Goal: Task Accomplishment & Management: Use online tool/utility

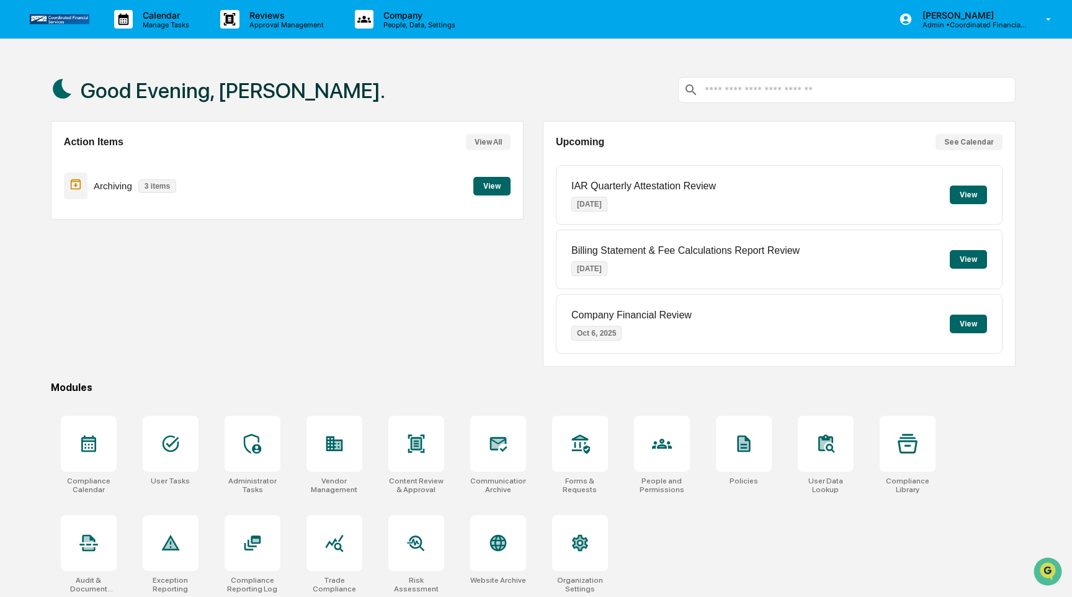
click at [495, 187] on button "View" at bounding box center [491, 186] width 37 height 19
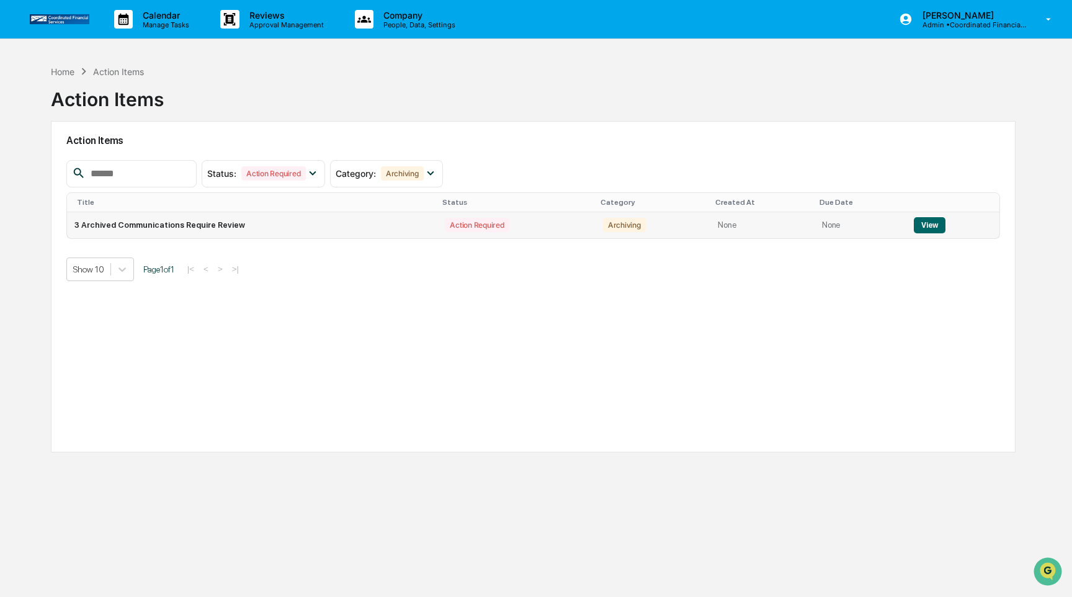
click at [930, 224] on button "View" at bounding box center [930, 225] width 32 height 16
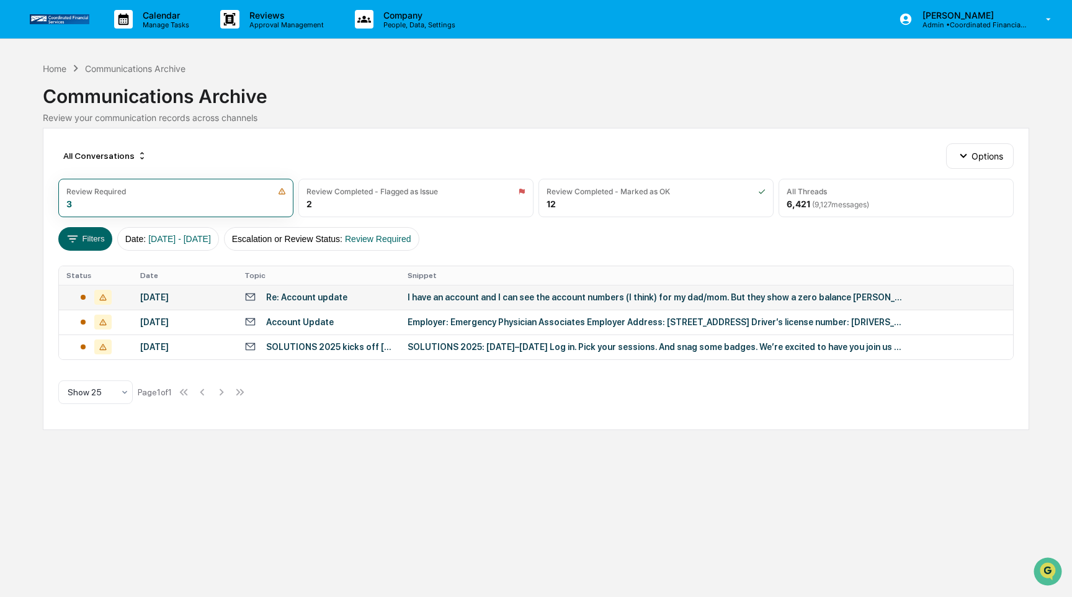
click at [522, 296] on div "I have an account and I can see the account numbers (I think) for my dad/mom. B…" at bounding box center [655, 297] width 496 height 10
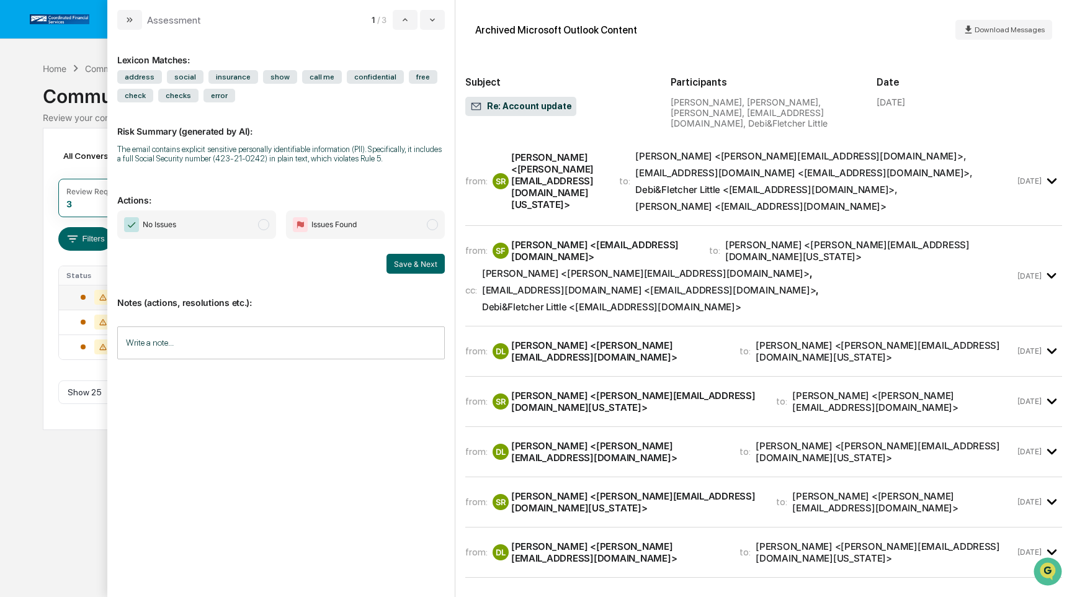
click at [567, 177] on div "Shawn Rogers <shawn@cfs-colorado.com>" at bounding box center [558, 180] width 94 height 59
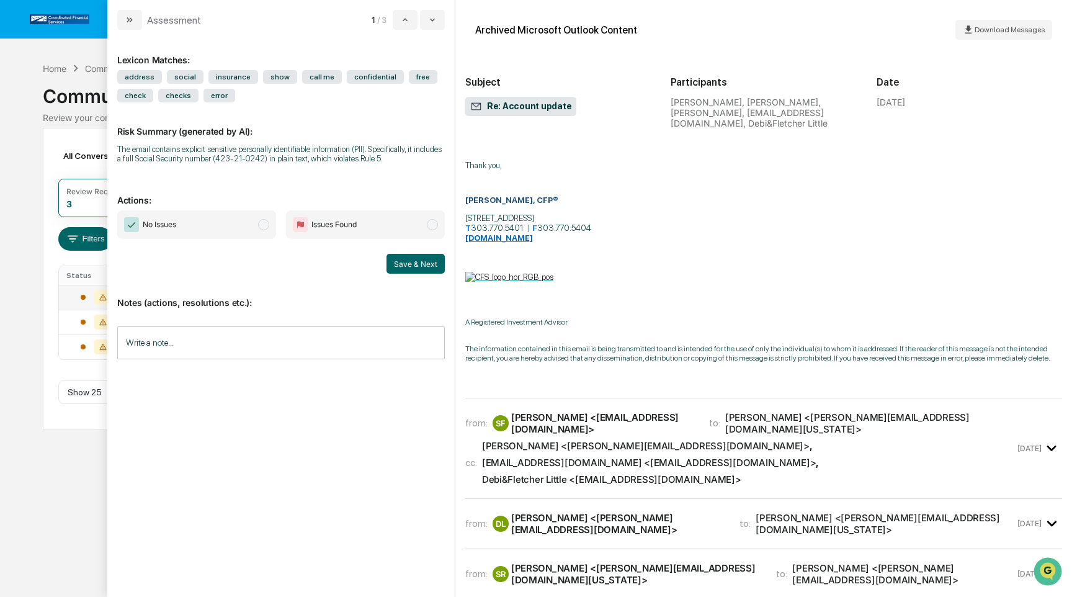
scroll to position [336, 0]
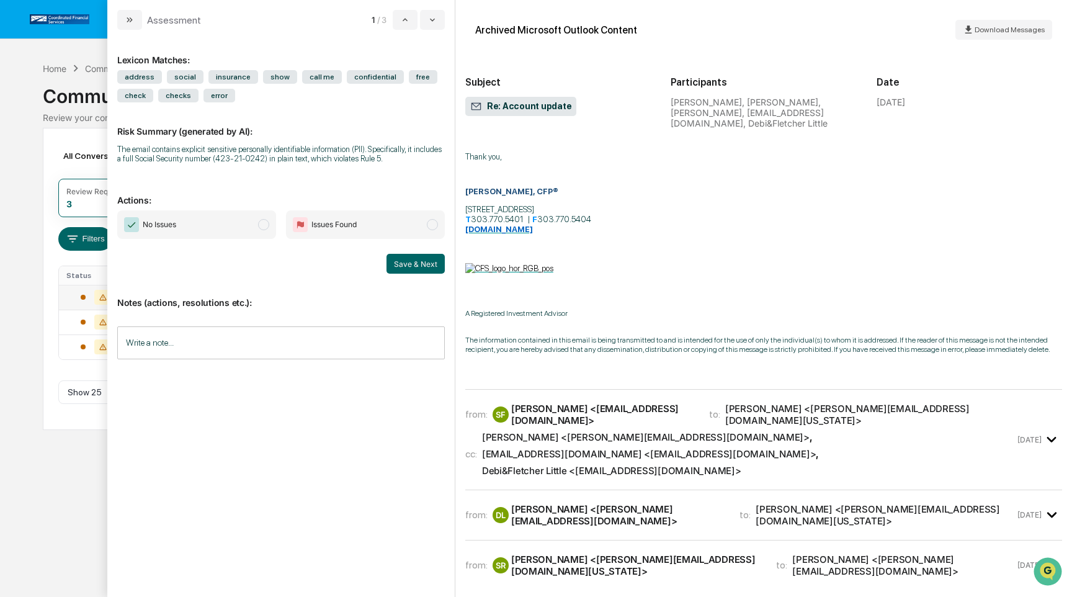
click at [576, 437] on div "from: SF Shelley Farr <shelleylfarr.home@gmail.com> to: Shawn Rogers <shawn@cfs…" at bounding box center [763, 444] width 597 height 91
click at [579, 465] on div "Debi&Fletcher Little <madimac99@yahoo.com>" at bounding box center [611, 471] width 259 height 12
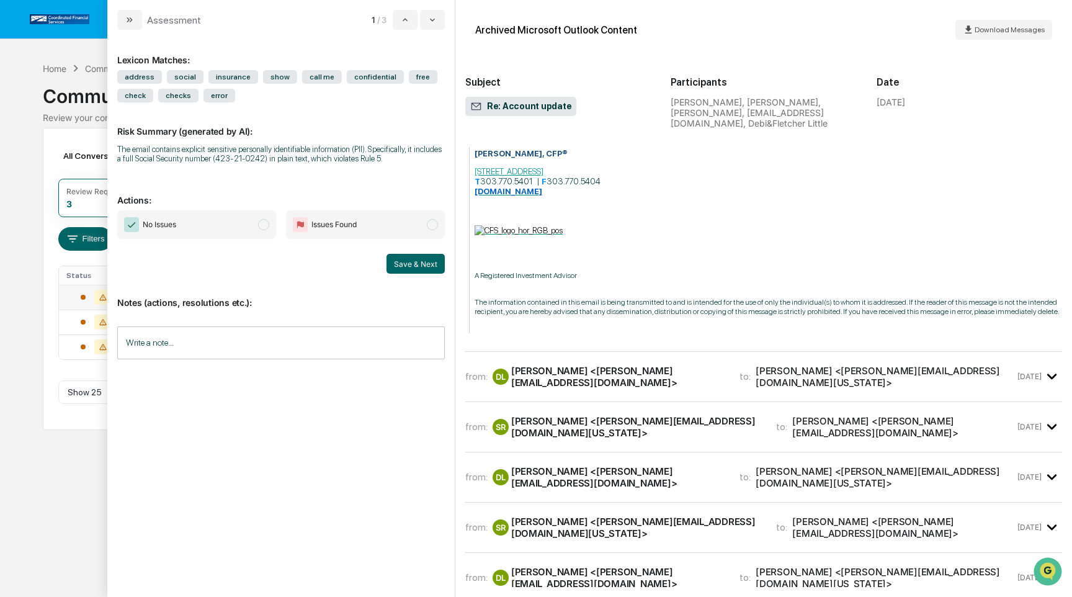
scroll to position [1018, 0]
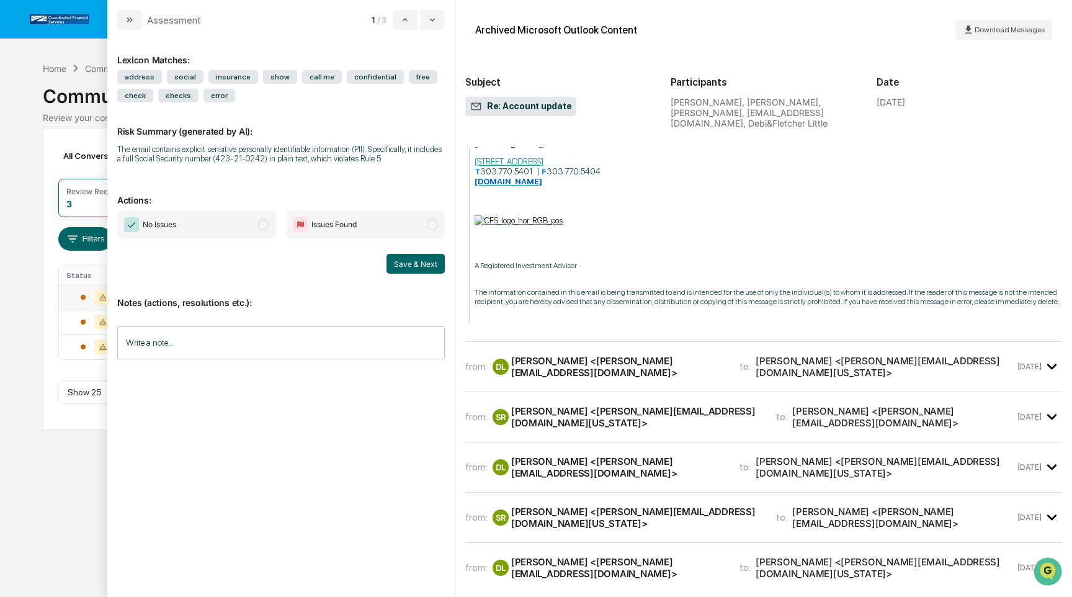
click at [592, 352] on div "from: DL Derek Little <derek.little@ptsolutions.com> to: Shawn Rogers <shawn@cf…" at bounding box center [763, 367] width 597 height 30
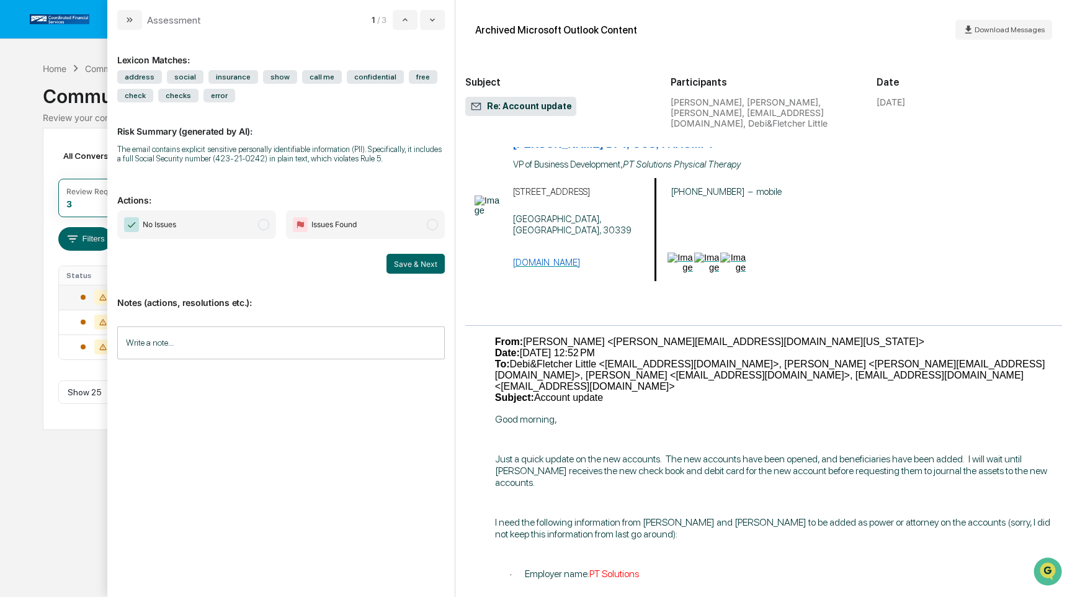
scroll to position [1388, 0]
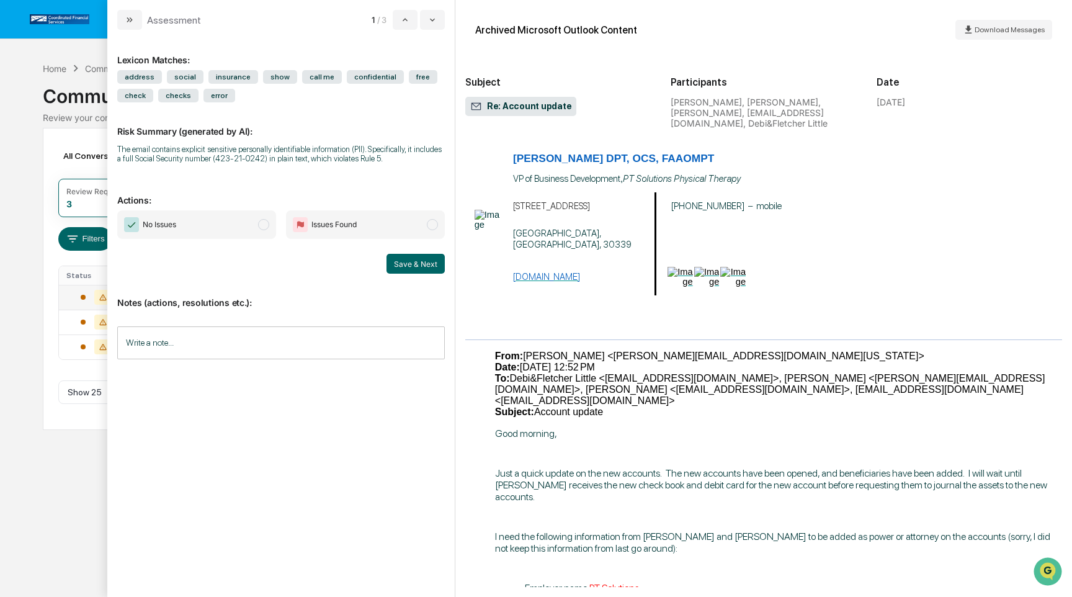
click at [262, 357] on input "Write a note..." at bounding box center [280, 342] width 327 height 33
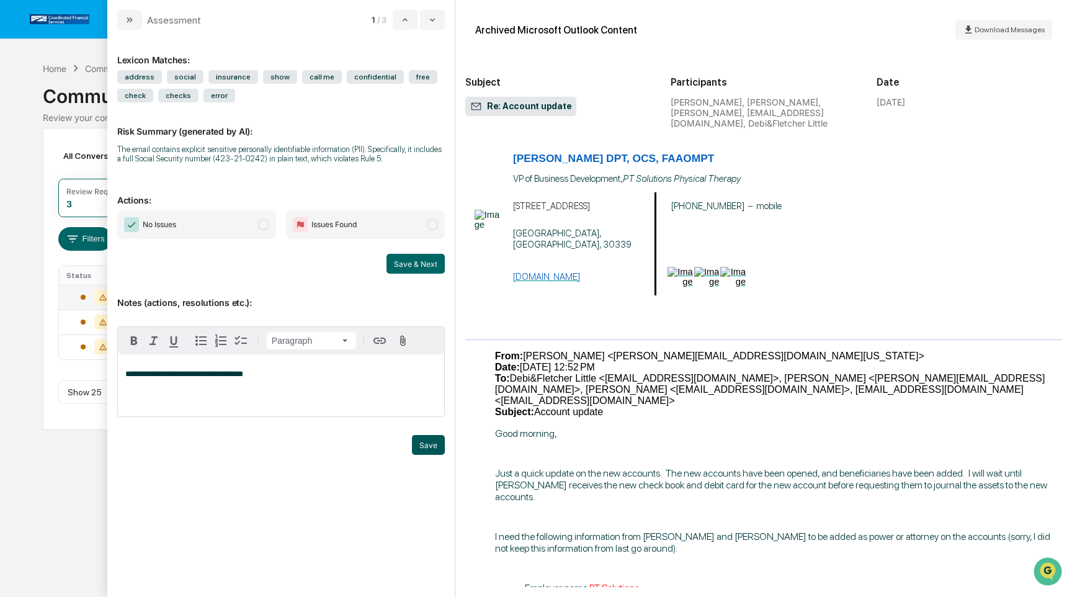
click at [427, 452] on button "Save" at bounding box center [428, 445] width 33 height 20
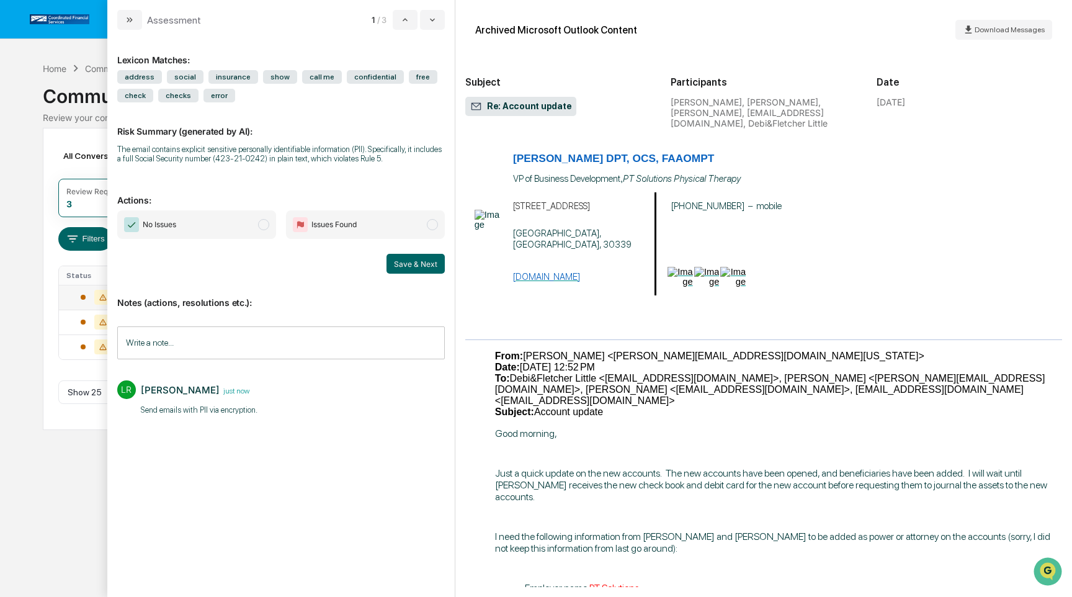
click at [377, 228] on span "Issues Found" at bounding box center [365, 224] width 159 height 29
click at [404, 267] on button "Save & Next" at bounding box center [415, 264] width 58 height 20
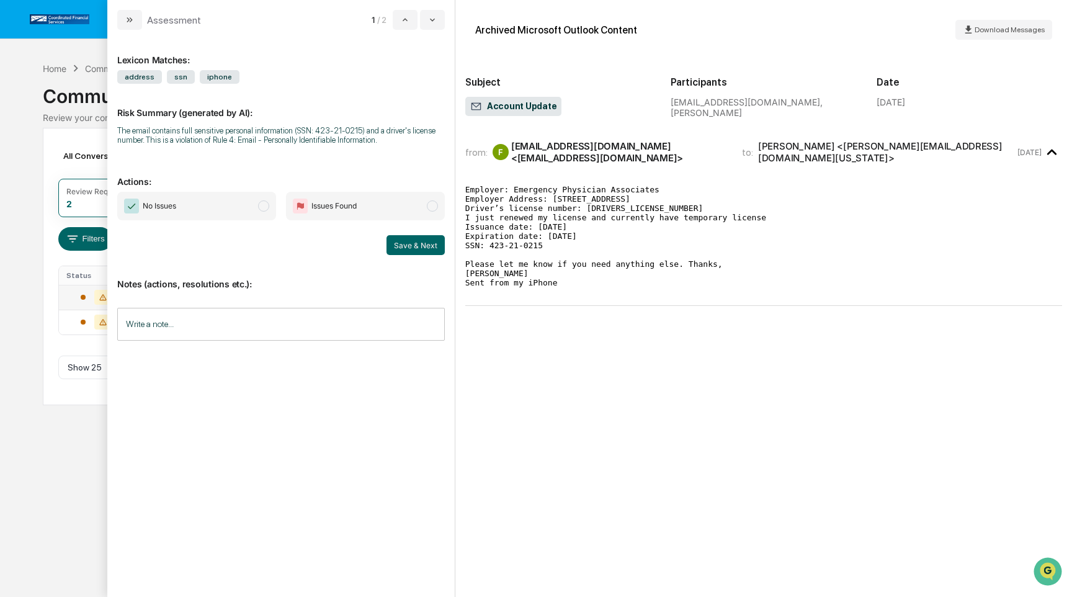
click at [376, 200] on span "Issues Found" at bounding box center [365, 206] width 159 height 29
click at [413, 246] on button "Save & Next" at bounding box center [415, 245] width 58 height 20
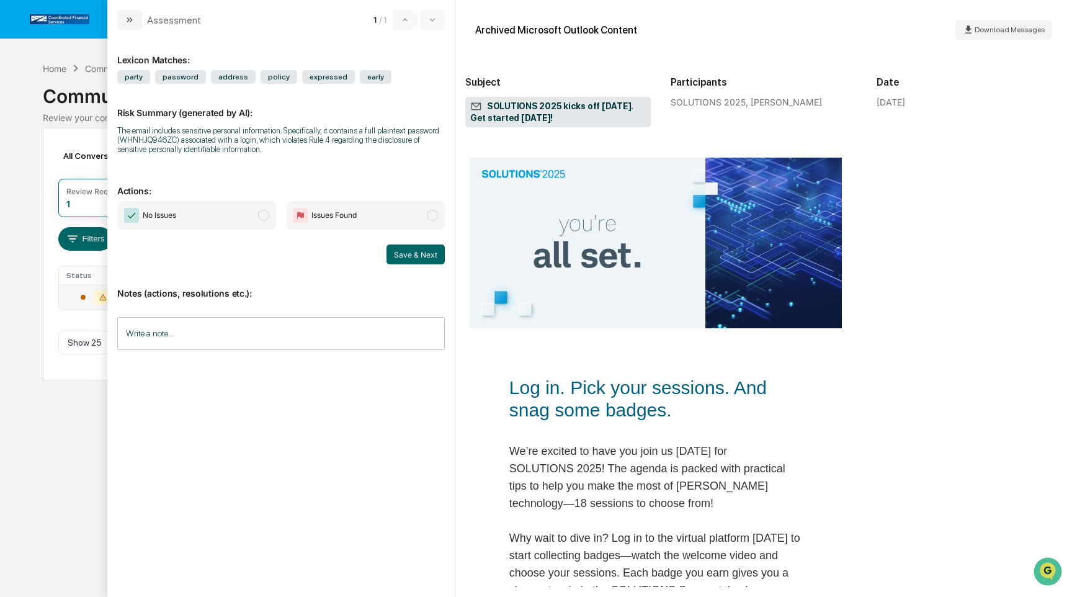
scroll to position [146, 0]
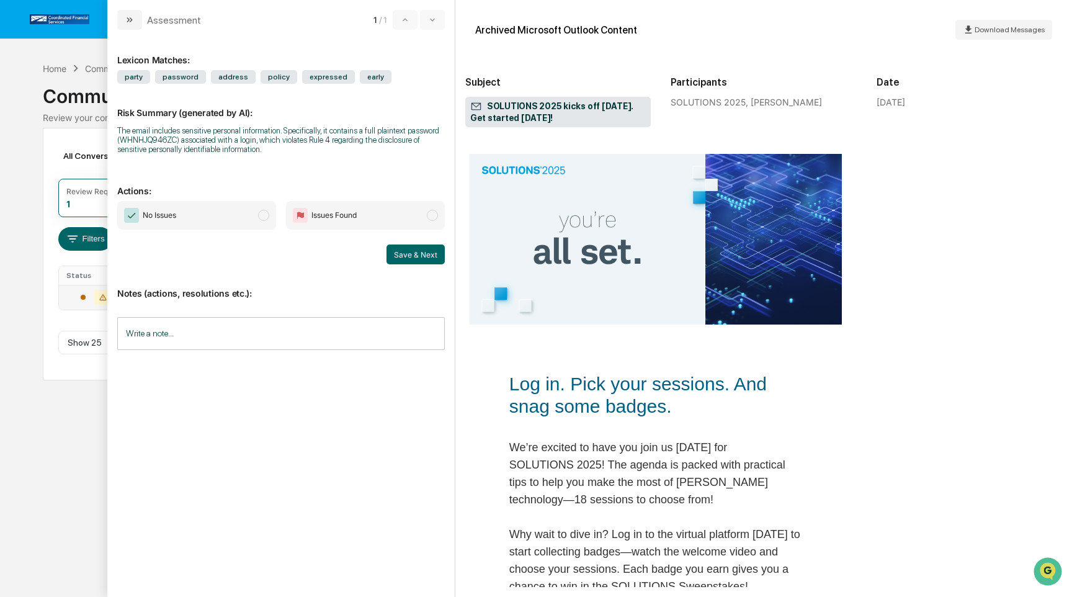
click at [236, 210] on span "No Issues" at bounding box center [196, 215] width 159 height 29
click at [422, 252] on button "Save & Next" at bounding box center [415, 254] width 58 height 20
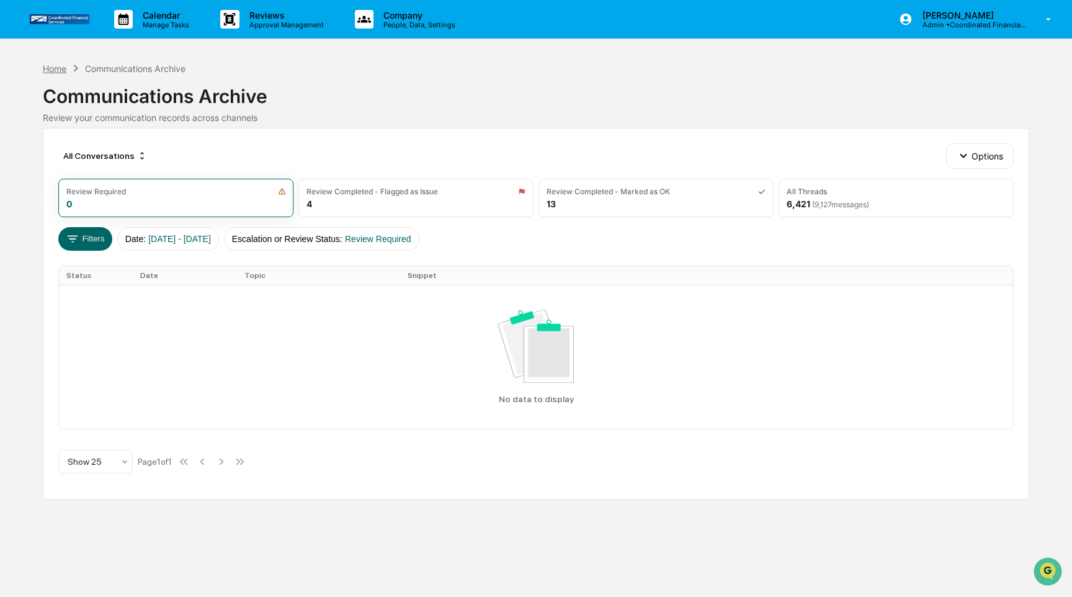
click at [58, 69] on div "Home" at bounding box center [55, 68] width 24 height 11
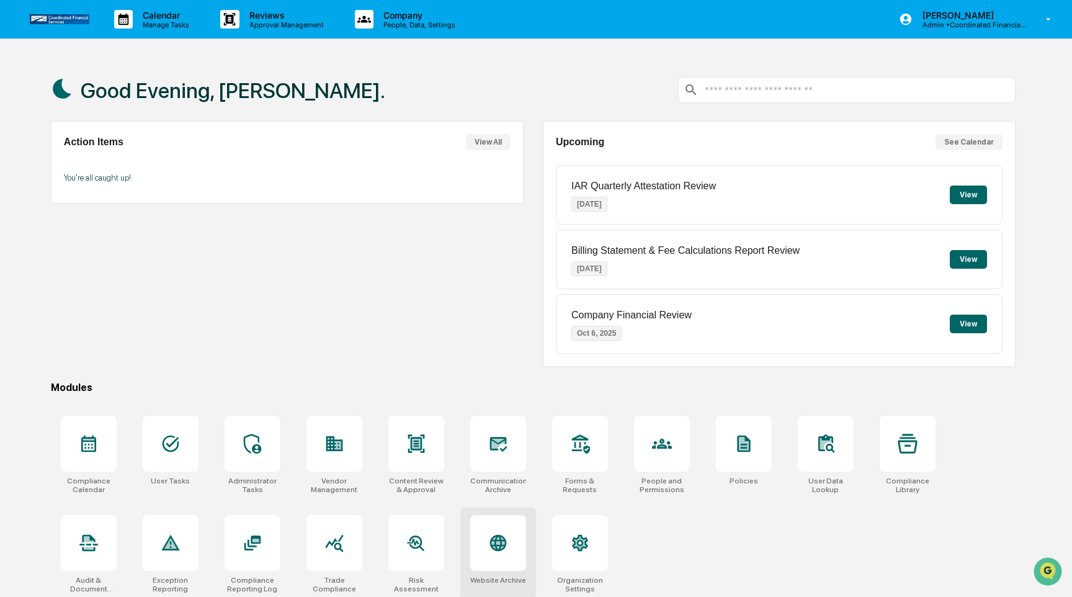
click at [488, 560] on div at bounding box center [498, 543] width 56 height 56
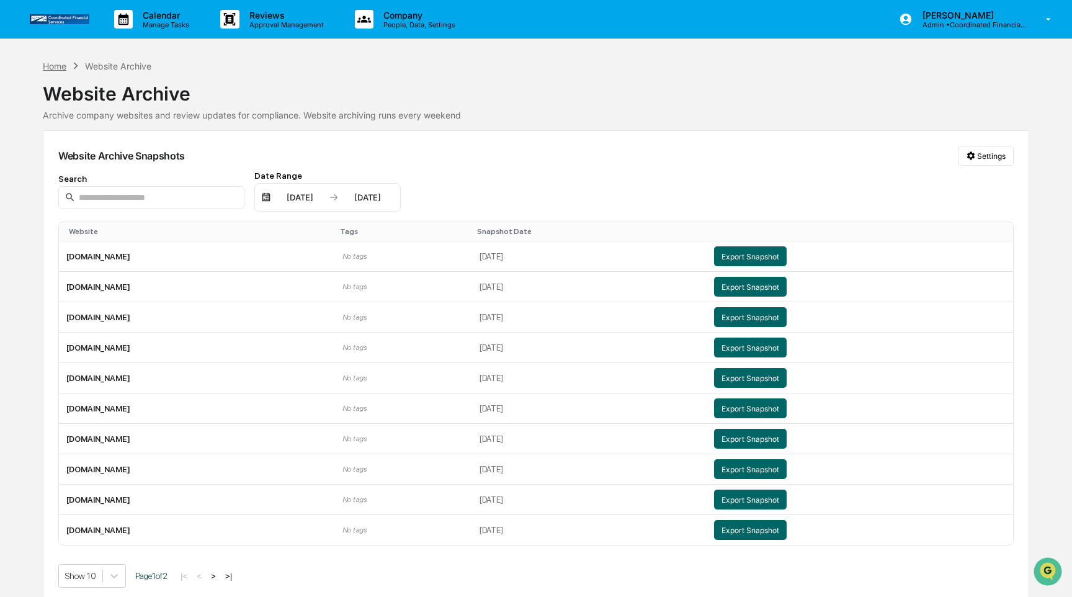
click at [62, 61] on div "Home" at bounding box center [55, 66] width 24 height 11
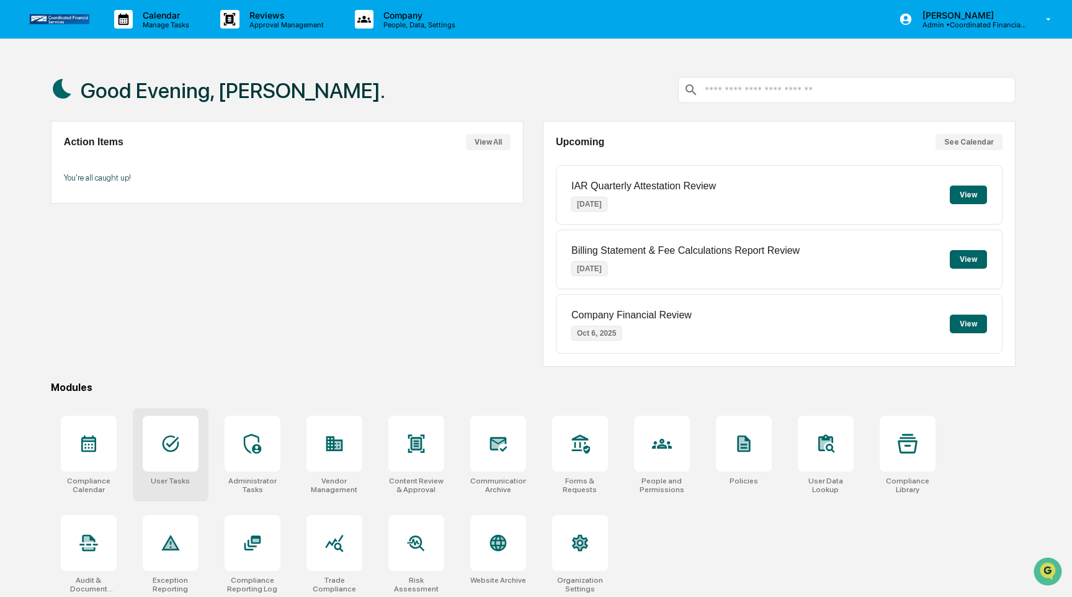
click at [166, 457] on div at bounding box center [171, 444] width 56 height 56
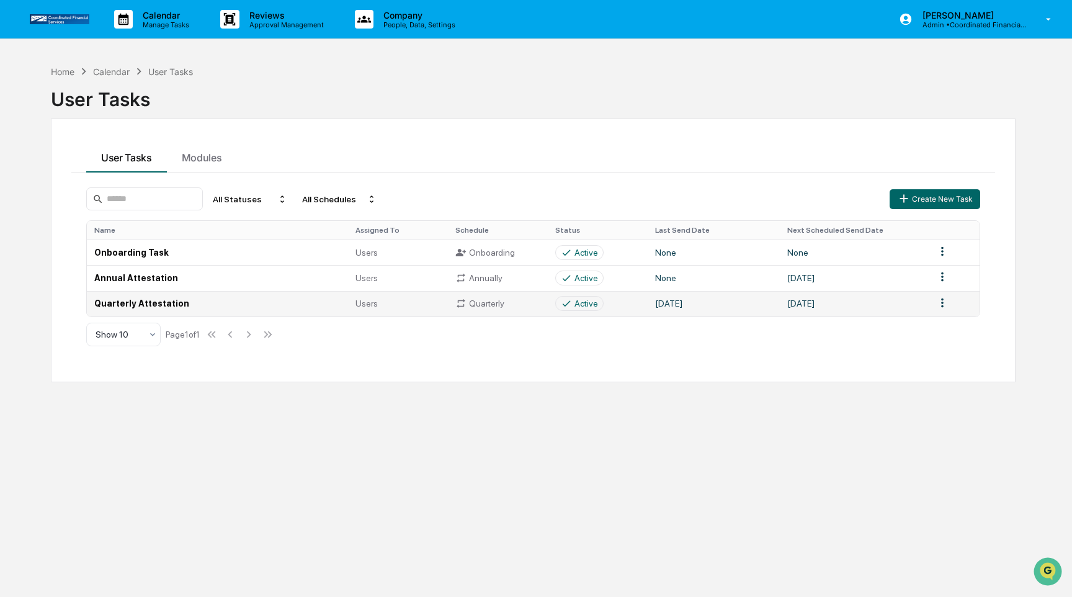
click at [639, 310] on td "Active" at bounding box center [598, 303] width 100 height 25
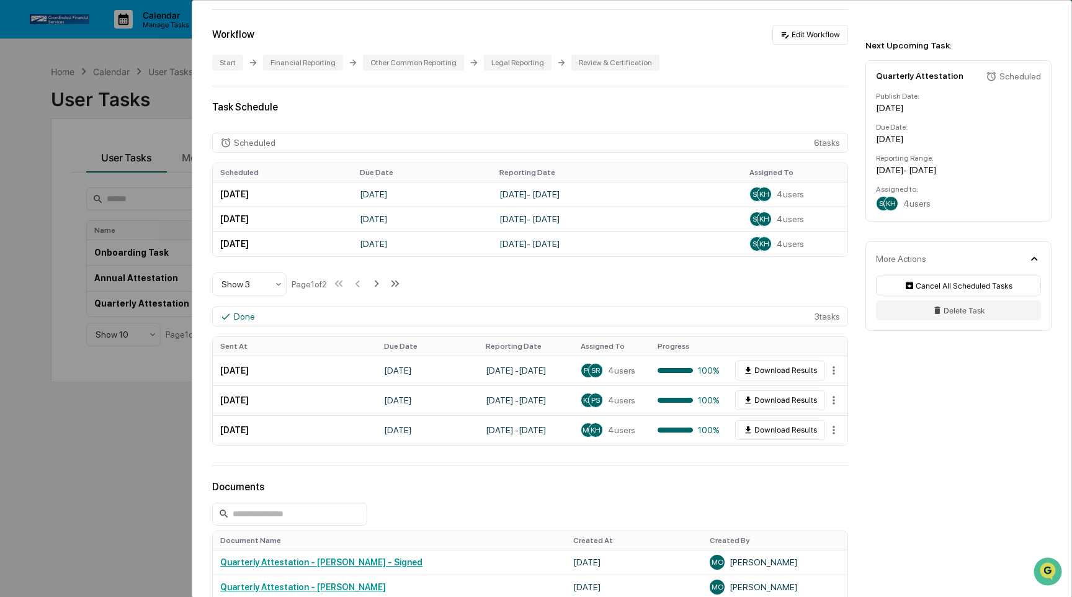
scroll to position [188, 0]
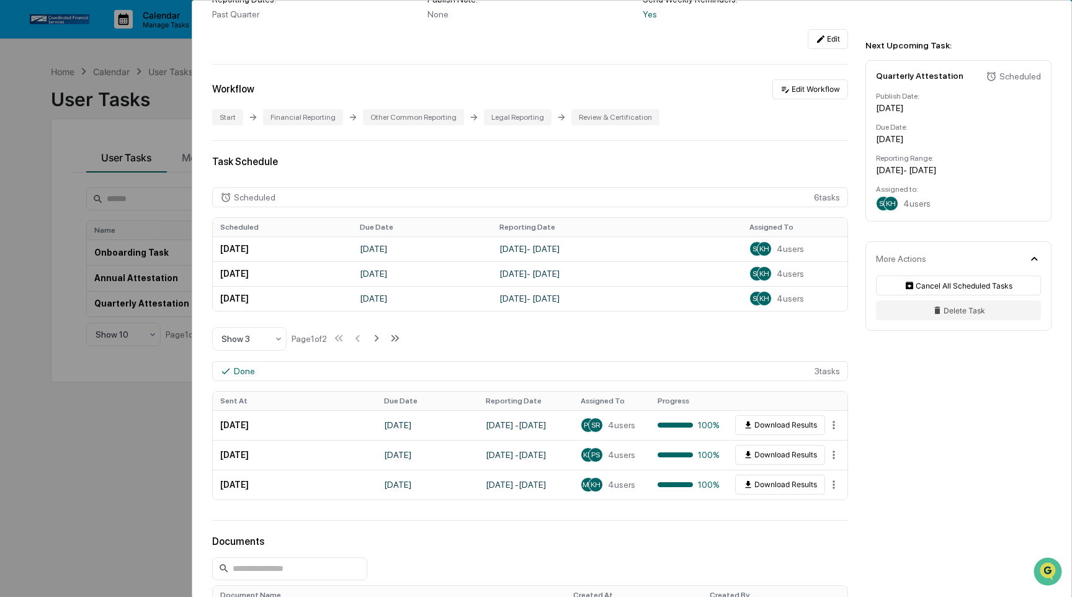
click at [110, 403] on div "User Tasks Quarterly Attestation Quarterly Attestation Active No description De…" at bounding box center [536, 298] width 1072 height 597
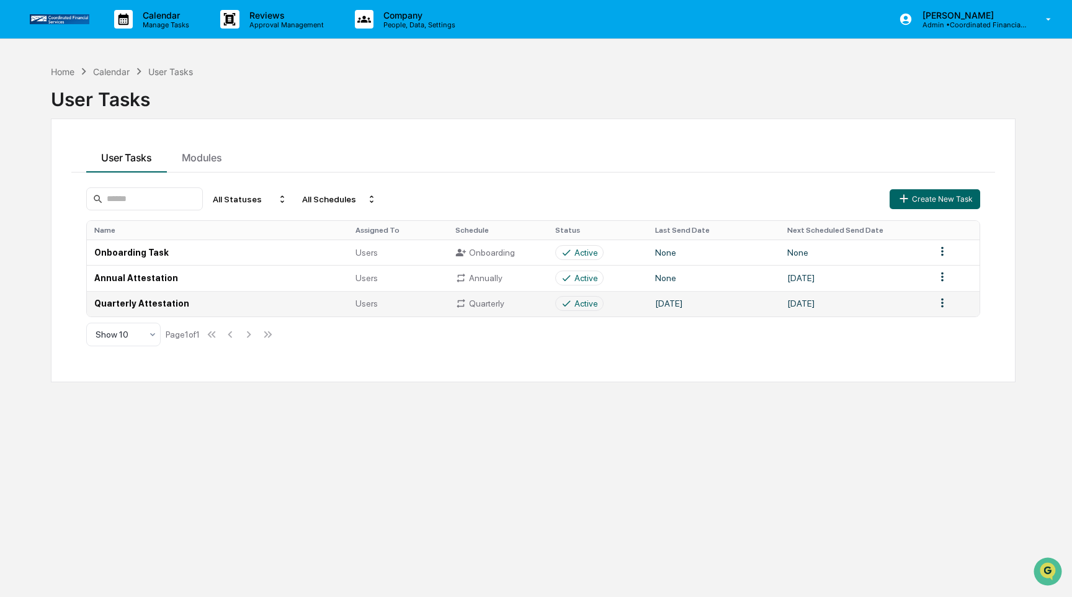
click at [414, 303] on div "Users" at bounding box center [397, 303] width 85 height 10
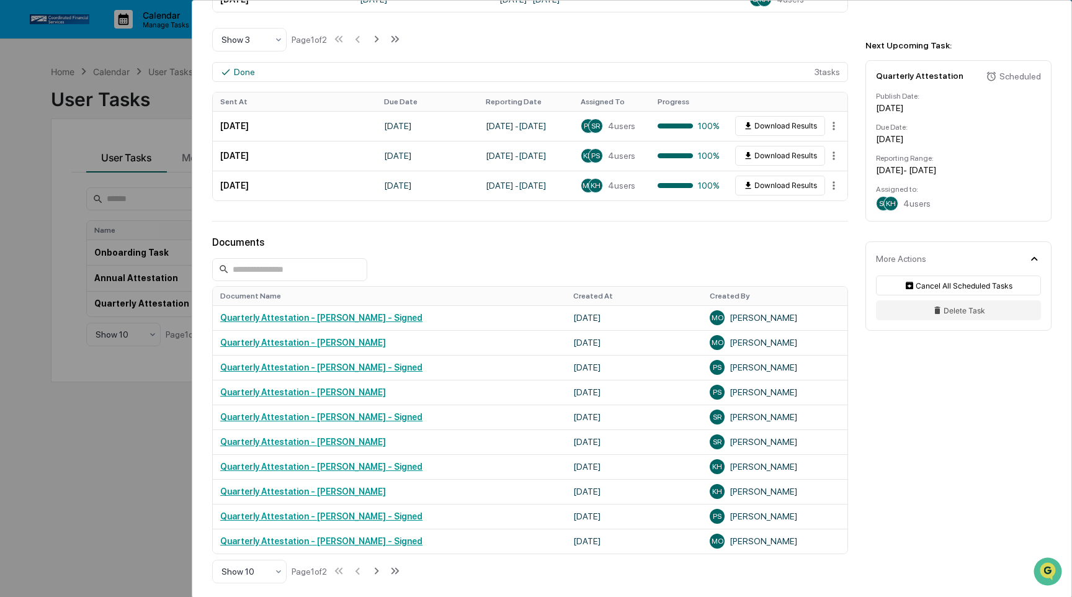
scroll to position [489, 0]
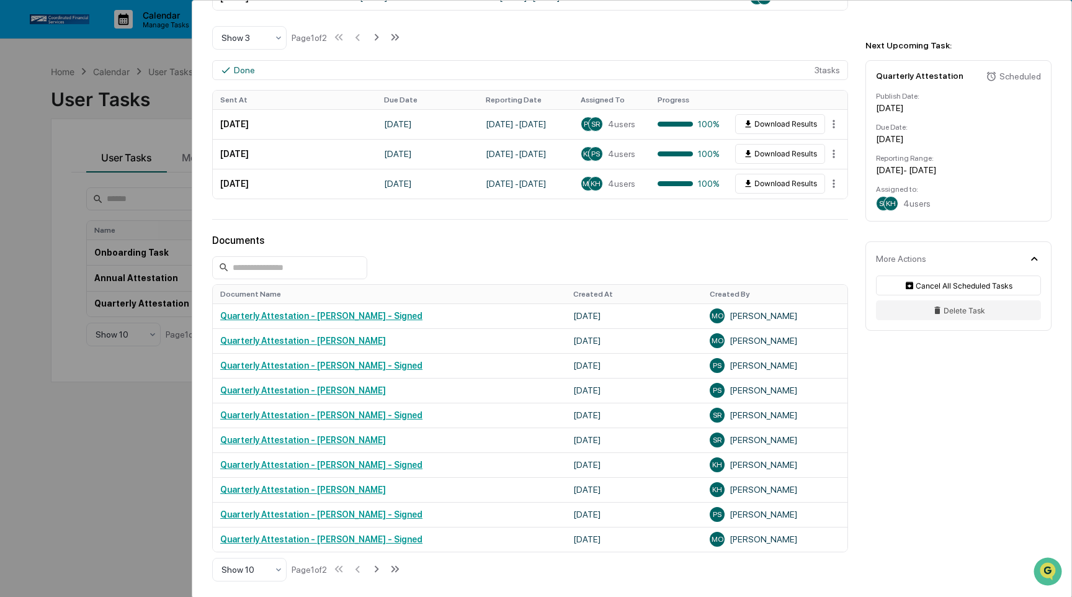
click at [92, 429] on div "User Tasks Quarterly Attestation Quarterly Attestation Active No description De…" at bounding box center [536, 298] width 1072 height 597
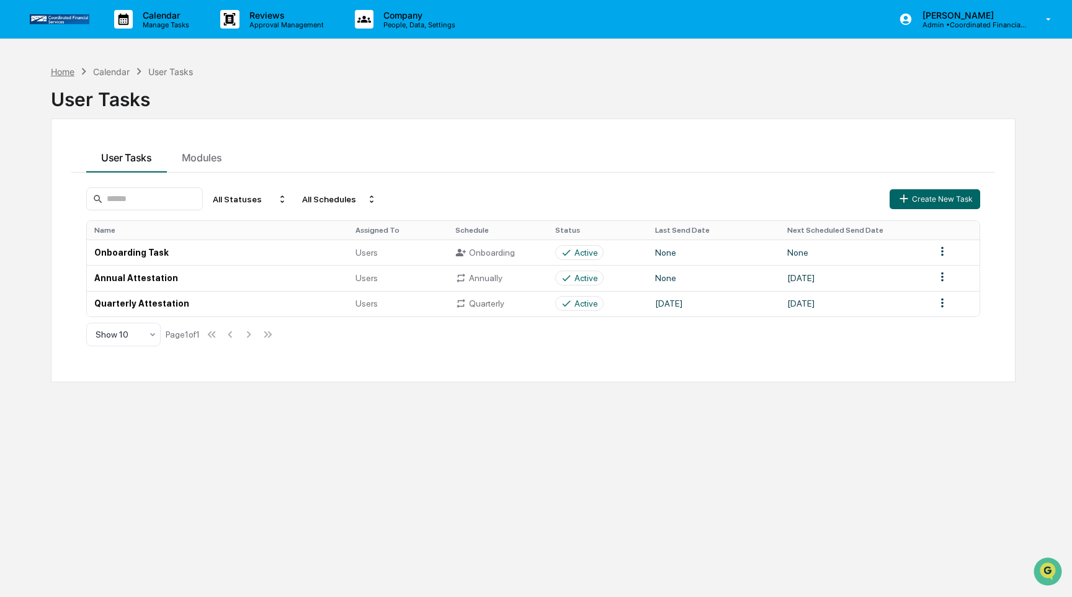
click at [63, 69] on div "Home" at bounding box center [63, 71] width 24 height 11
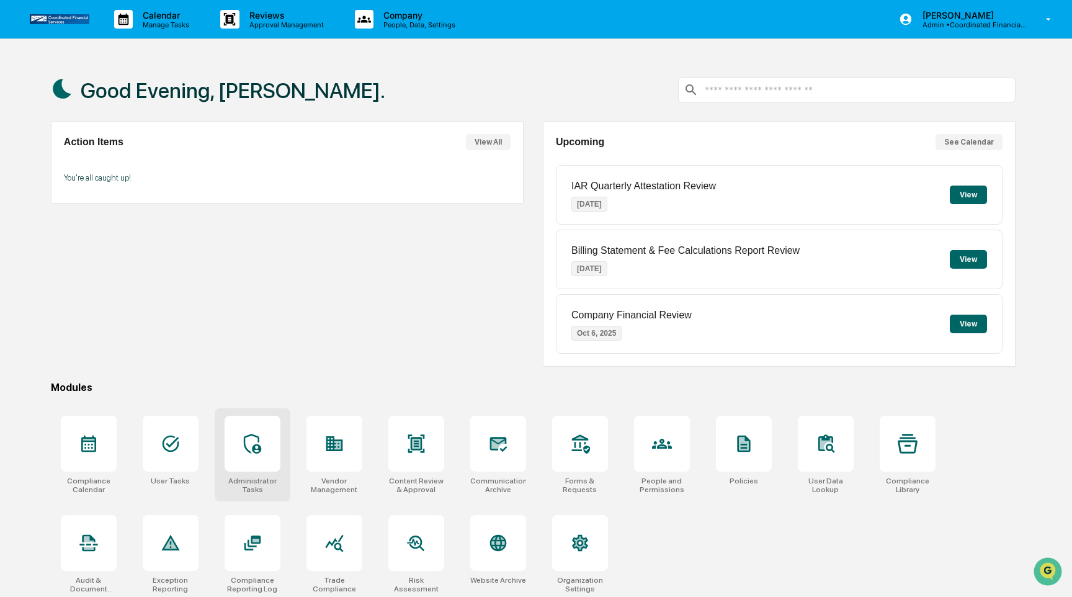
click at [244, 440] on icon at bounding box center [252, 444] width 17 height 20
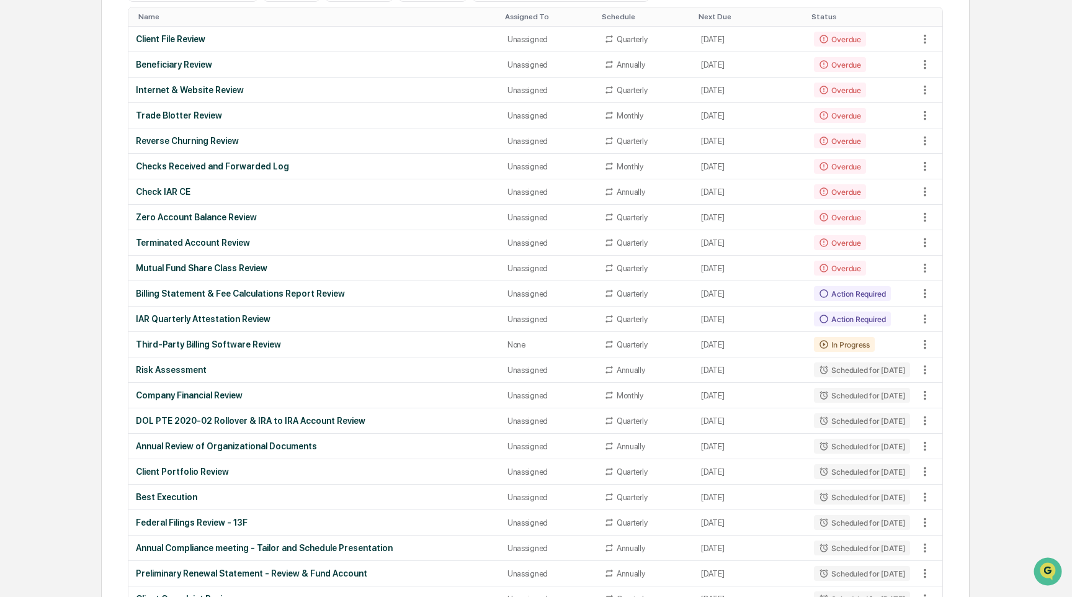
scroll to position [197, 0]
click at [814, 311] on div "Action Required" at bounding box center [852, 317] width 76 height 15
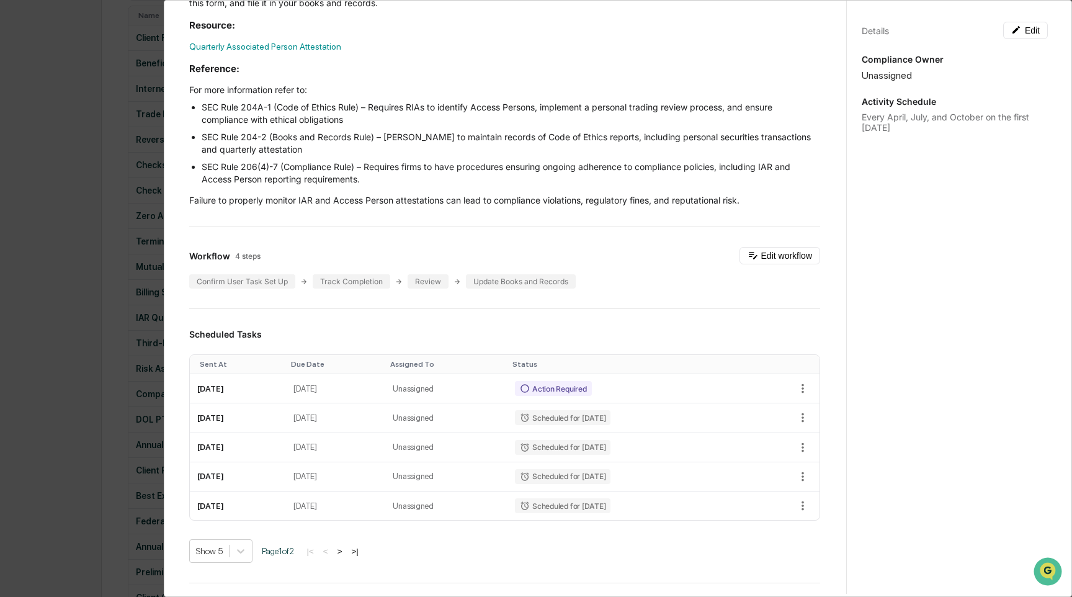
scroll to position [246, 0]
click at [591, 384] on div "Action Required" at bounding box center [553, 386] width 76 height 15
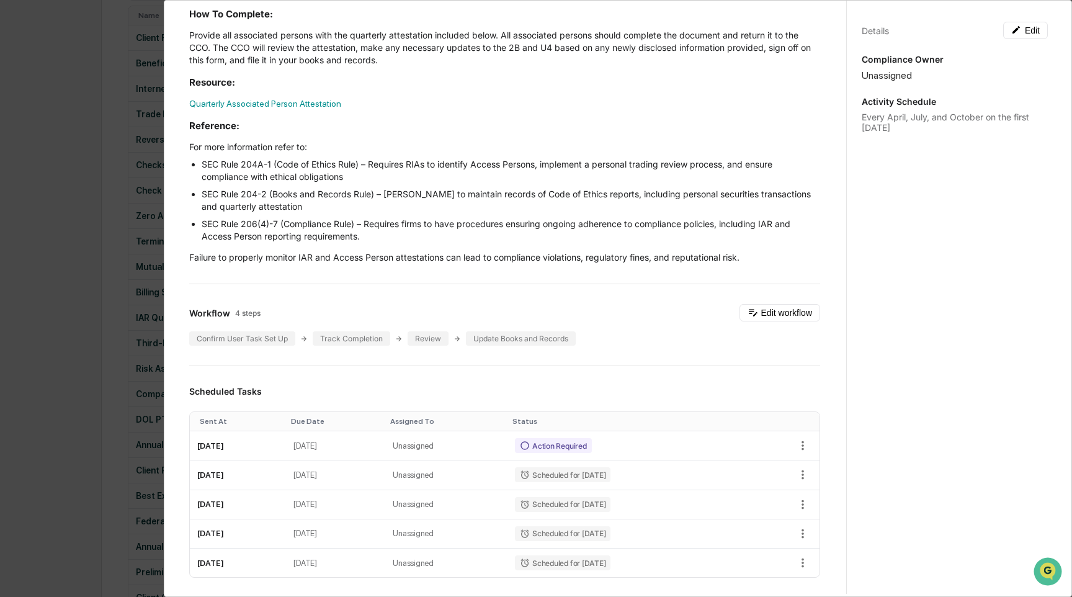
scroll to position [340, 0]
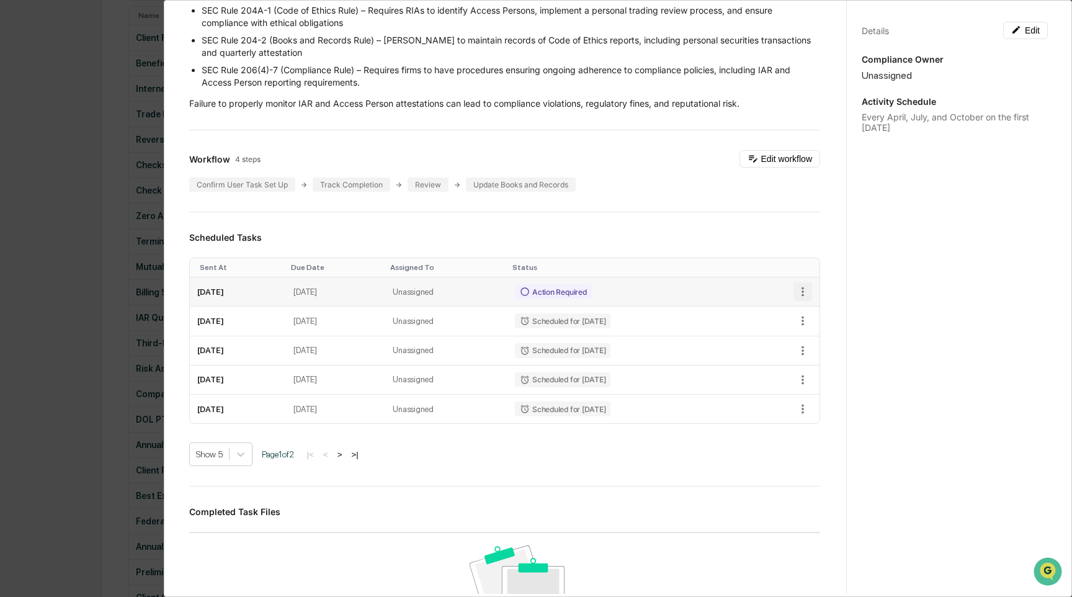
click at [802, 290] on icon "button" at bounding box center [802, 291] width 2 height 9
click at [811, 316] on icon at bounding box center [809, 313] width 10 height 10
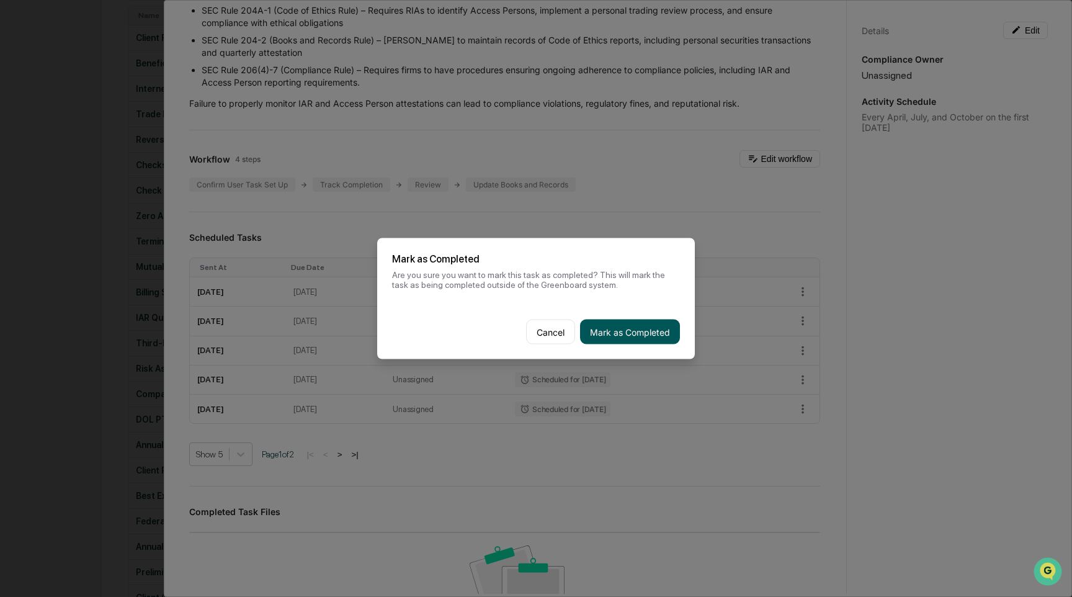
click at [660, 332] on button "Mark as Completed" at bounding box center [630, 331] width 100 height 25
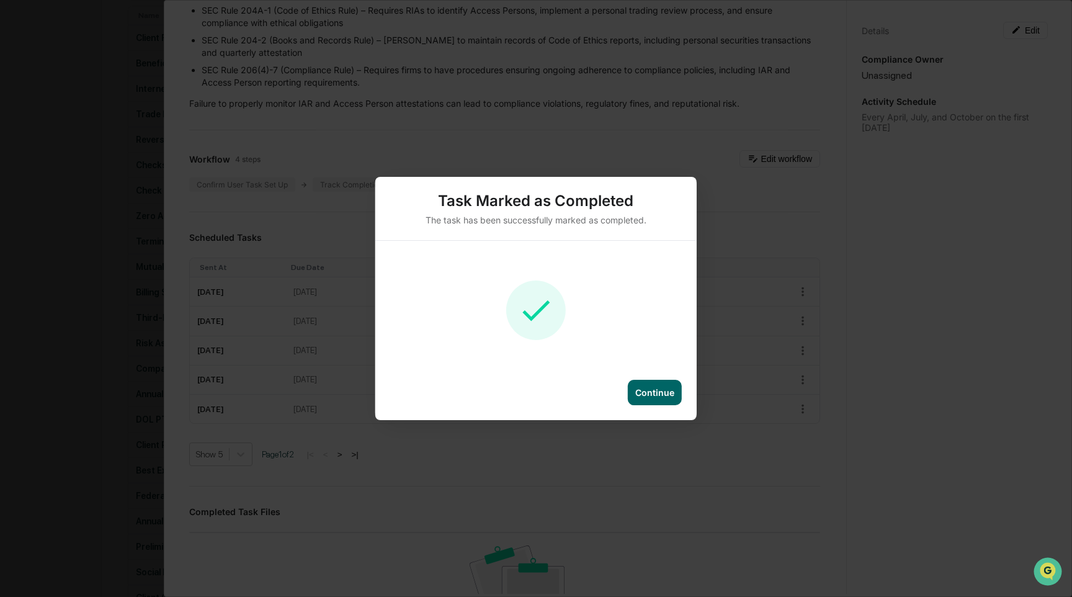
click at [651, 386] on div "Continue" at bounding box center [655, 392] width 54 height 25
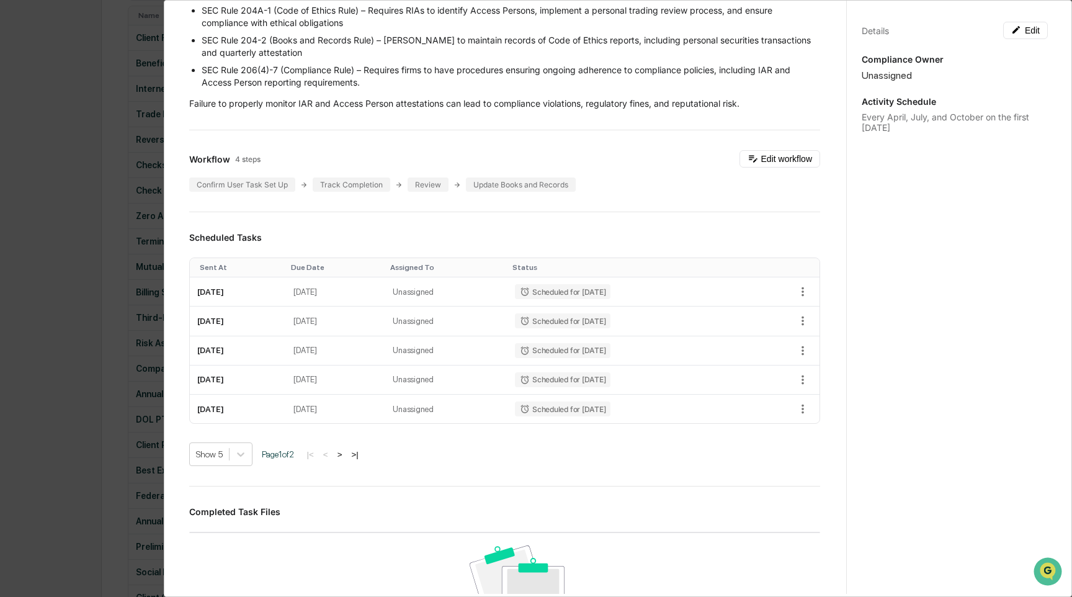
click at [112, 256] on div "Administrator Activity List IAR Quarterly Attestation Review Start Task Spawn T…" at bounding box center [536, 298] width 1072 height 597
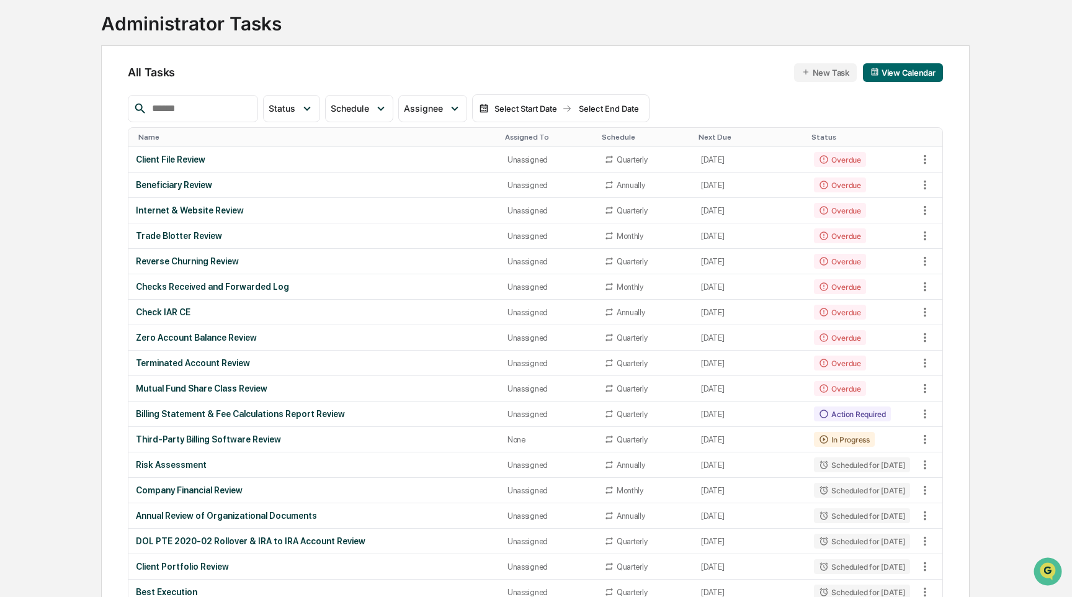
scroll to position [0, 0]
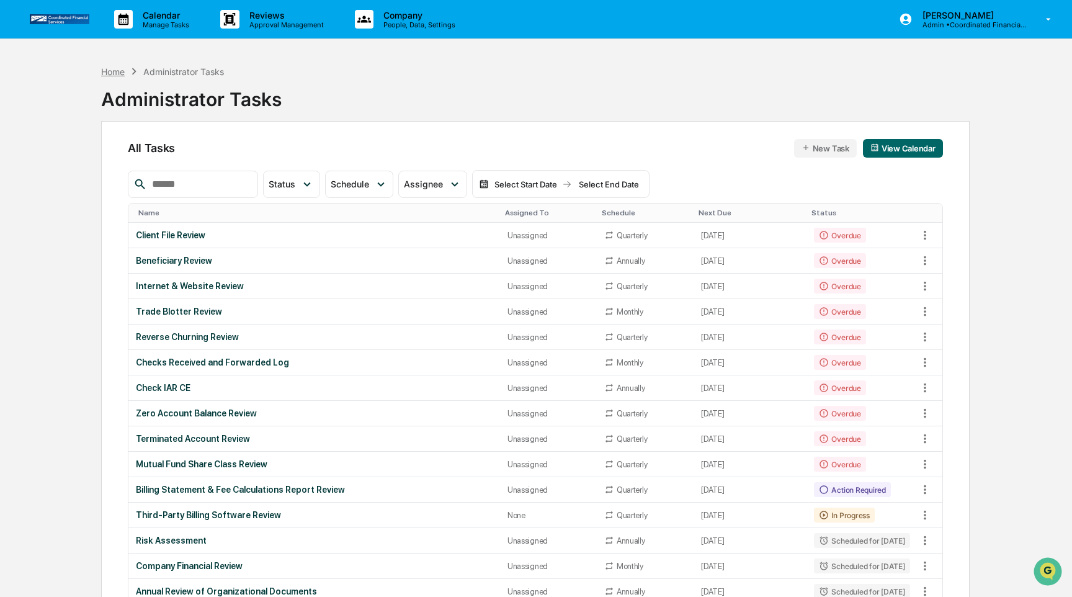
click at [119, 71] on div "Home" at bounding box center [113, 71] width 24 height 11
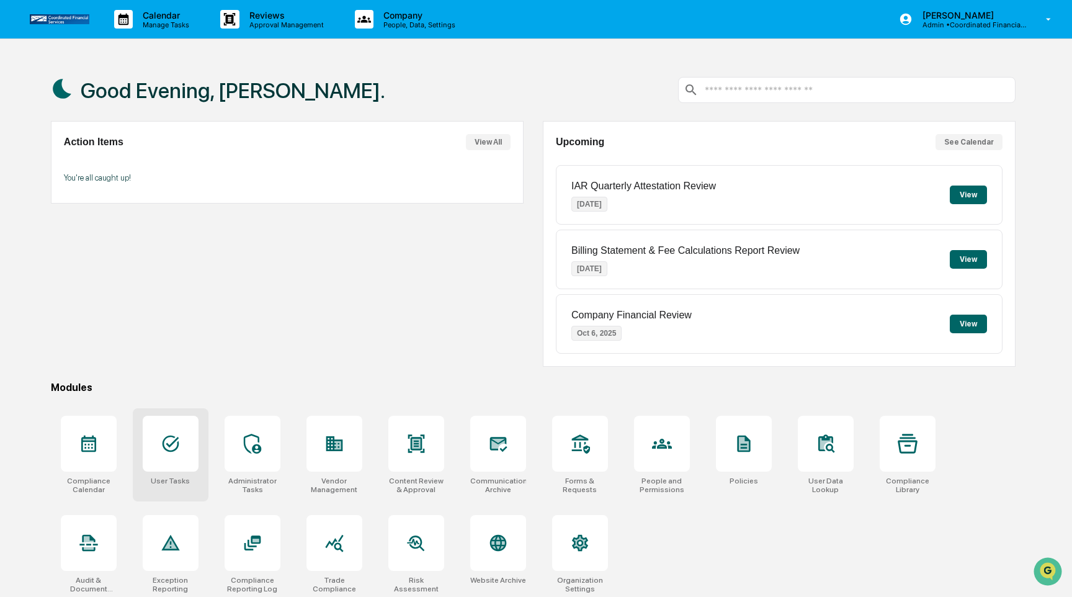
click at [165, 450] on icon at bounding box center [170, 443] width 17 height 17
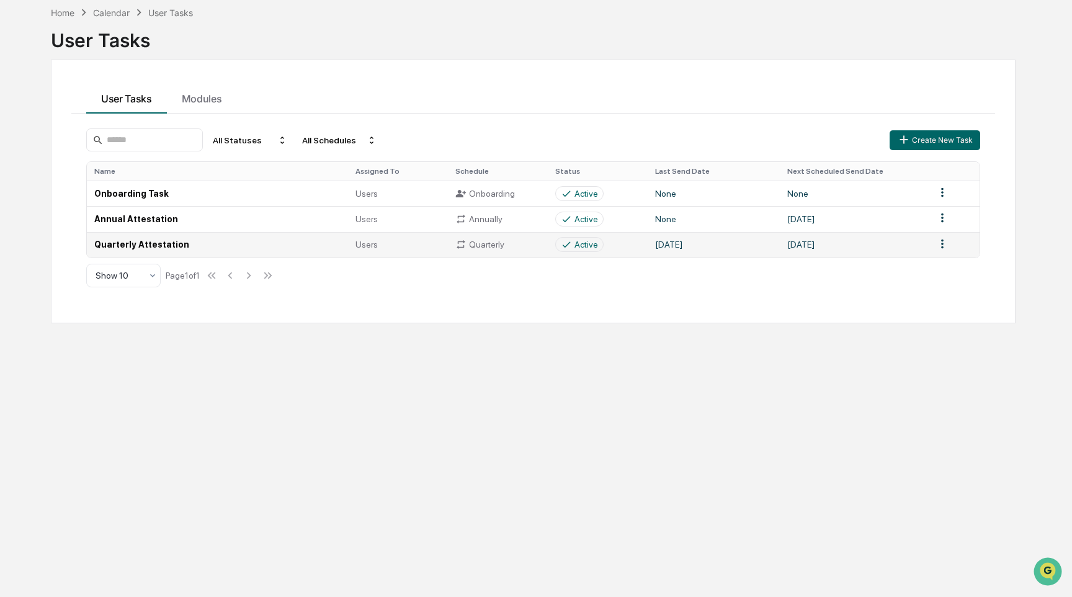
click at [568, 244] on icon at bounding box center [567, 245] width 8 height 6
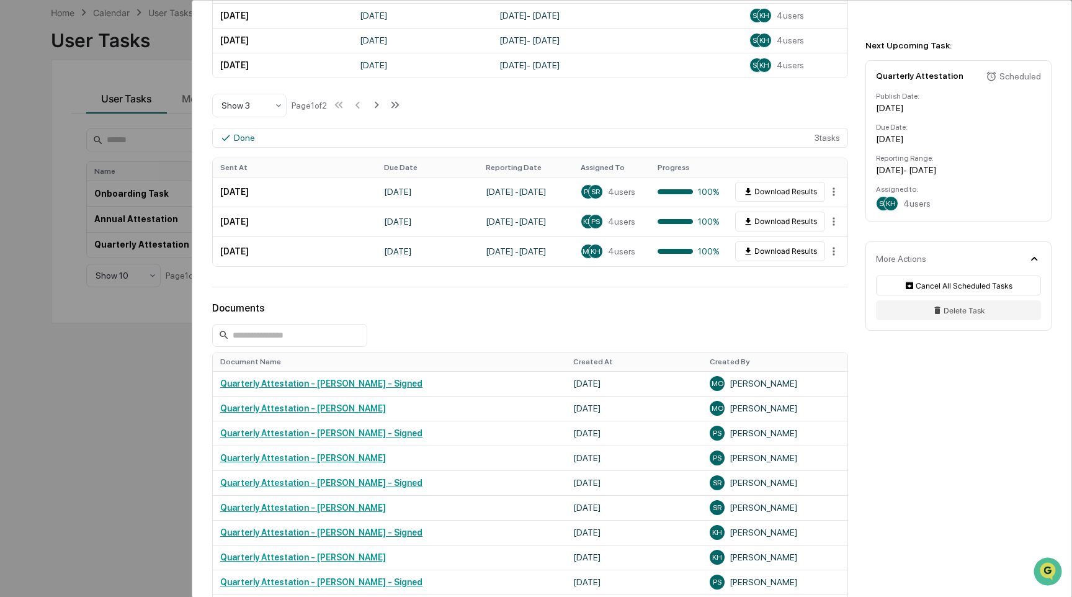
scroll to position [497, 0]
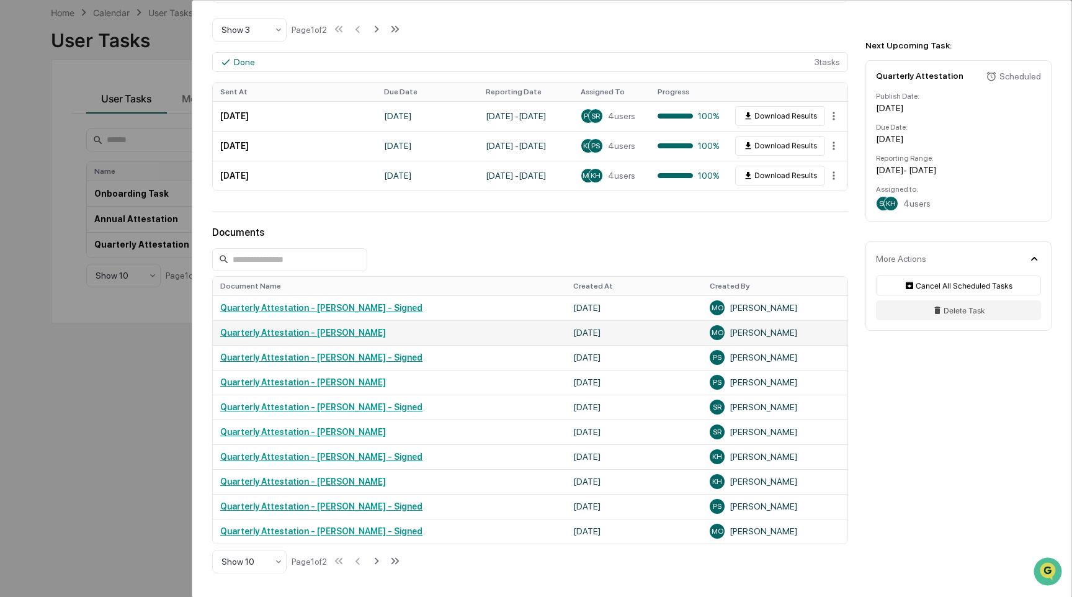
click at [368, 331] on link "Quarterly Attestation - [PERSON_NAME]" at bounding box center [303, 332] width 166 height 10
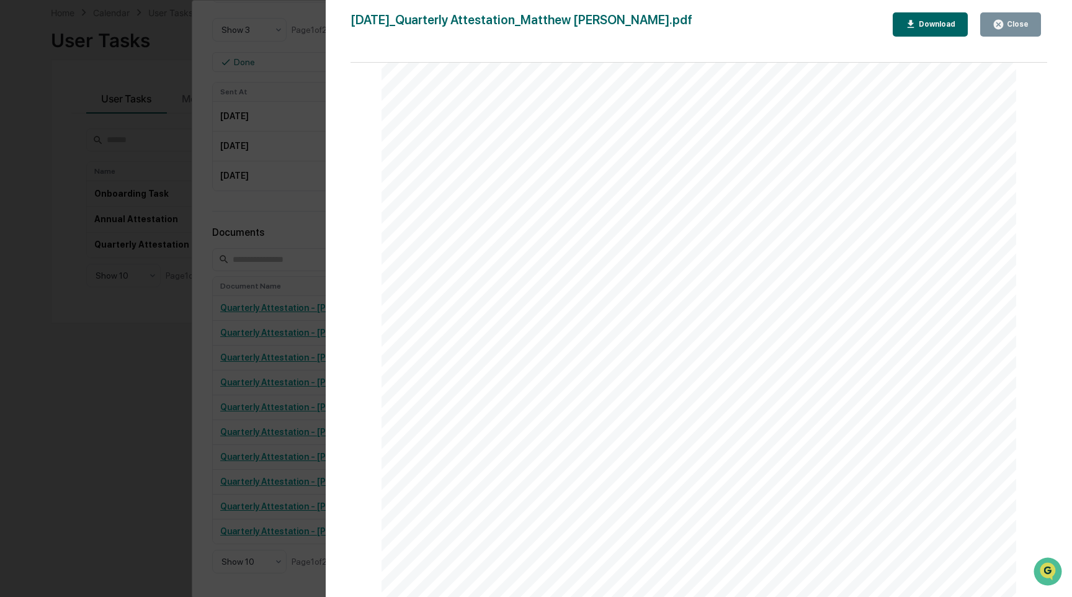
scroll to position [8764, 0]
click at [211, 361] on div "Version History 09/22/2025, 07:31 PM Matthew Obert 2025-09-22_Quarterly Attesta…" at bounding box center [536, 298] width 1072 height 597
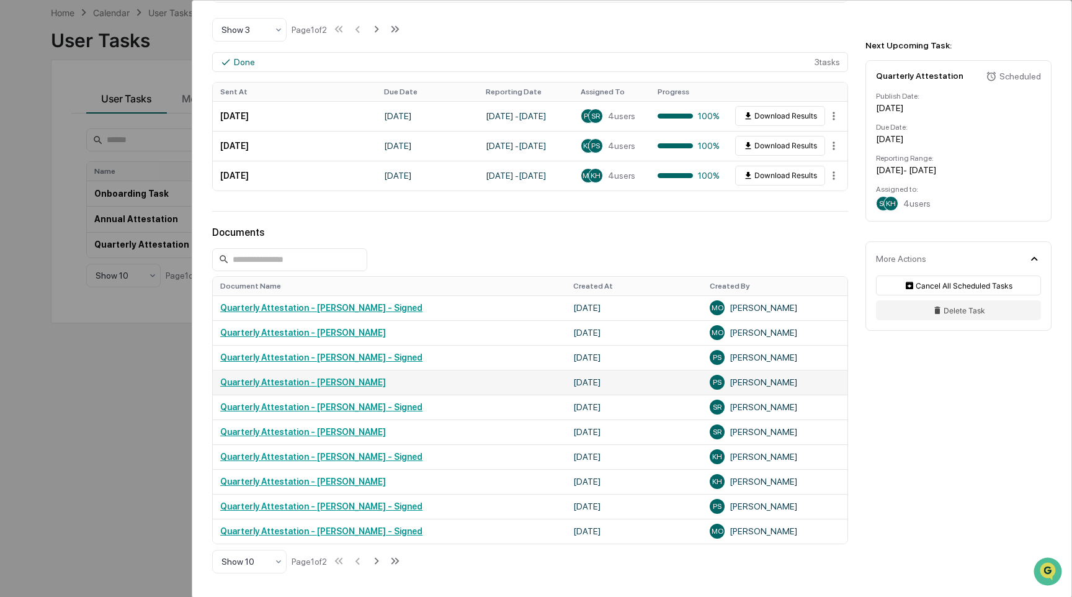
click at [295, 382] on link "Quarterly Attestation - Peggy Samora-Shrednik" at bounding box center [303, 382] width 166 height 10
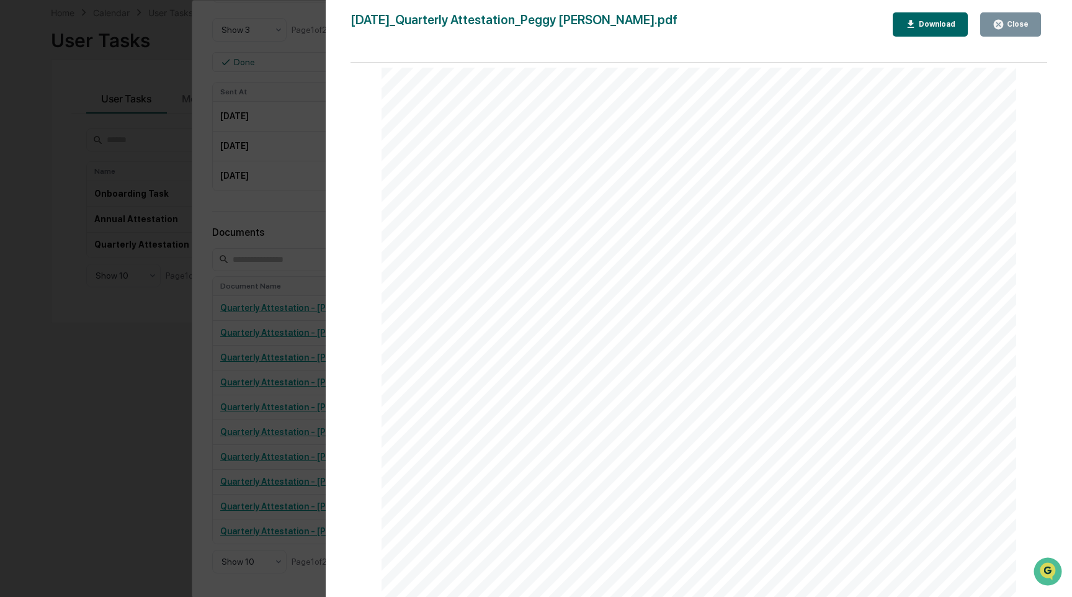
scroll to position [0, 0]
click at [467, 323] on link at bounding box center [466, 321] width 49 height 14
click at [215, 350] on div "Version History 09/08/2025, 04:28 PM Peggy Samora-Shrednik 2025-09-08_Quarterly…" at bounding box center [536, 298] width 1072 height 597
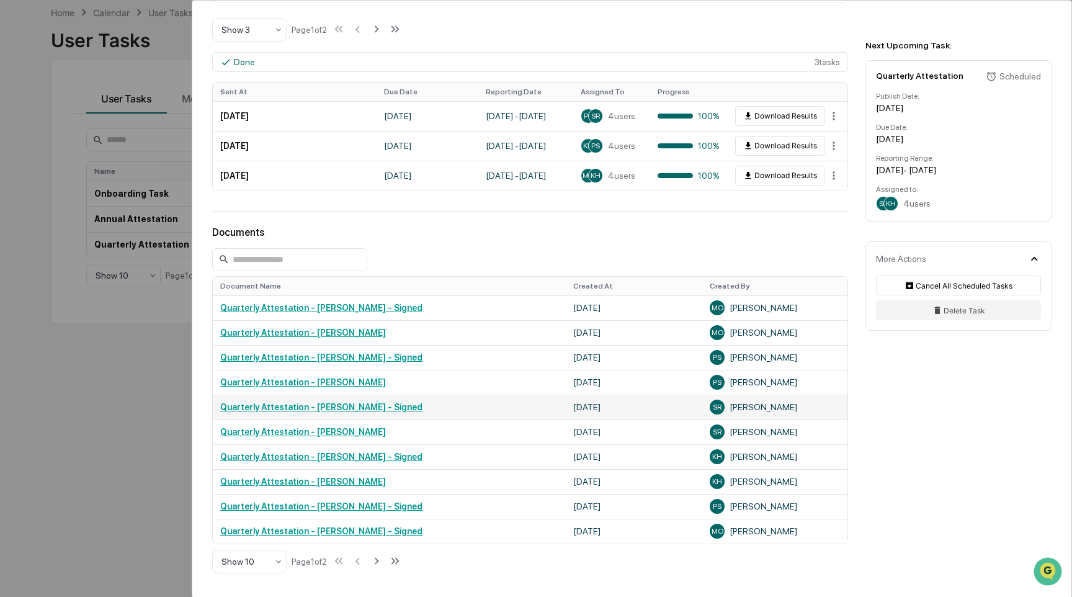
click at [301, 416] on td "Quarterly Attestation - Shawn Rogers - Signed" at bounding box center [389, 406] width 353 height 25
click at [355, 432] on link "Quarterly Attestation - Shawn Rogers" at bounding box center [303, 432] width 166 height 10
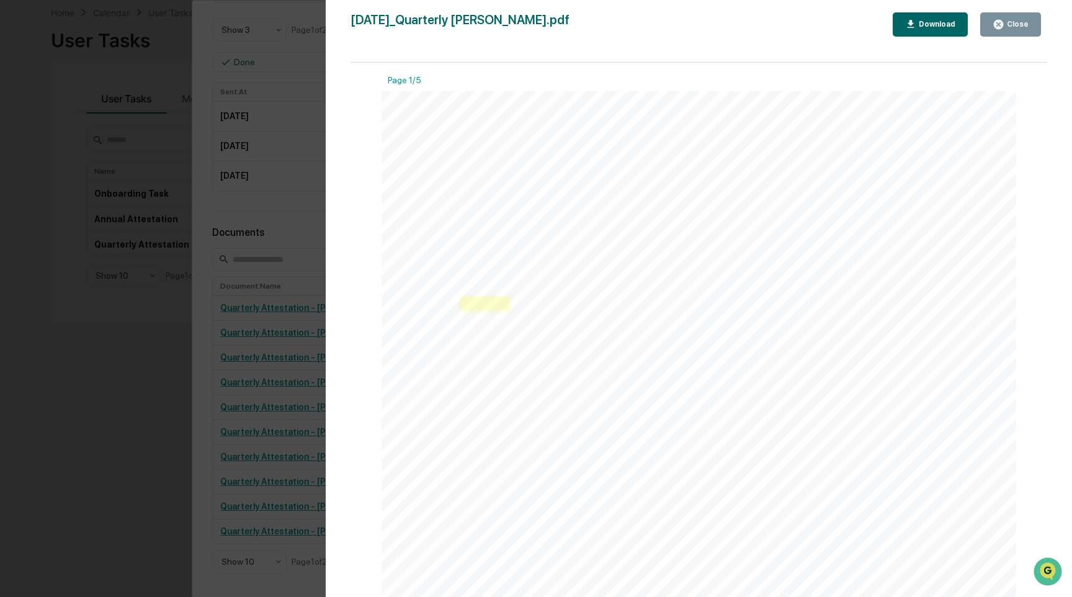
click at [473, 306] on link at bounding box center [484, 303] width 49 height 14
click at [261, 389] on div "Version History 09/08/2025, 01:54 PM Shawn Rogers 2025-09-08_Quarterly Attestat…" at bounding box center [536, 298] width 1072 height 597
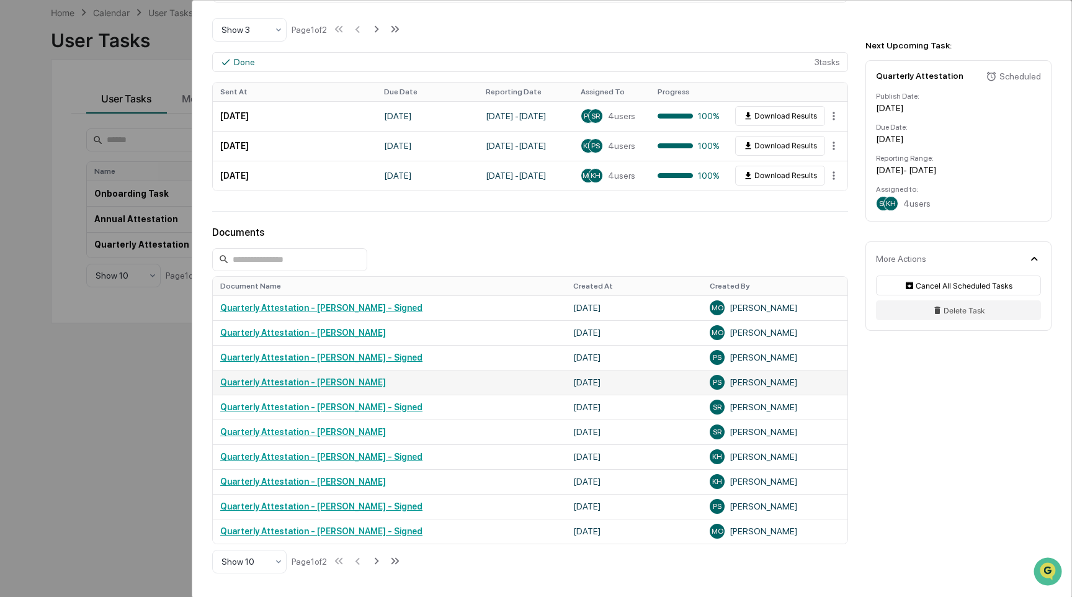
click at [312, 380] on link "Quarterly Attestation - Peggy Samora-Shrednik" at bounding box center [303, 382] width 166 height 10
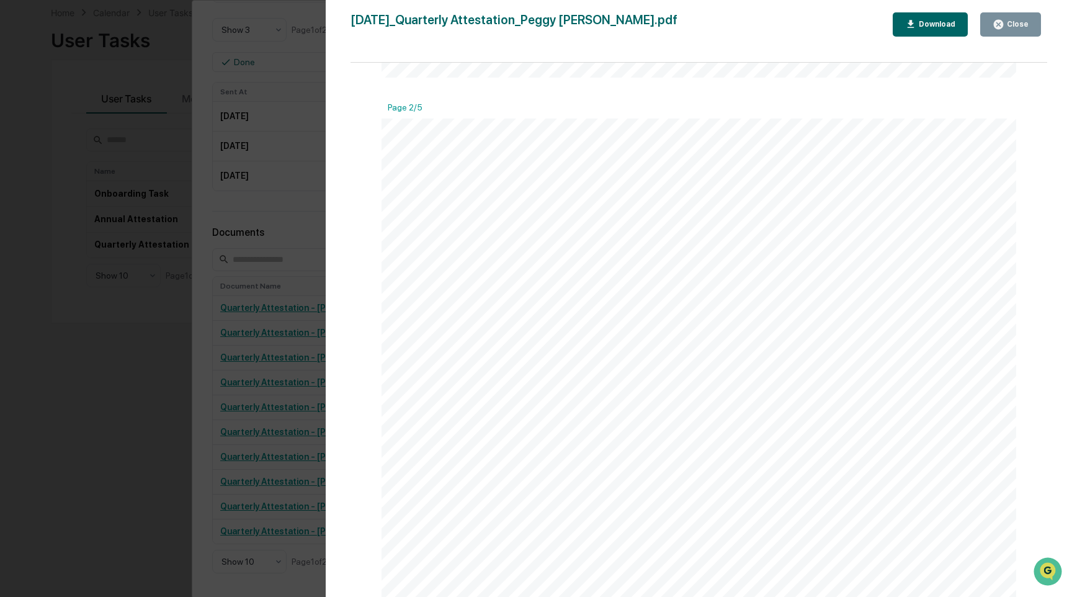
scroll to position [32, 0]
click at [244, 249] on div "Version History 09/08/2025, 04:28 PM Peggy Samora-Shrednik 2025-09-08_Quarterly…" at bounding box center [536, 298] width 1072 height 597
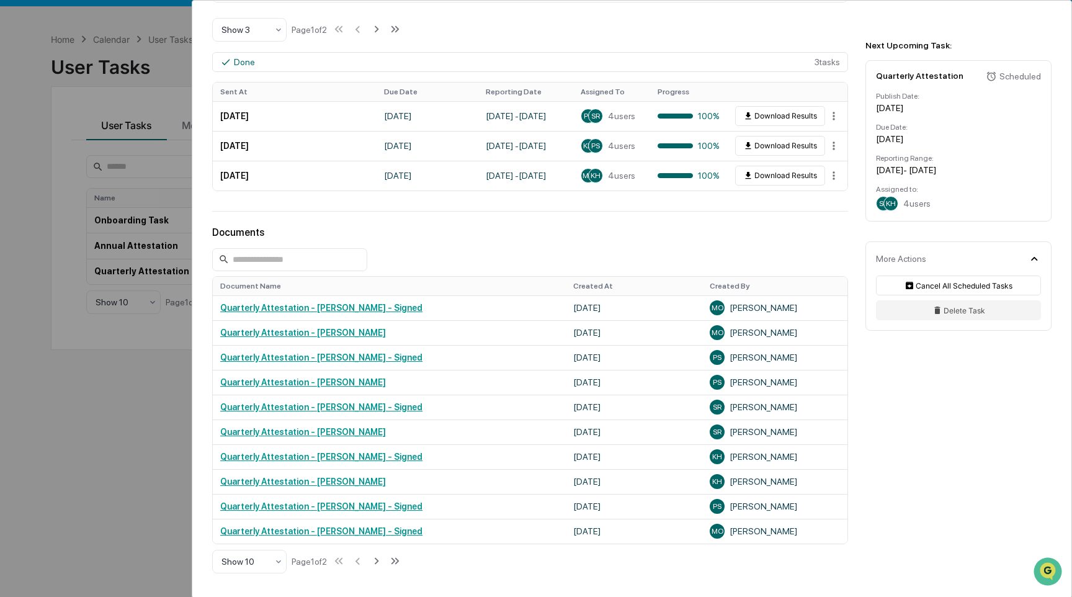
click at [100, 353] on div "User Tasks Quarterly Attestation Quarterly Attestation Active No description De…" at bounding box center [536, 298] width 1072 height 597
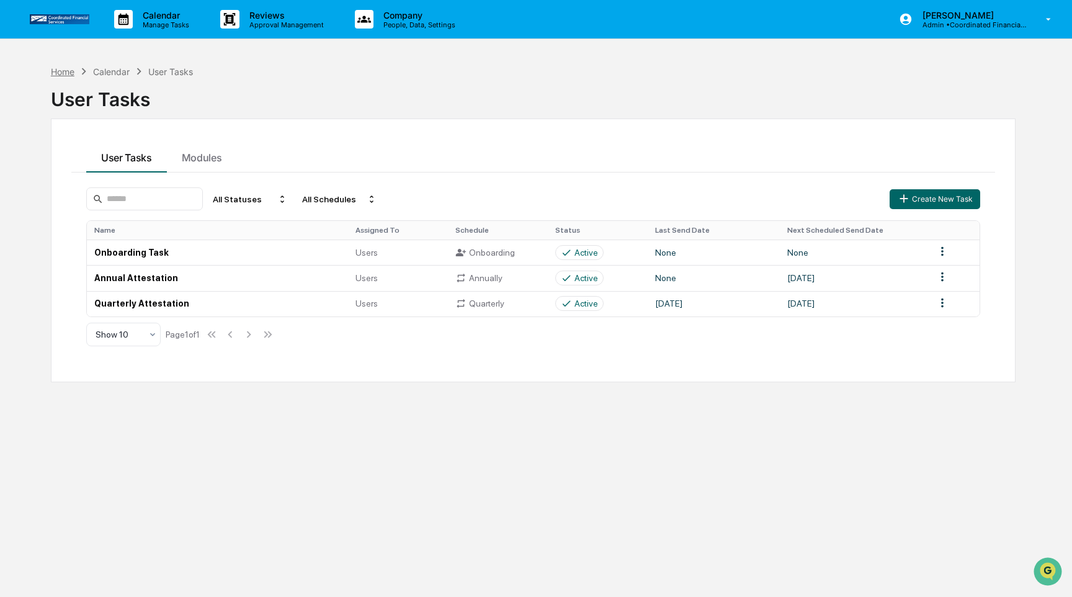
click at [58, 69] on div "Home" at bounding box center [63, 71] width 24 height 11
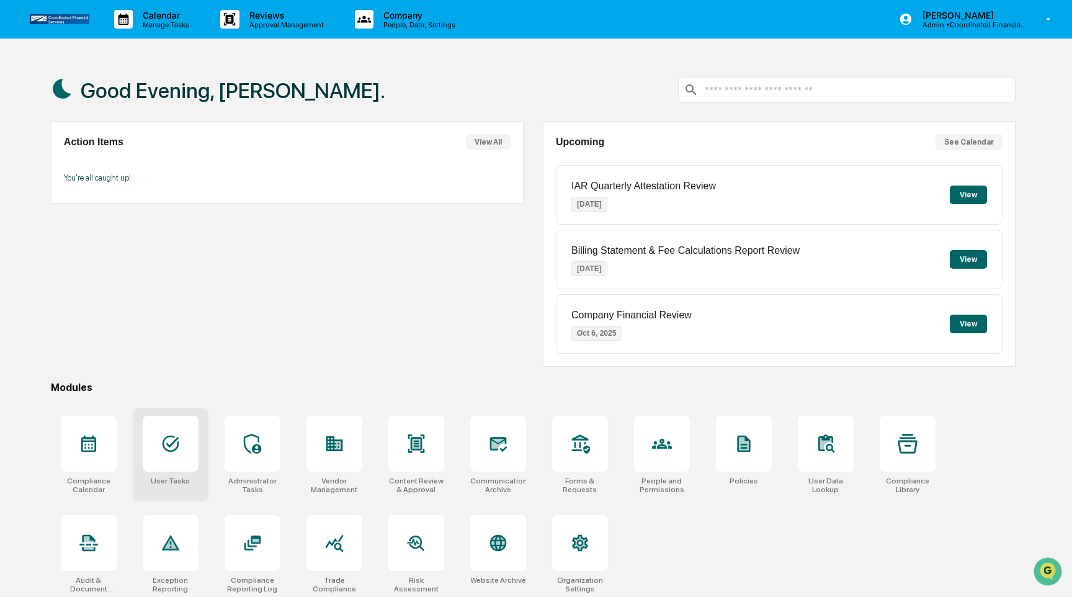
click at [179, 458] on div at bounding box center [171, 444] width 56 height 56
click at [269, 464] on div at bounding box center [253, 444] width 56 height 56
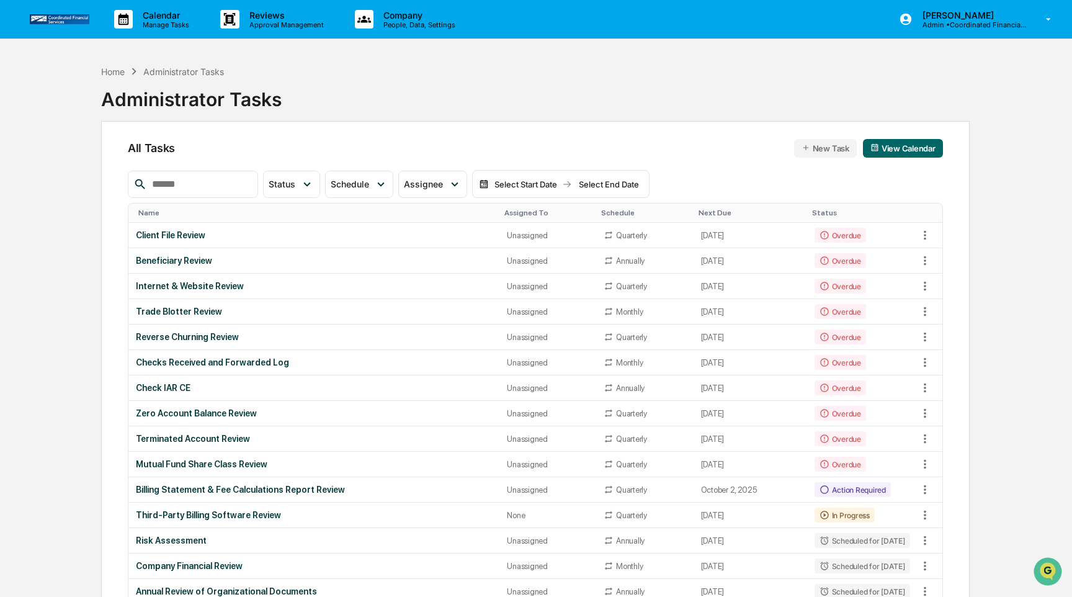
scroll to position [94, 0]
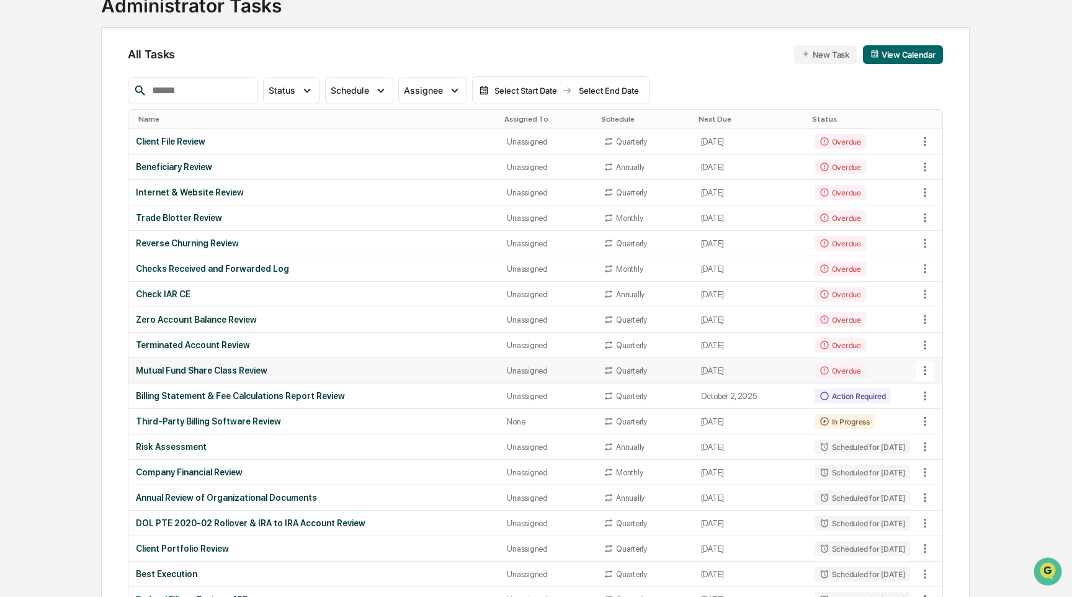
click at [443, 369] on div "Mutual Fund Share Class Review" at bounding box center [314, 370] width 356 height 10
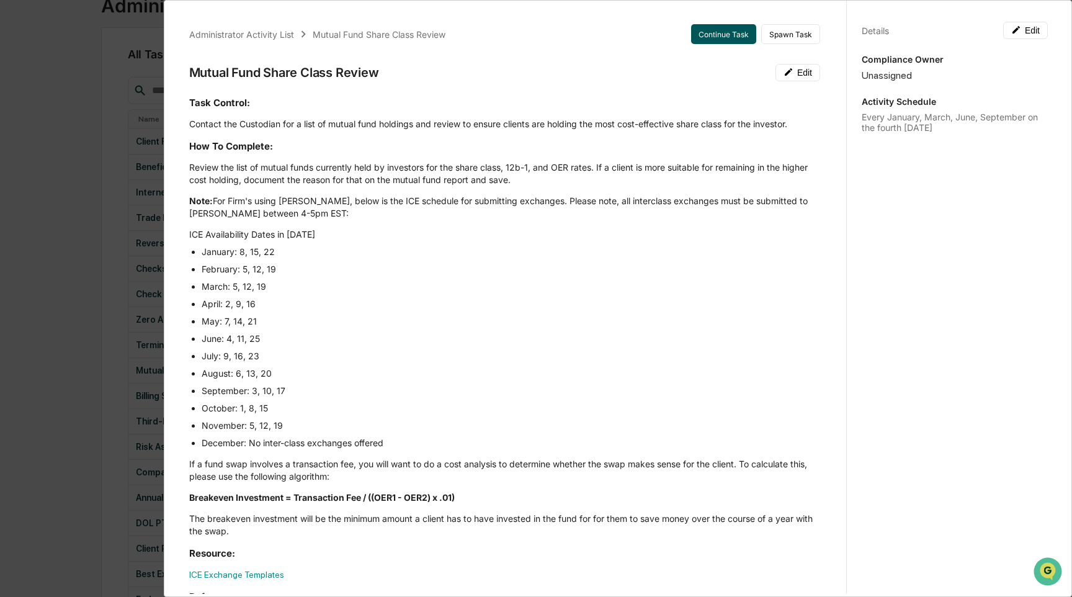
click at [743, 30] on button "Continue Task" at bounding box center [723, 34] width 65 height 20
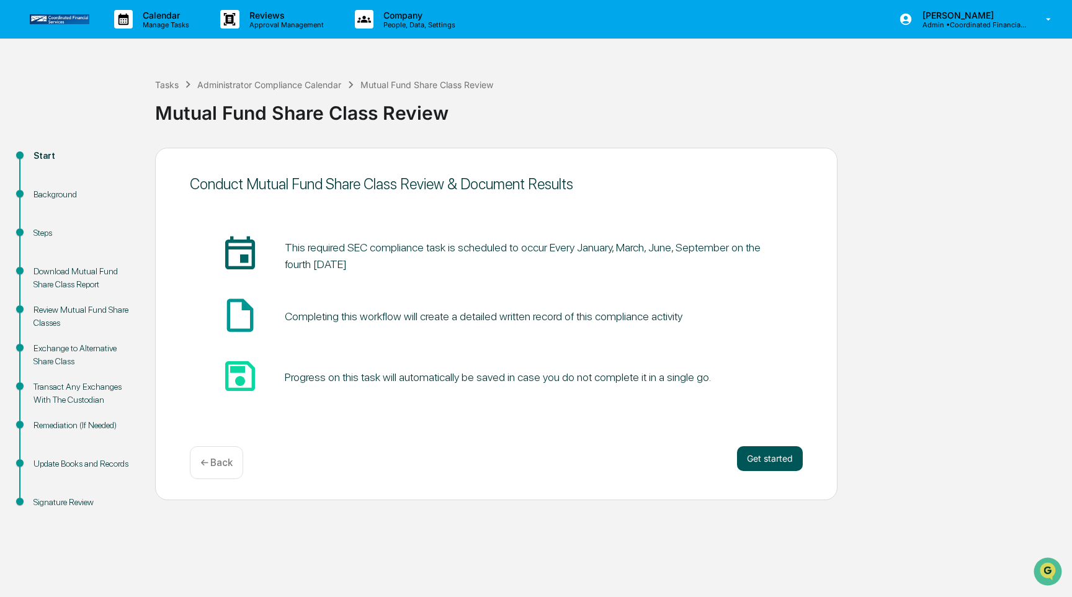
click at [762, 460] on button "Get started" at bounding box center [770, 458] width 66 height 25
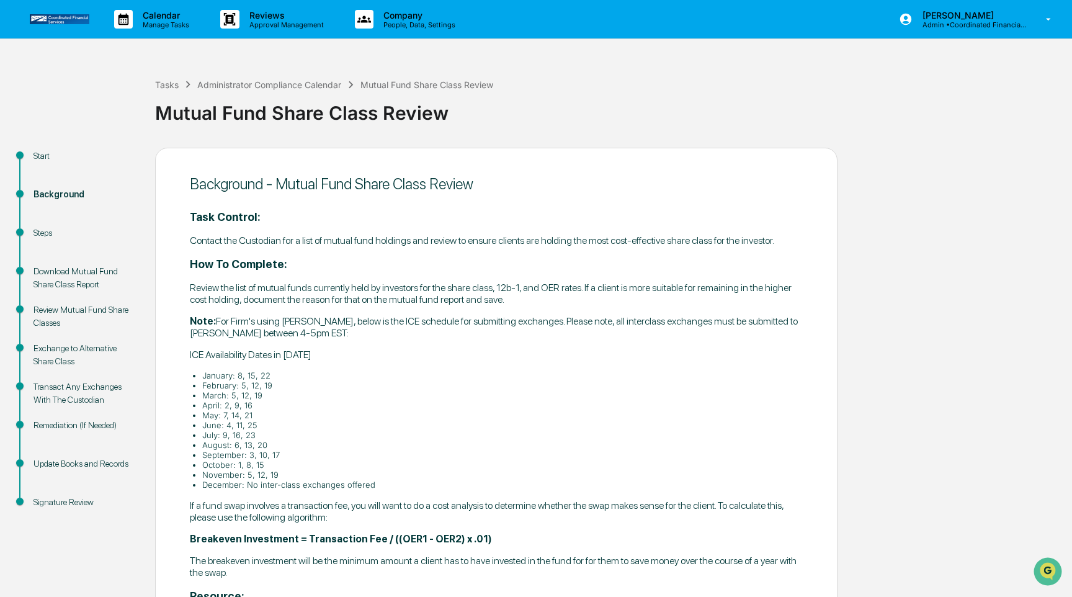
scroll to position [182, 0]
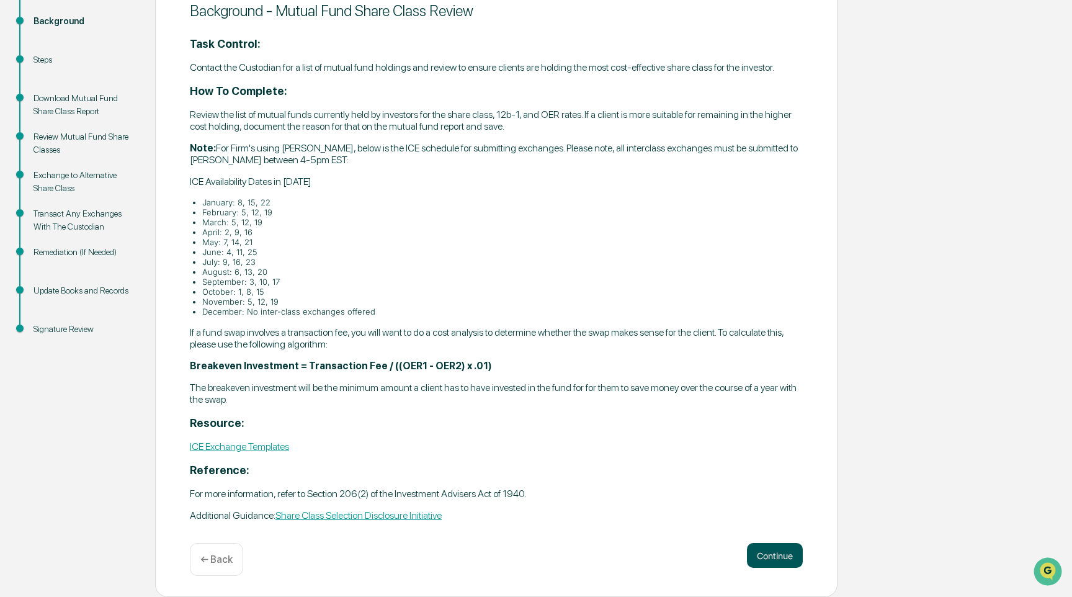
click at [776, 555] on button "Continue" at bounding box center [775, 555] width 56 height 25
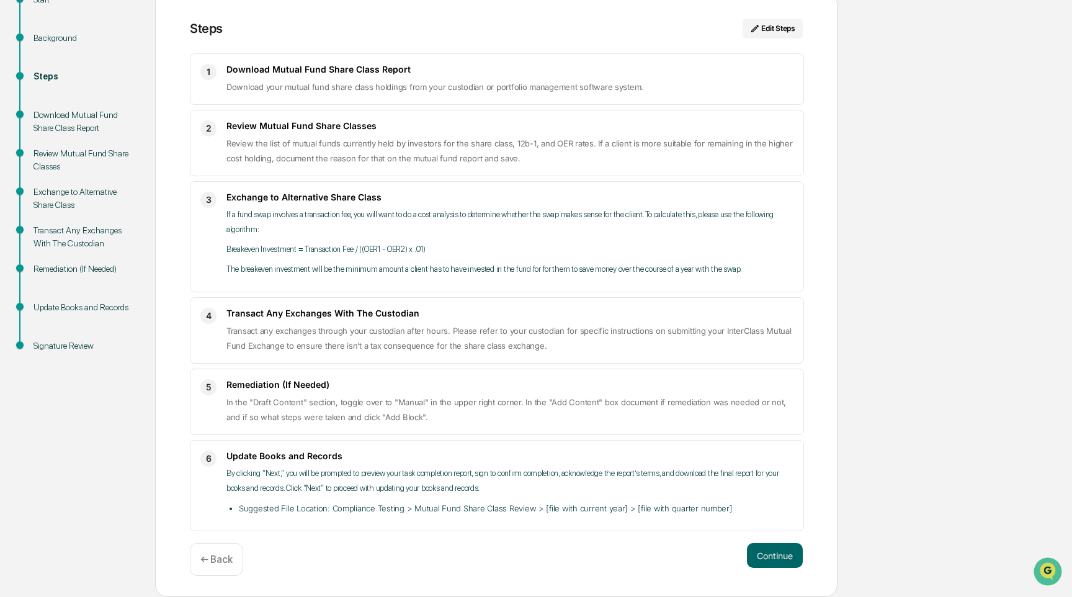
scroll to position [172, 0]
click at [776, 555] on button "Continue" at bounding box center [775, 555] width 56 height 25
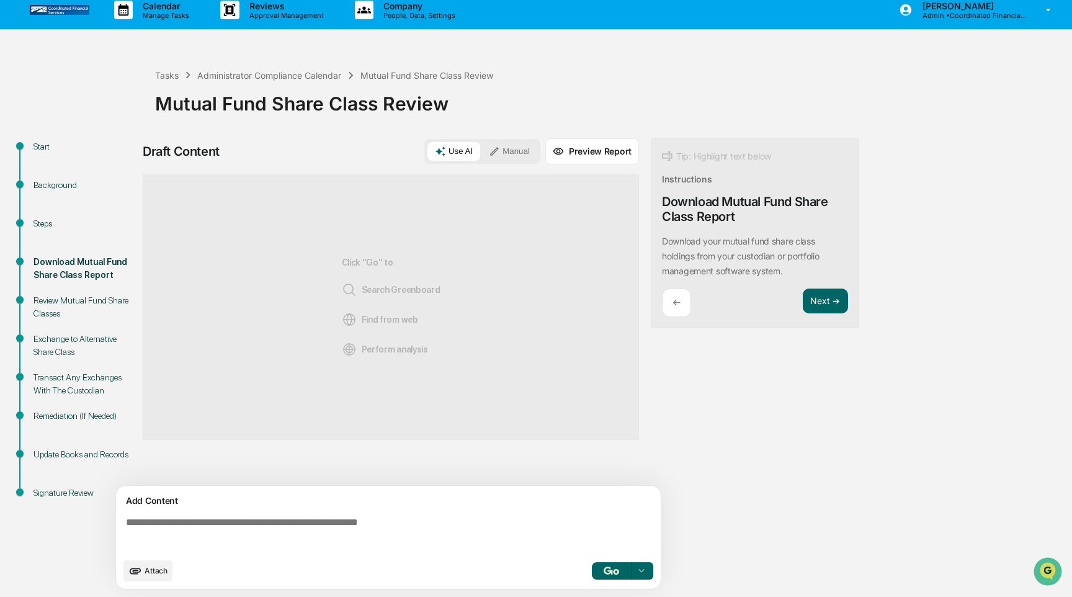
scroll to position [10, 0]
click at [515, 153] on button "Manual" at bounding box center [509, 151] width 56 height 19
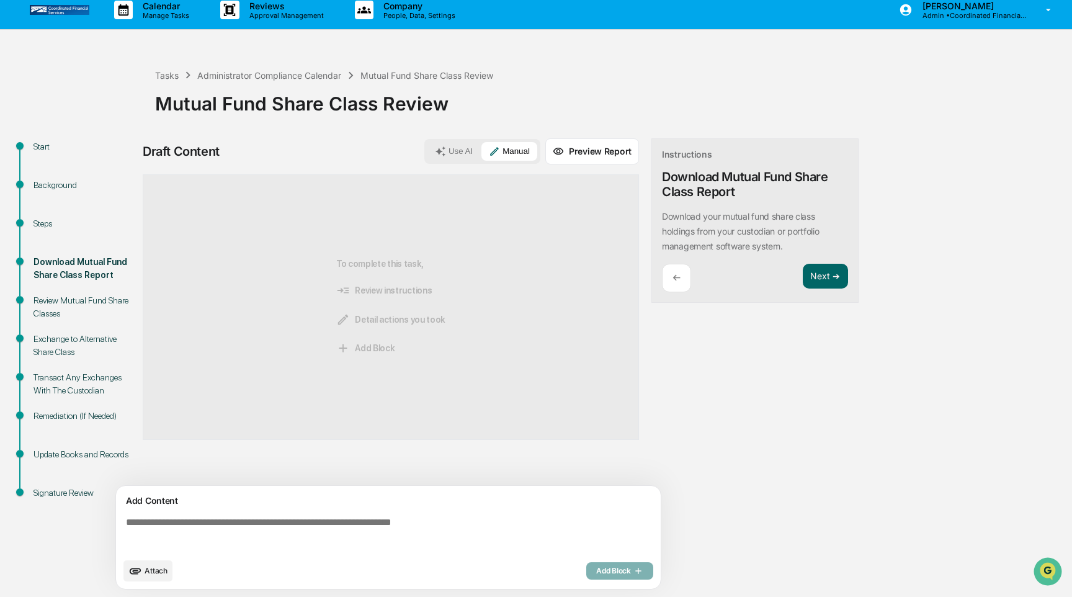
click at [349, 523] on textarea at bounding box center [391, 534] width 540 height 45
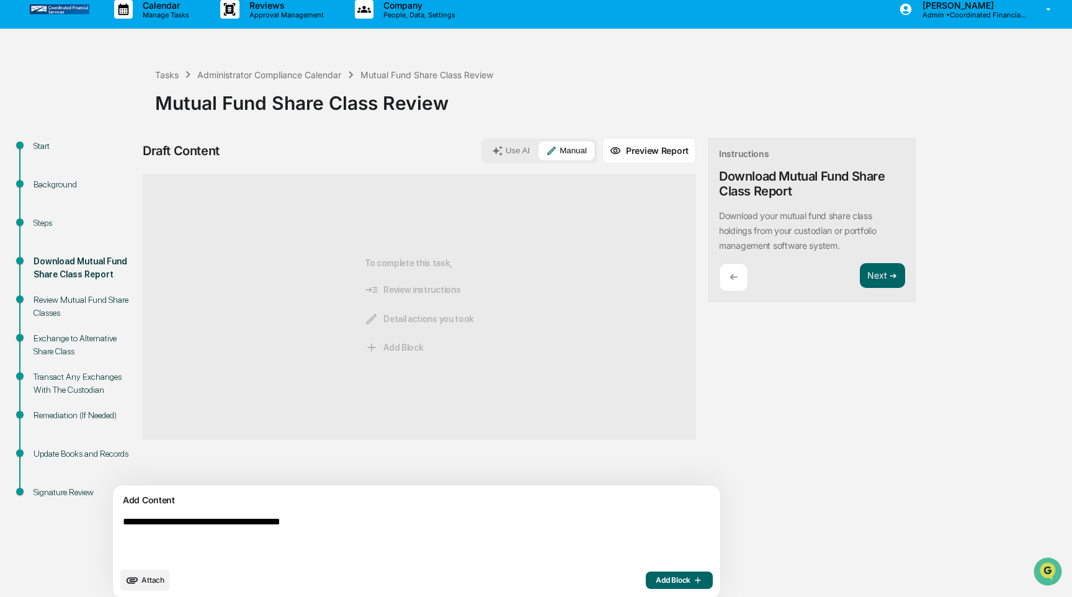
type textarea "**********"
click at [656, 585] on span "Add Block" at bounding box center [679, 580] width 47 height 10
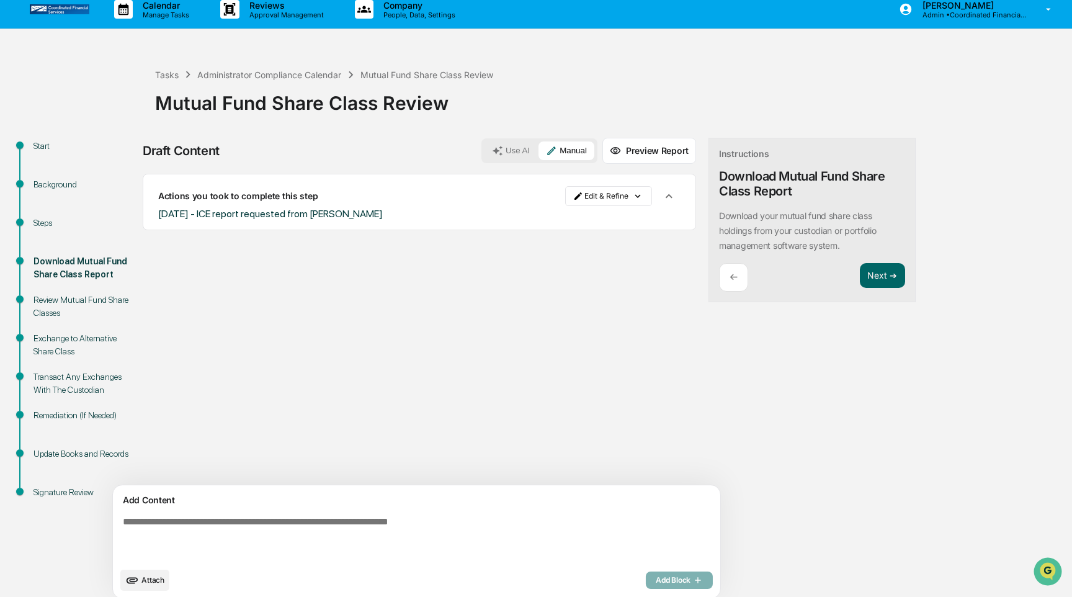
scroll to position [0, 0]
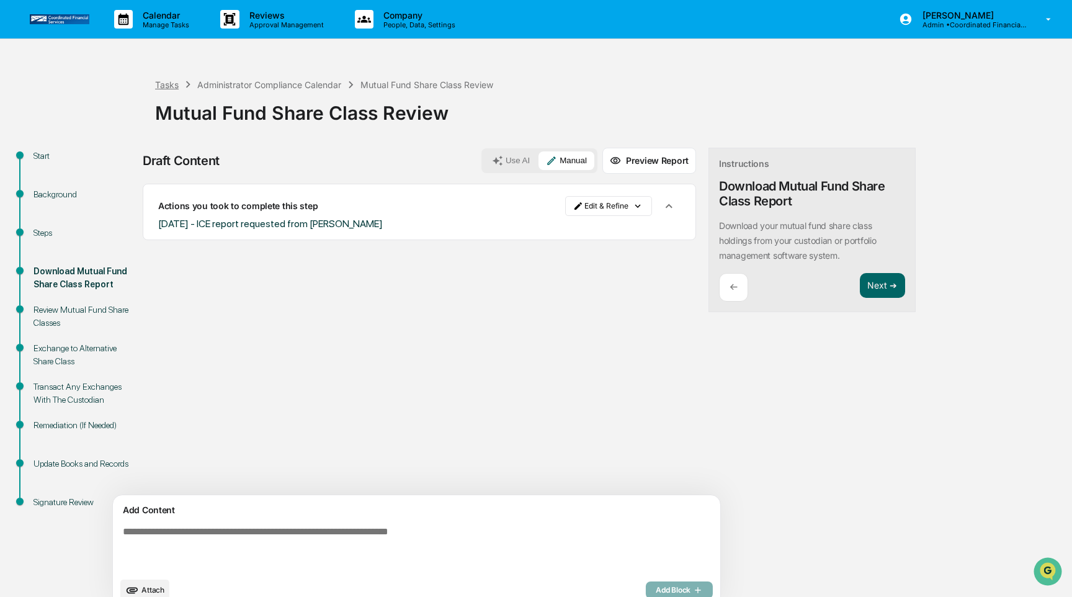
click at [166, 84] on div "Tasks" at bounding box center [167, 84] width 24 height 11
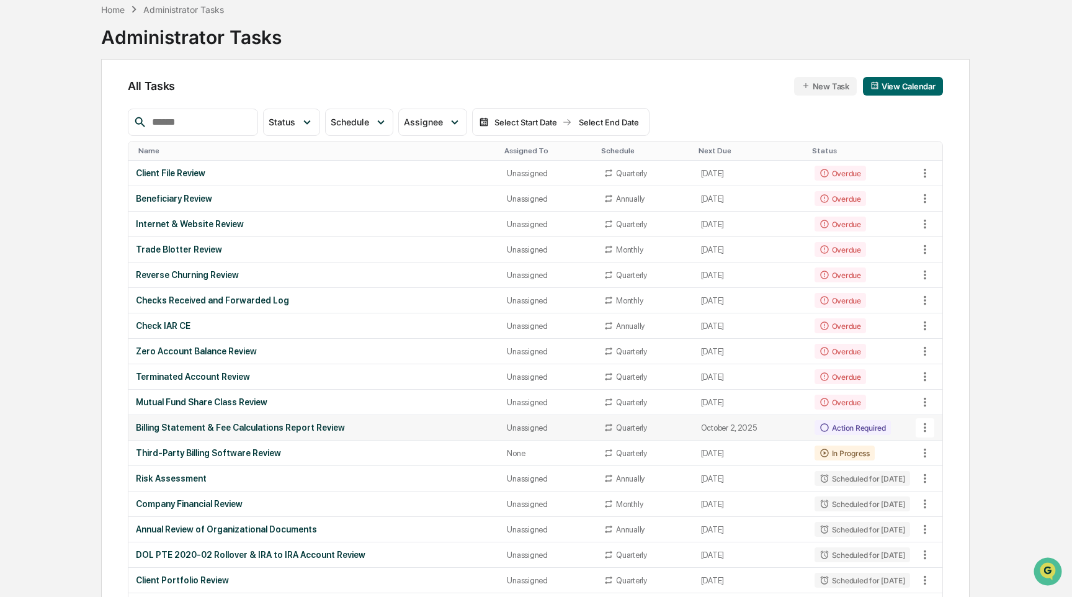
scroll to position [65, 0]
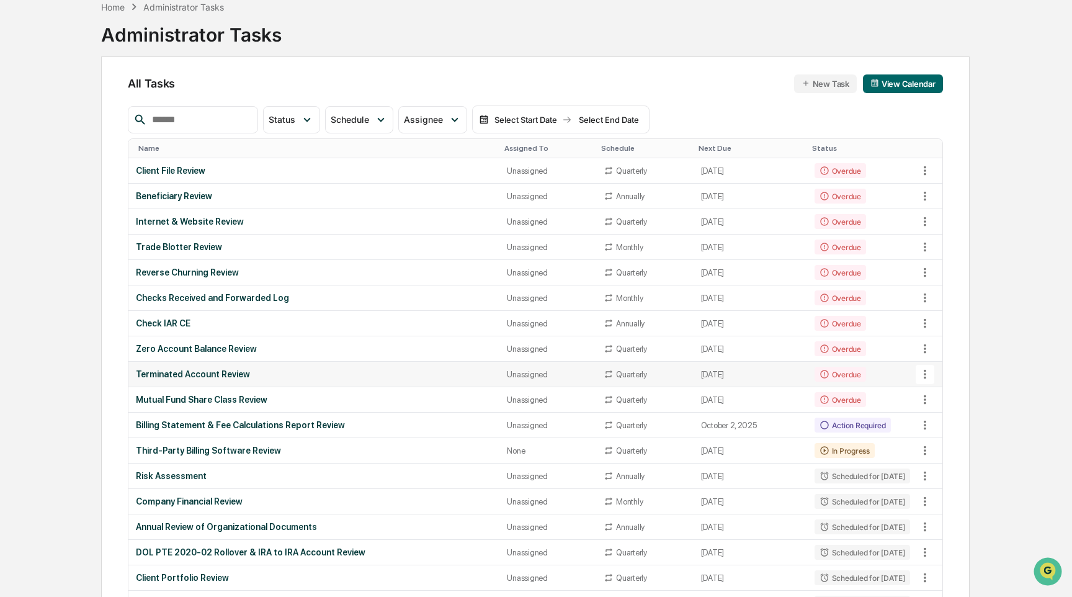
click at [427, 373] on div "Terminated Account Review" at bounding box center [314, 374] width 356 height 10
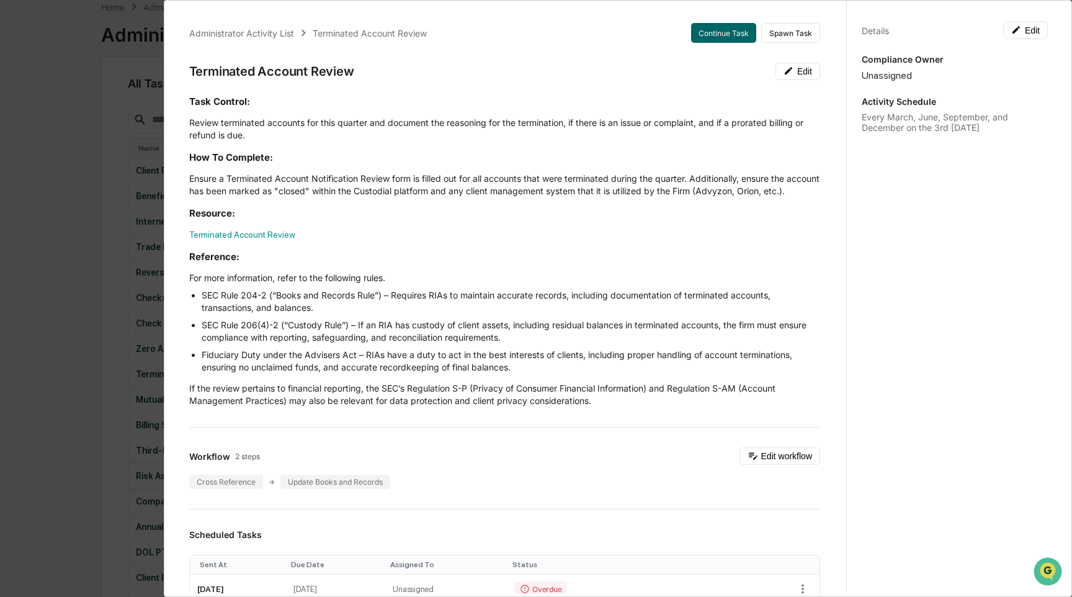
scroll to position [0, 0]
click at [736, 37] on button "Continue Task" at bounding box center [723, 34] width 65 height 20
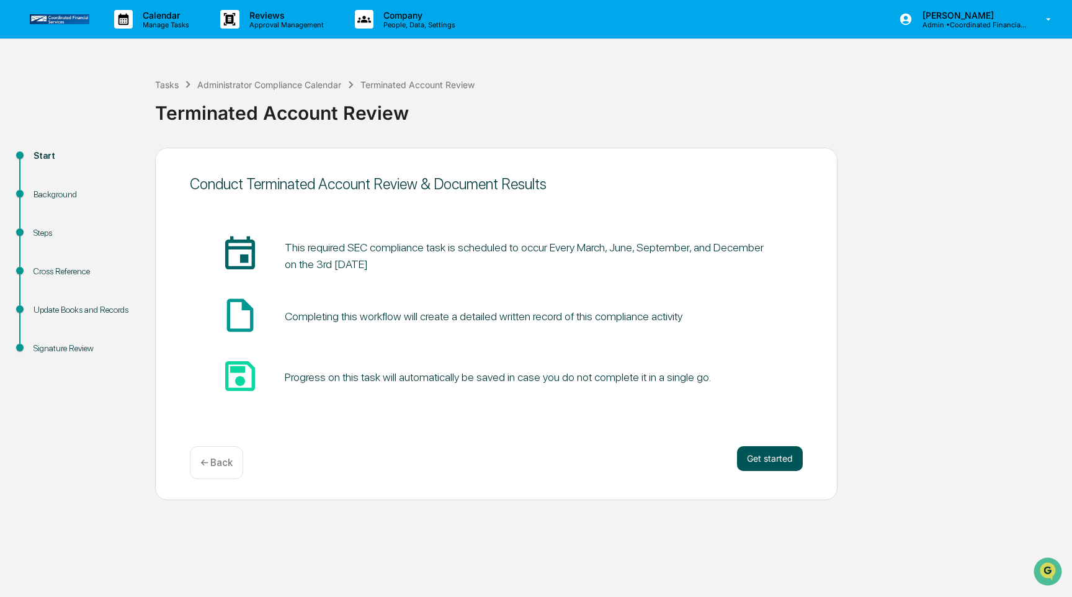
click at [784, 469] on button "Get started" at bounding box center [770, 458] width 66 height 25
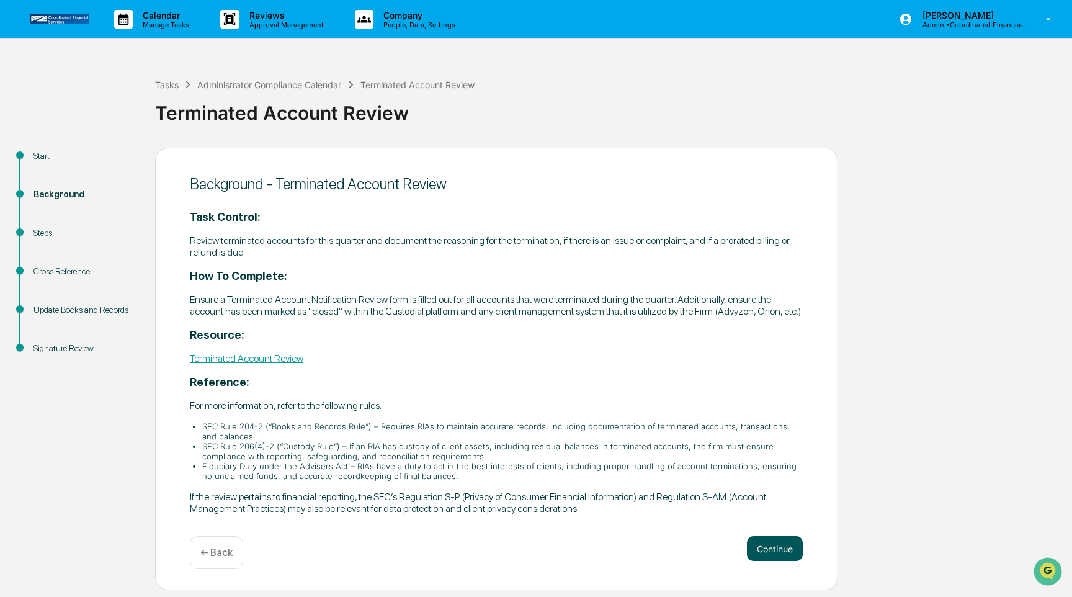
click at [786, 561] on button "Continue" at bounding box center [775, 548] width 56 height 25
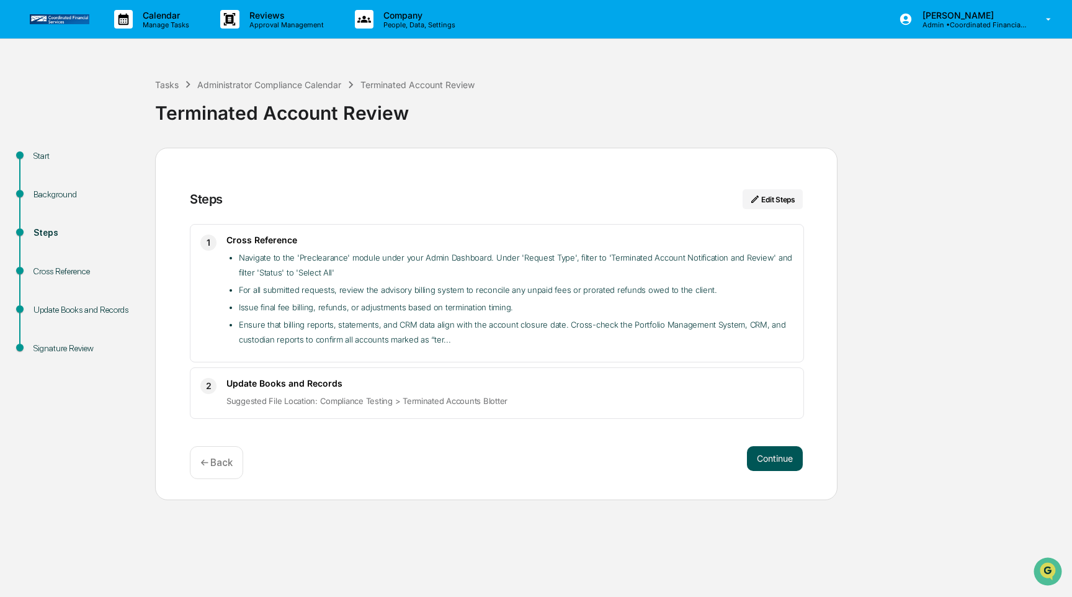
click at [788, 456] on button "Continue" at bounding box center [775, 458] width 56 height 25
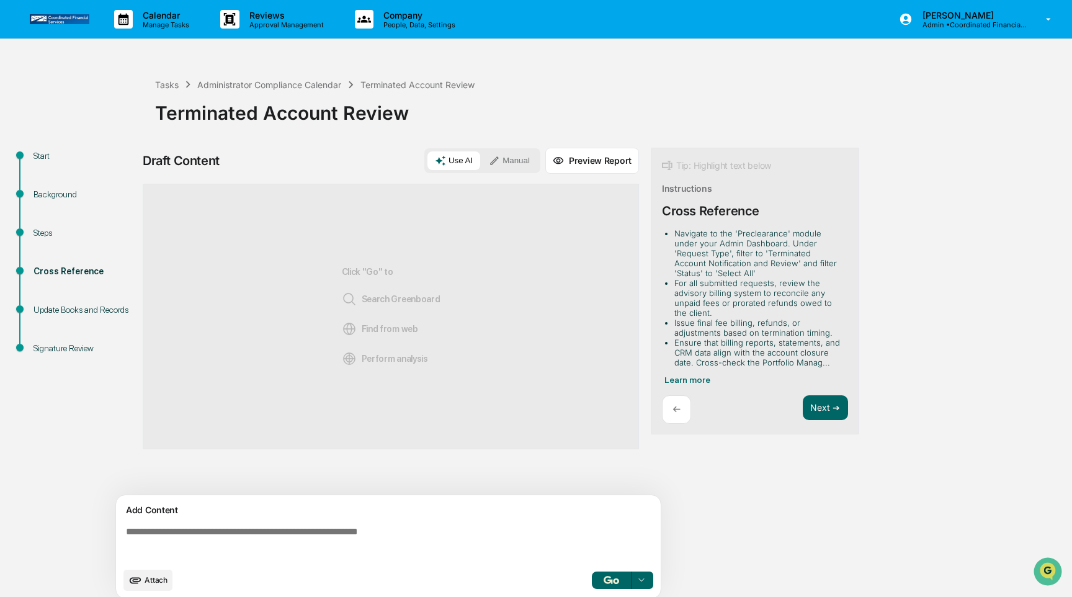
scroll to position [10, 0]
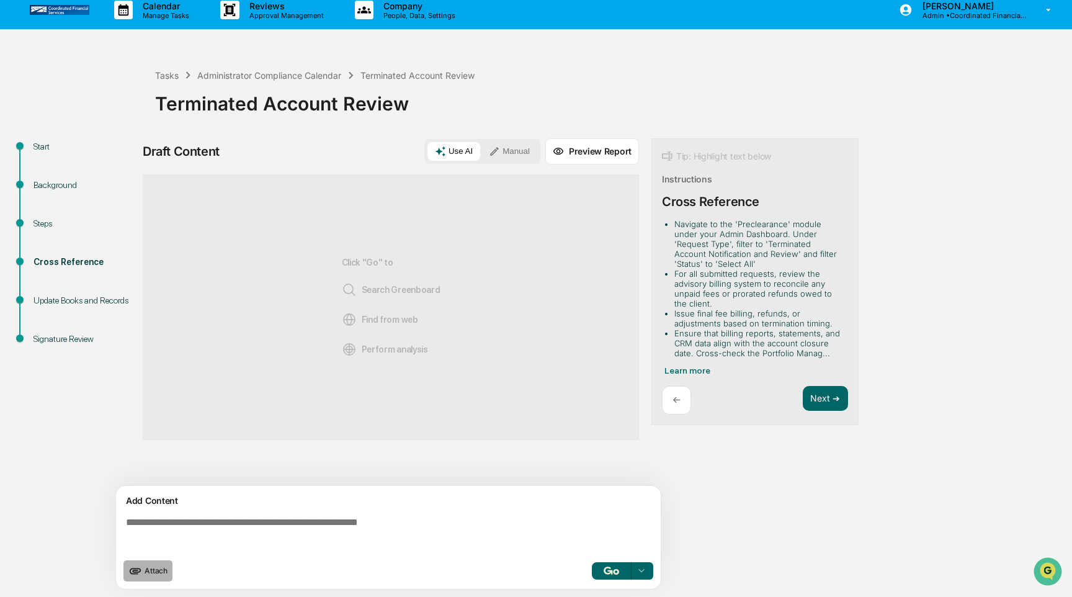
click at [142, 569] on button "Attach" at bounding box center [147, 570] width 49 height 21
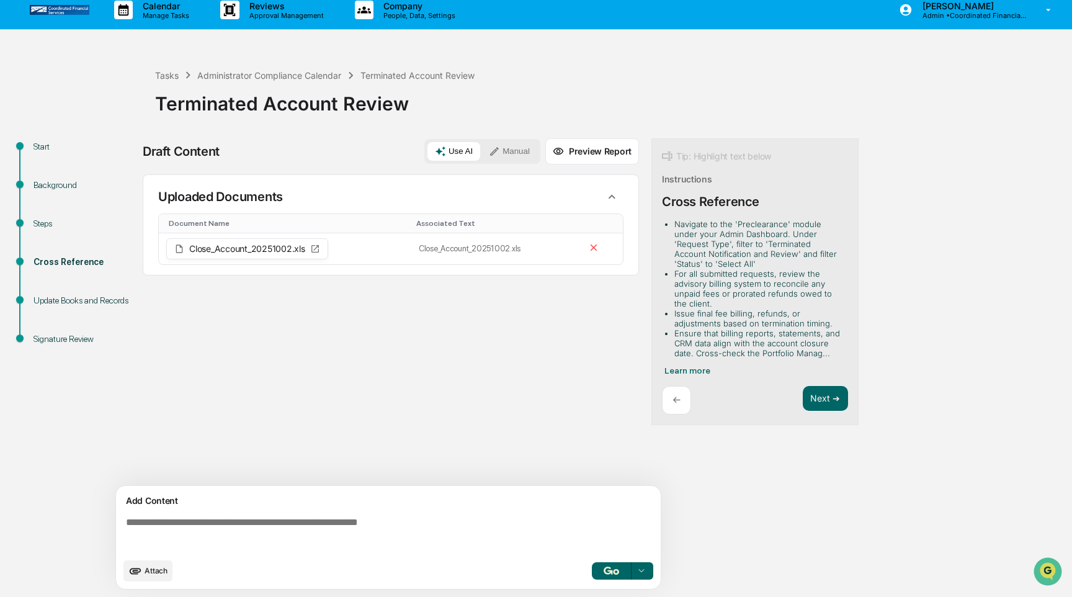
click at [288, 533] on textarea at bounding box center [391, 534] width 540 height 45
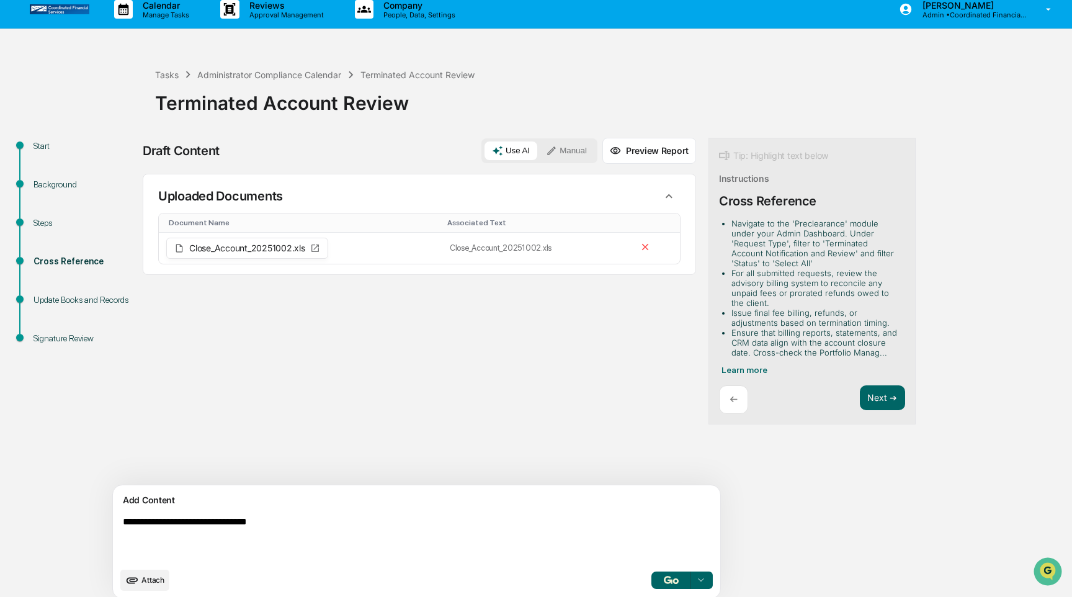
paste textarea "**********"
type textarea "**********"
click at [538, 153] on button "Manual" at bounding box center [566, 150] width 56 height 19
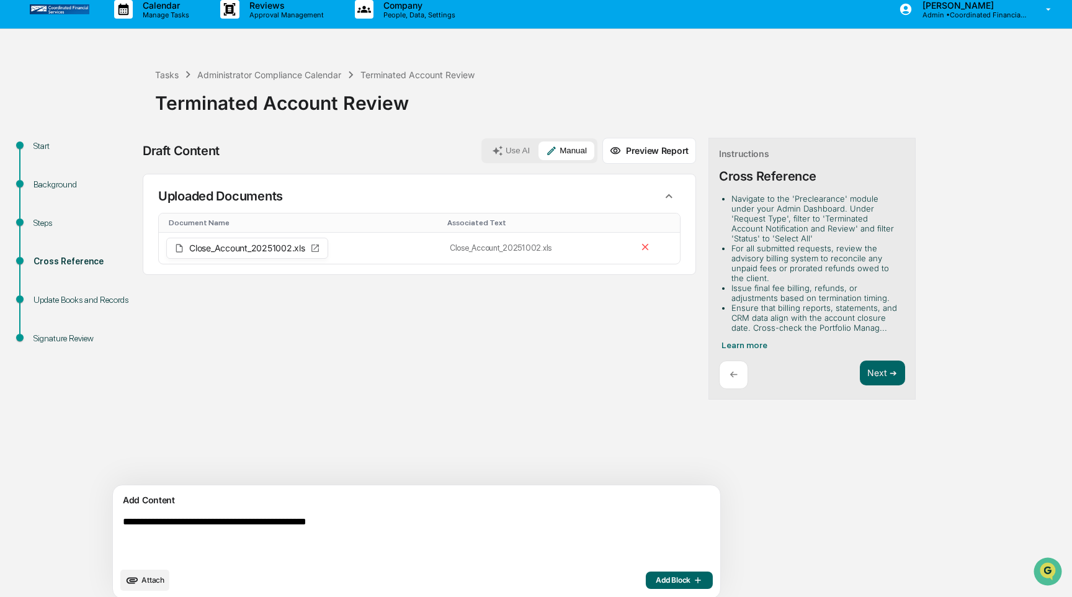
click at [656, 582] on span "Add Block" at bounding box center [679, 580] width 47 height 10
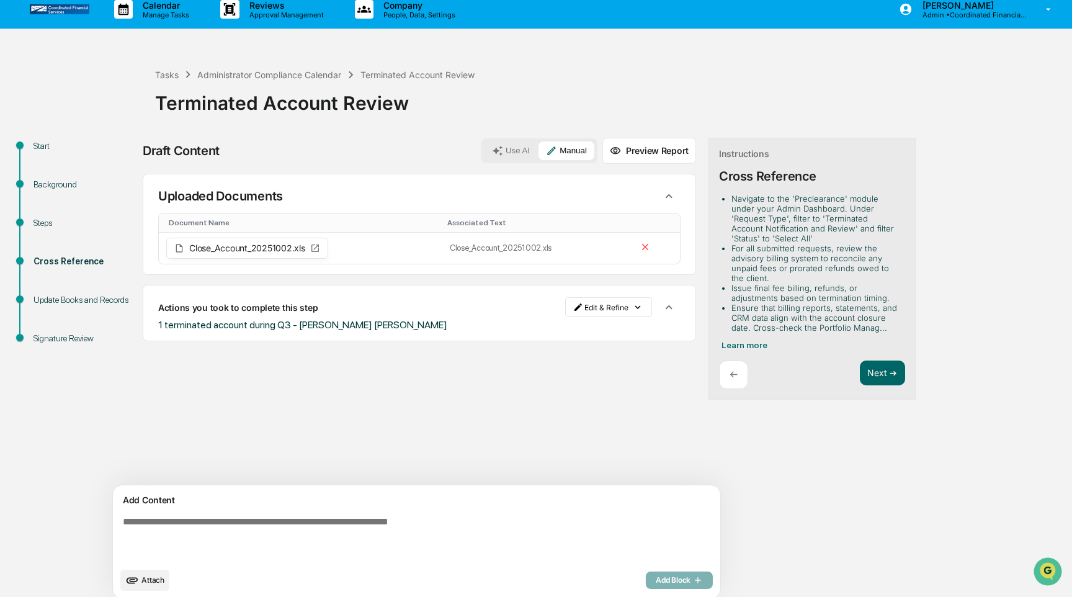
click at [524, 391] on div "Sources Uploaded Documents Document Name Associated Text Close_Account_20251002…" at bounding box center [419, 329] width 553 height 311
click at [172, 78] on div "Tasks" at bounding box center [167, 74] width 24 height 11
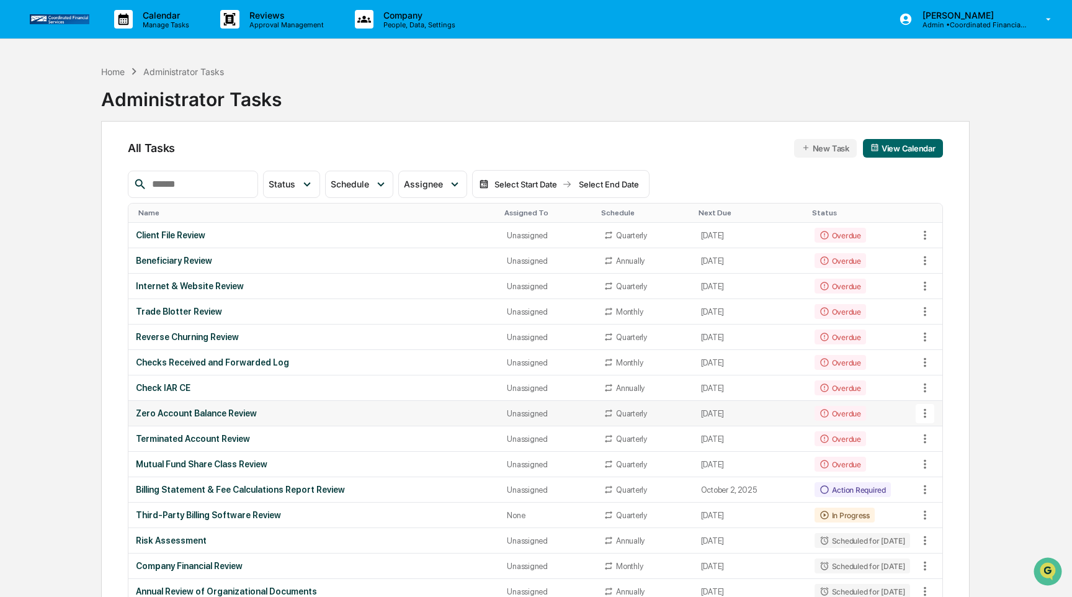
click at [464, 411] on div "Zero Account Balance Review" at bounding box center [314, 413] width 356 height 10
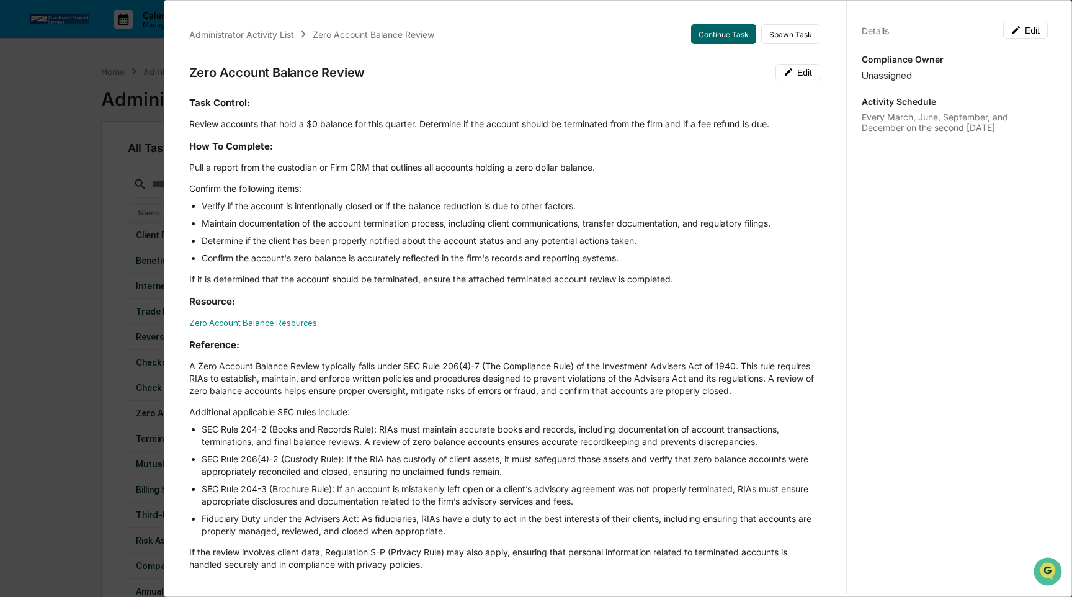
click at [739, 35] on button "Continue Task" at bounding box center [723, 34] width 65 height 20
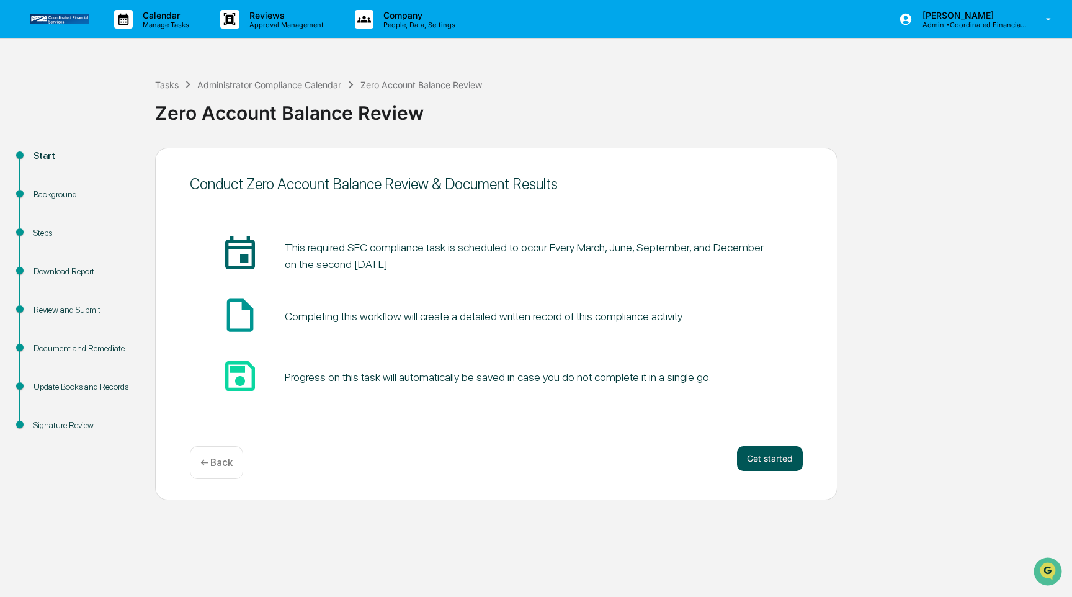
click at [766, 458] on button "Get started" at bounding box center [770, 458] width 66 height 25
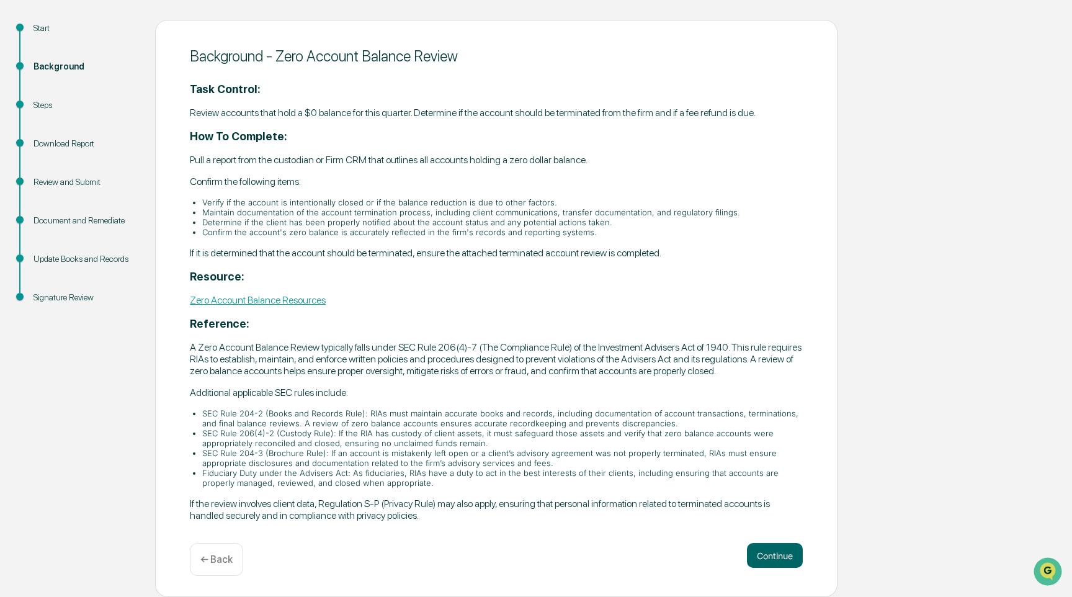
scroll to position [149, 0]
click at [768, 556] on button "Continue" at bounding box center [775, 555] width 56 height 25
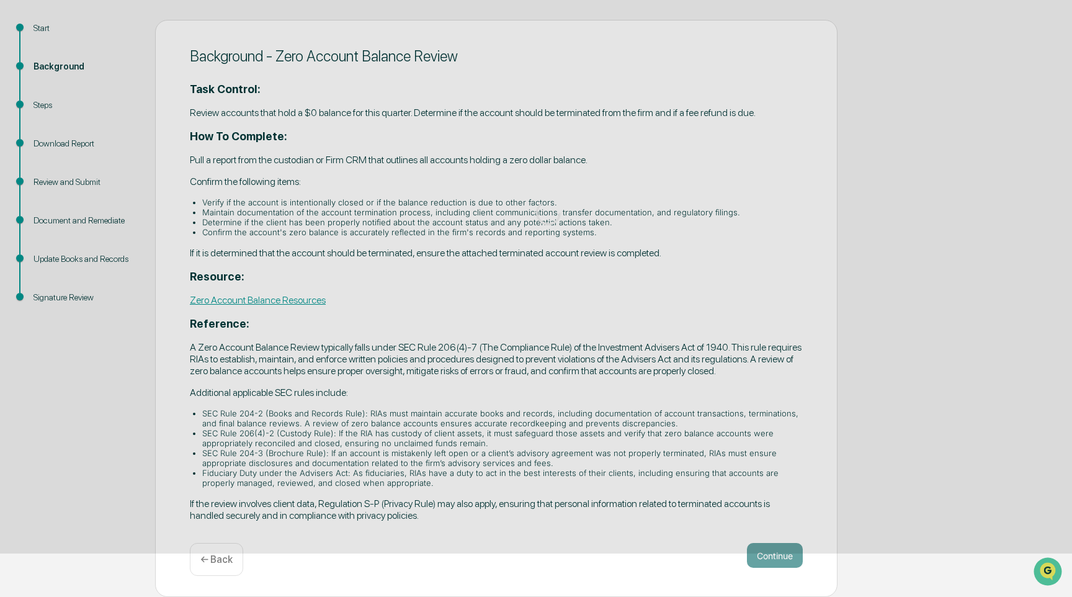
scroll to position [0, 0]
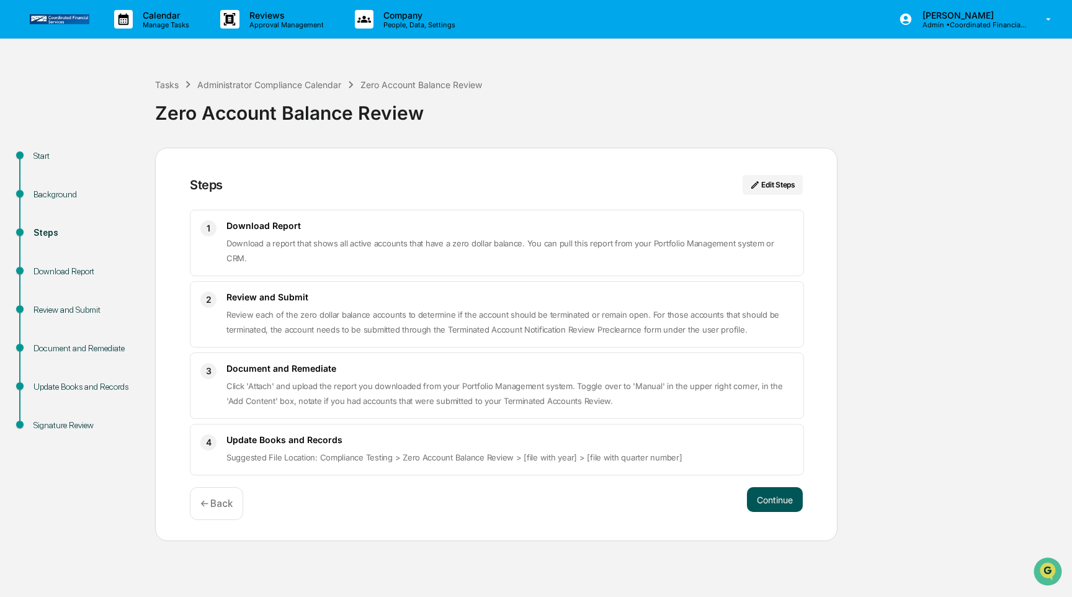
click at [771, 487] on button "Continue" at bounding box center [775, 499] width 56 height 25
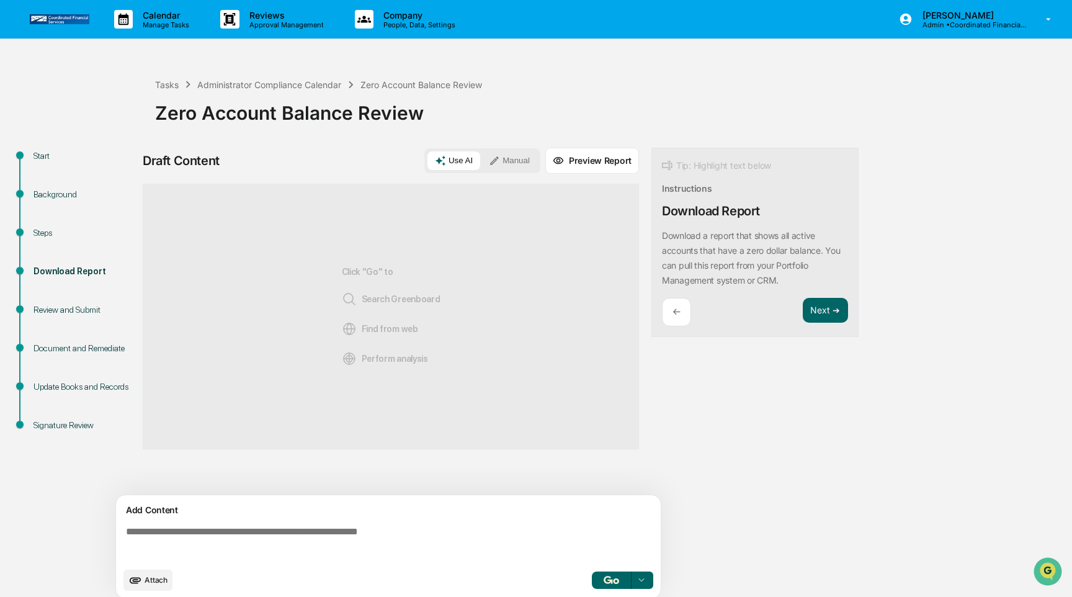
click at [332, 537] on textarea at bounding box center [391, 543] width 540 height 45
click at [504, 167] on button "Manual" at bounding box center [509, 160] width 56 height 19
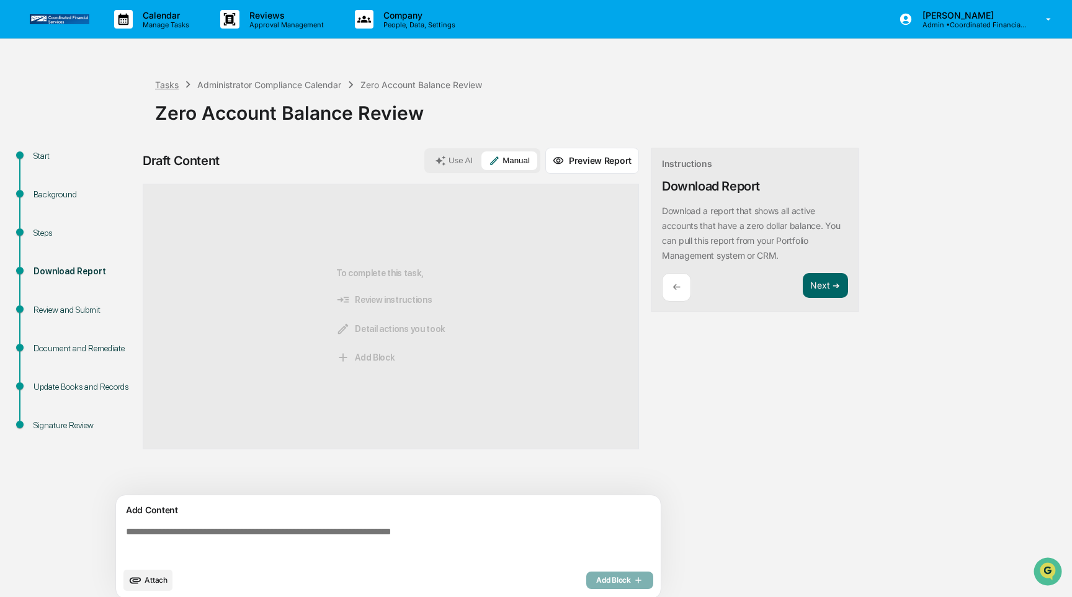
click at [171, 88] on div "Tasks" at bounding box center [167, 84] width 24 height 11
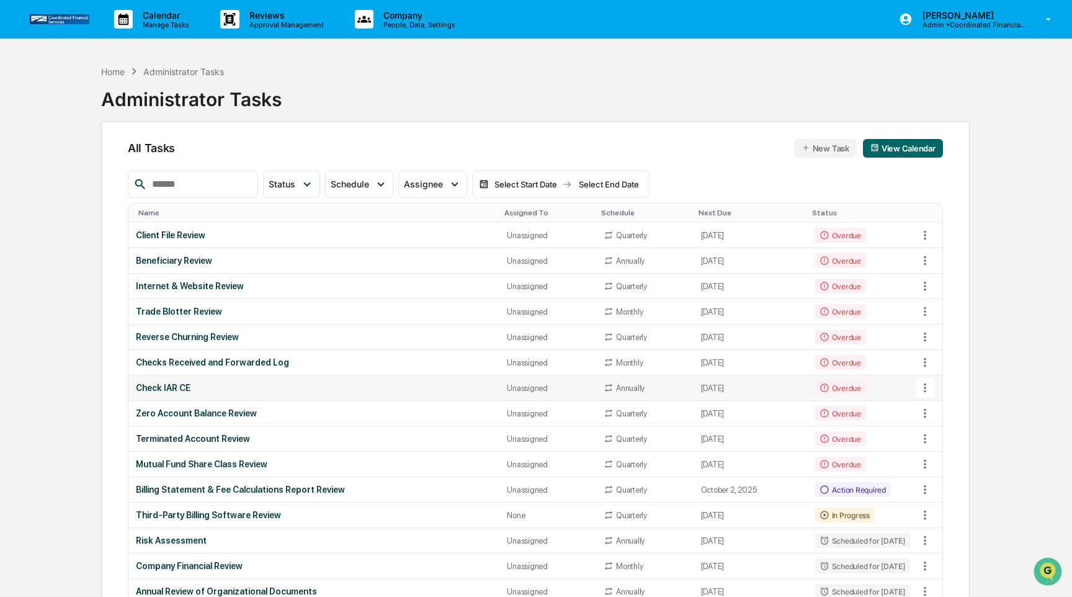
click at [336, 389] on div "Check IAR CE" at bounding box center [314, 388] width 356 height 10
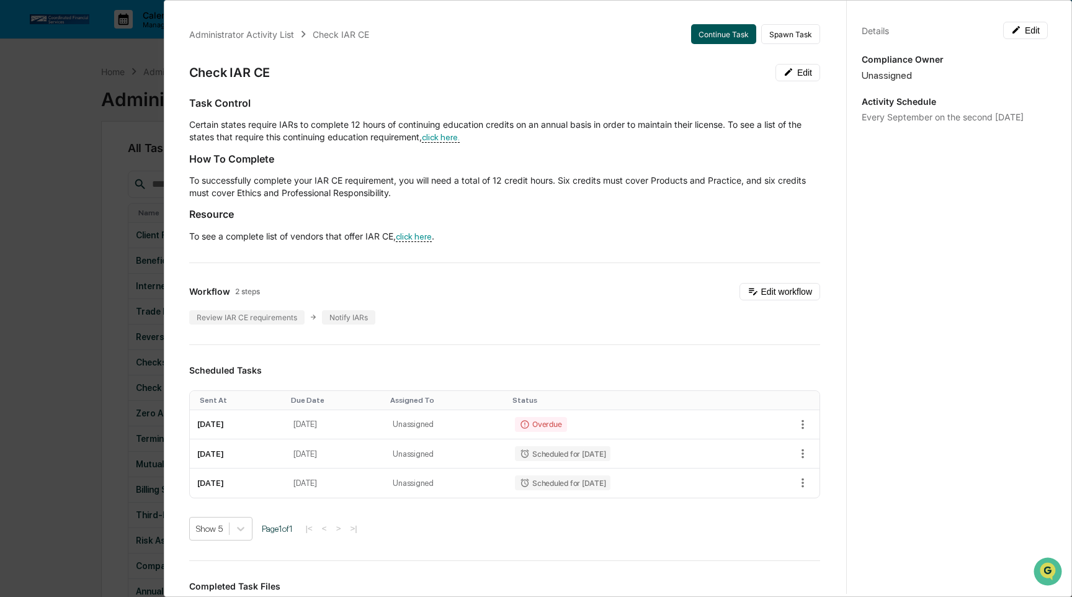
click at [716, 37] on button "Continue Task" at bounding box center [723, 34] width 65 height 20
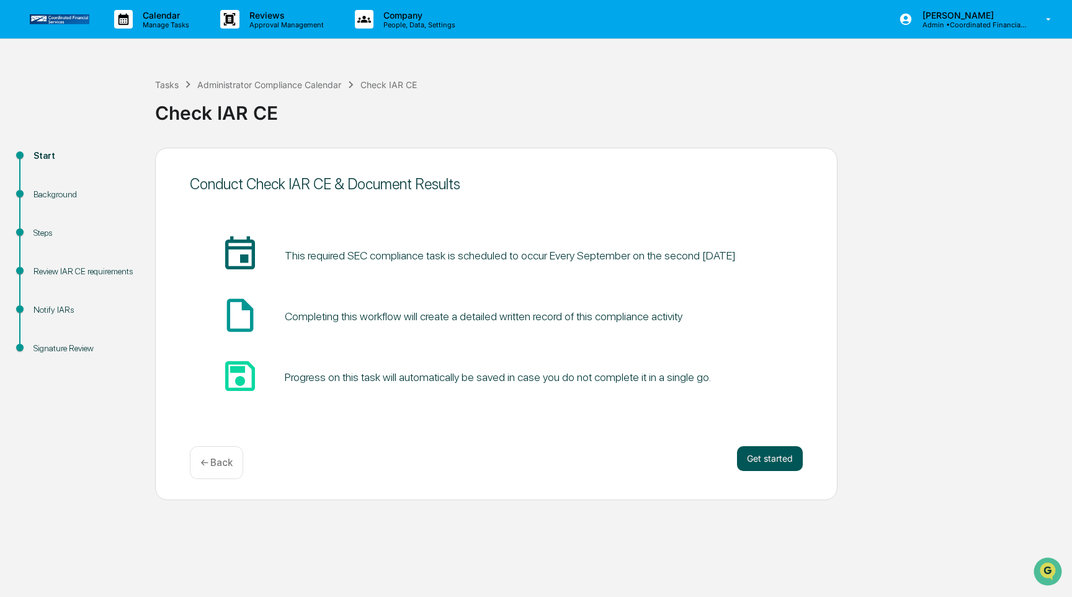
click at [772, 460] on button "Get started" at bounding box center [770, 458] width 66 height 25
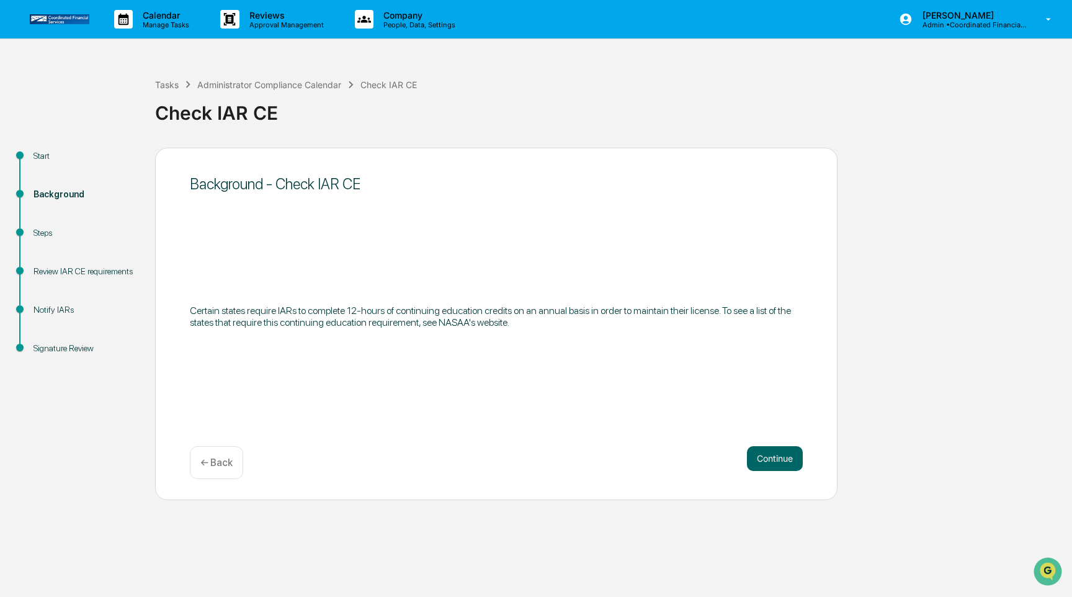
click at [771, 460] on button "Continue" at bounding box center [775, 458] width 56 height 25
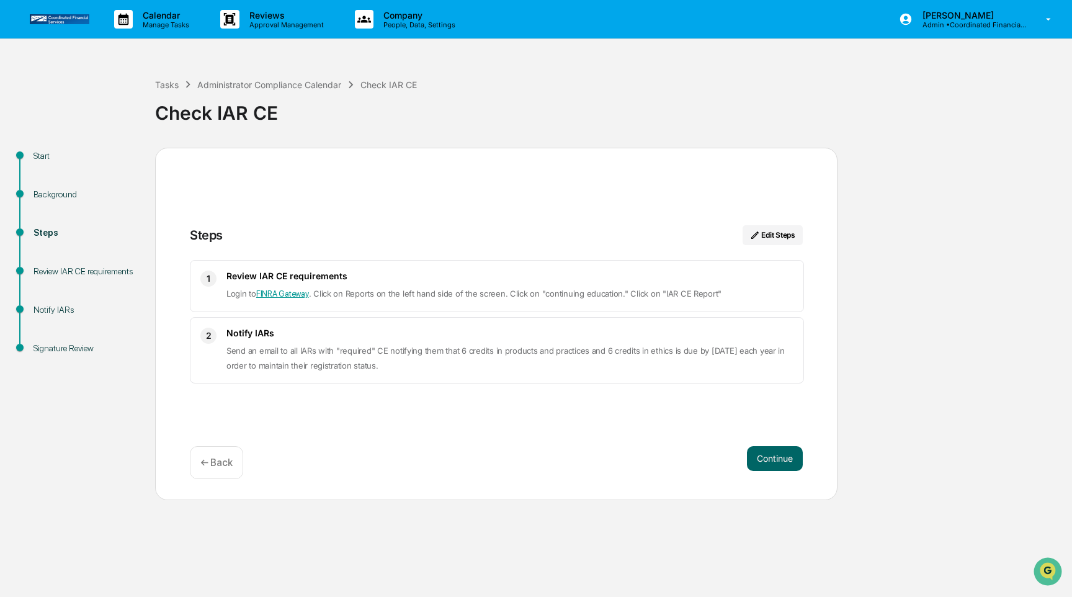
click at [771, 460] on button "Continue" at bounding box center [775, 458] width 56 height 25
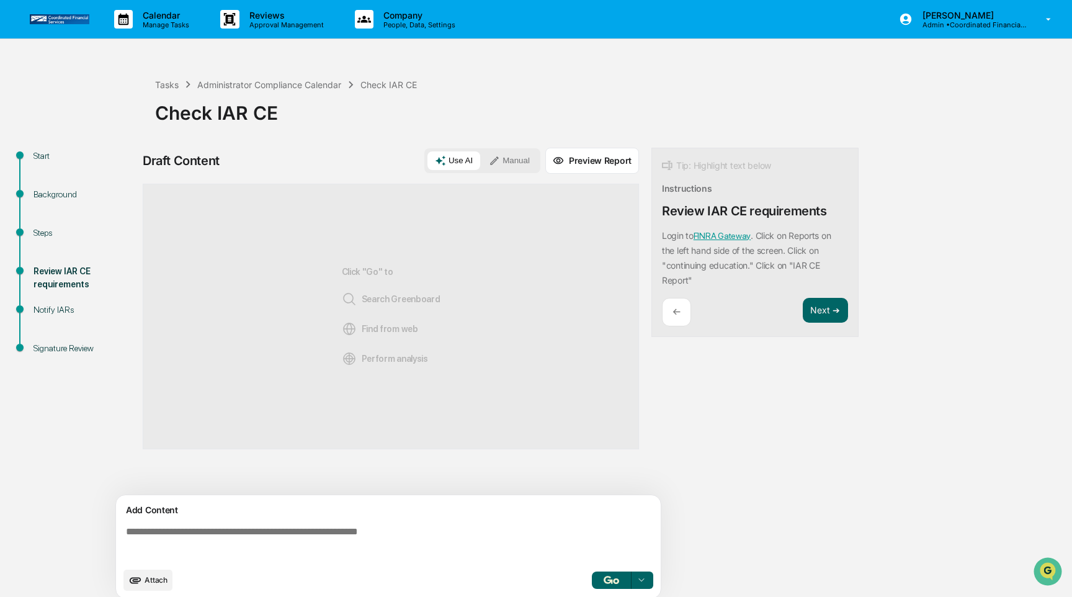
click at [296, 532] on textarea at bounding box center [391, 543] width 540 height 45
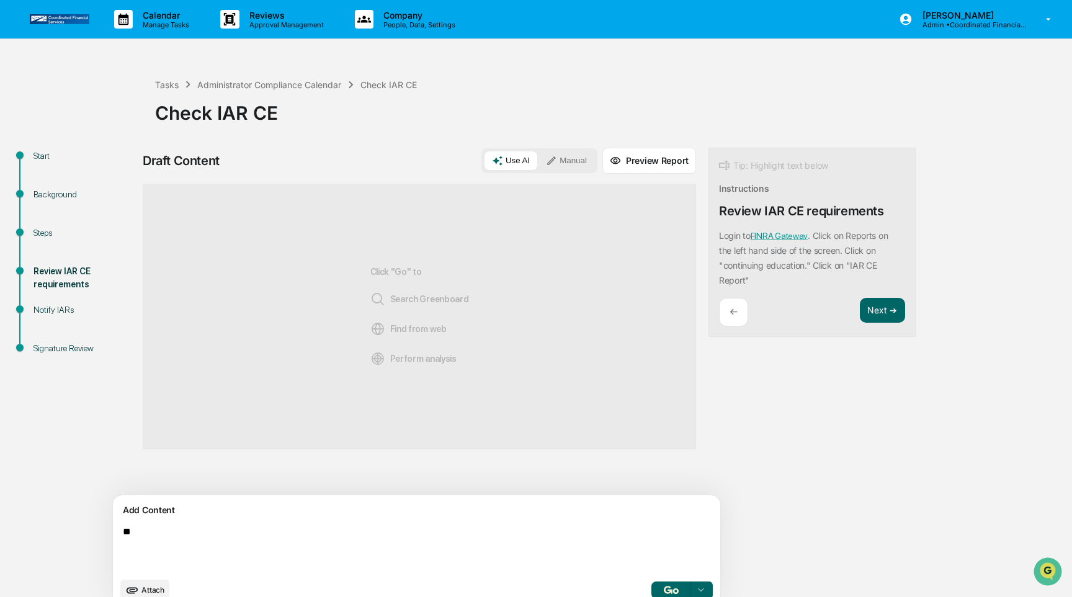
type textarea "*"
type textarea "**********"
click at [538, 160] on button "Manual" at bounding box center [566, 160] width 56 height 19
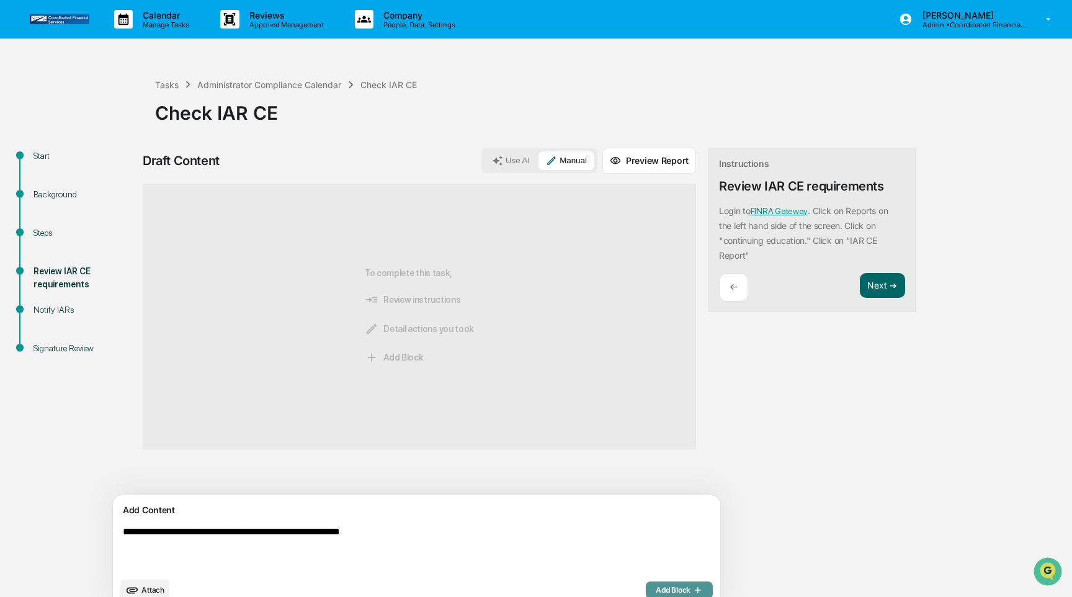
click at [656, 590] on span "Add Block" at bounding box center [679, 590] width 47 height 10
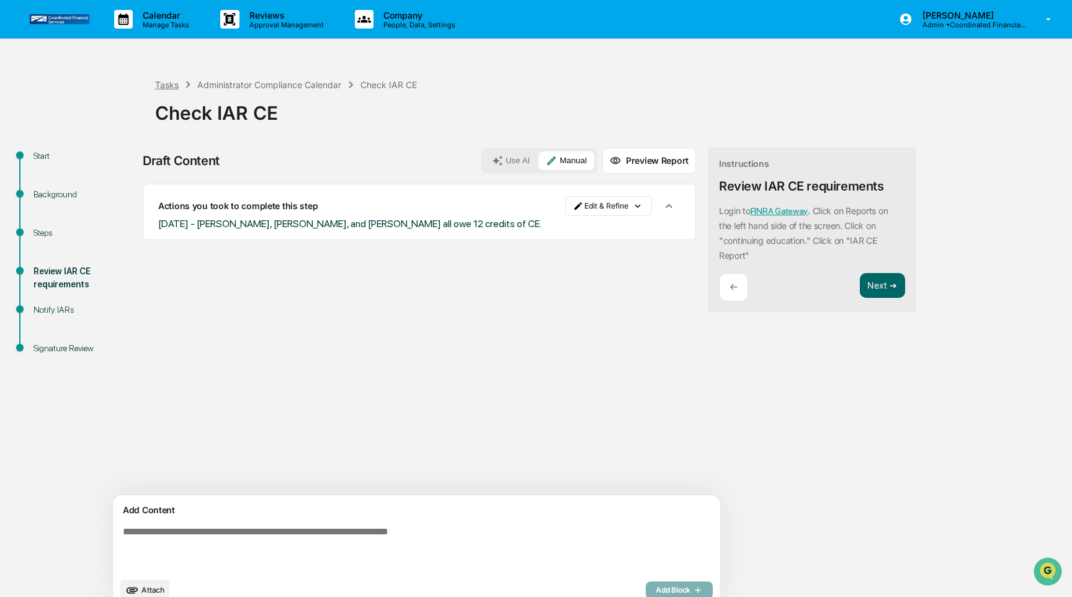
click at [164, 87] on div "Tasks" at bounding box center [167, 84] width 24 height 11
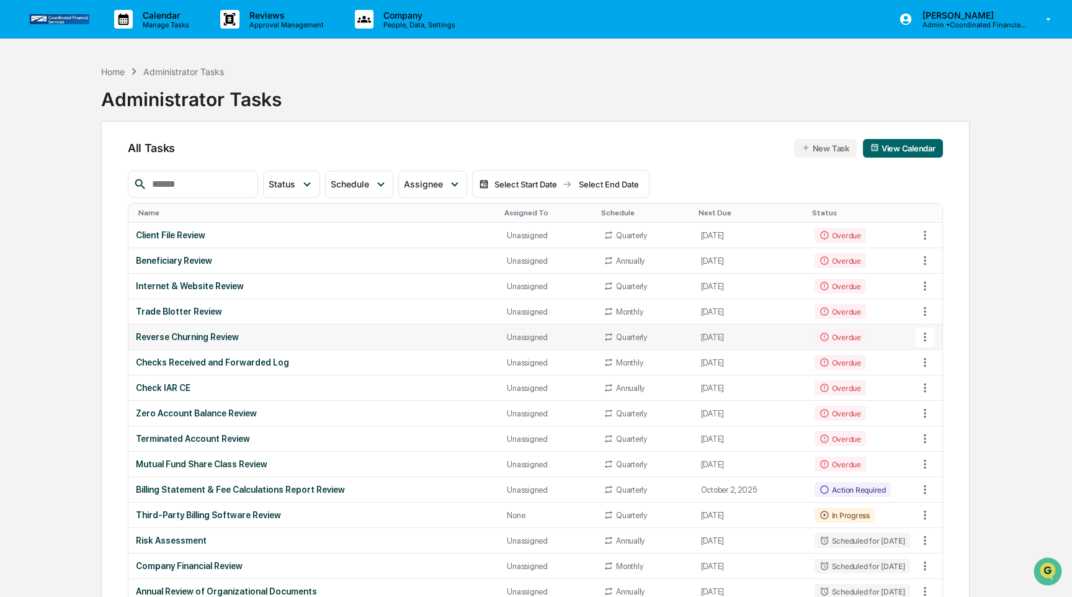
click at [422, 334] on div "Reverse Churning Review" at bounding box center [314, 337] width 356 height 10
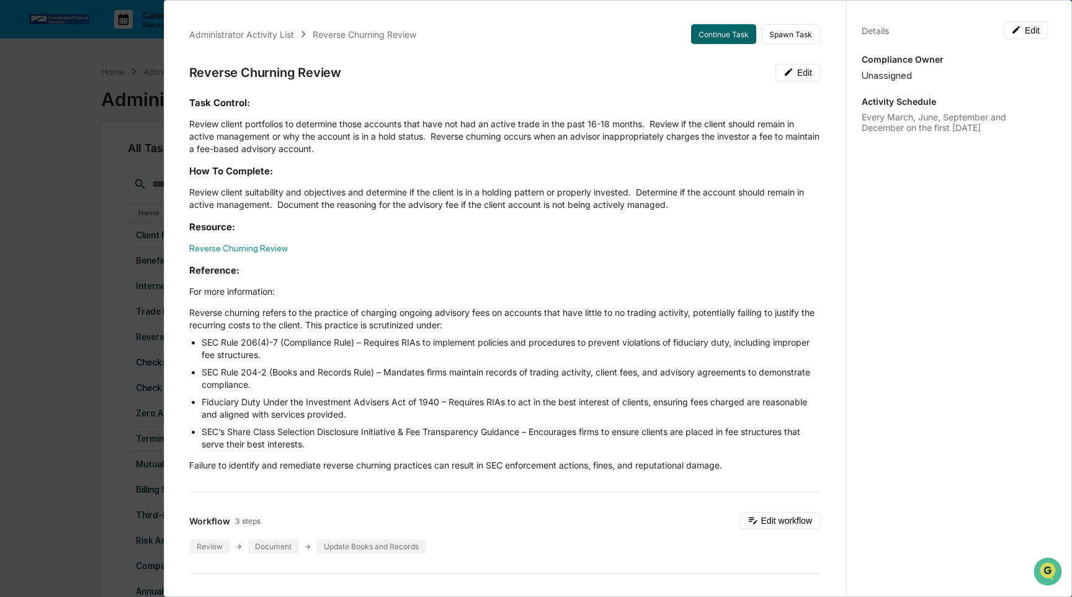
click at [66, 306] on div "Administrator Activity List Reverse Churning Review Continue Task Spawn Task Re…" at bounding box center [536, 298] width 1072 height 597
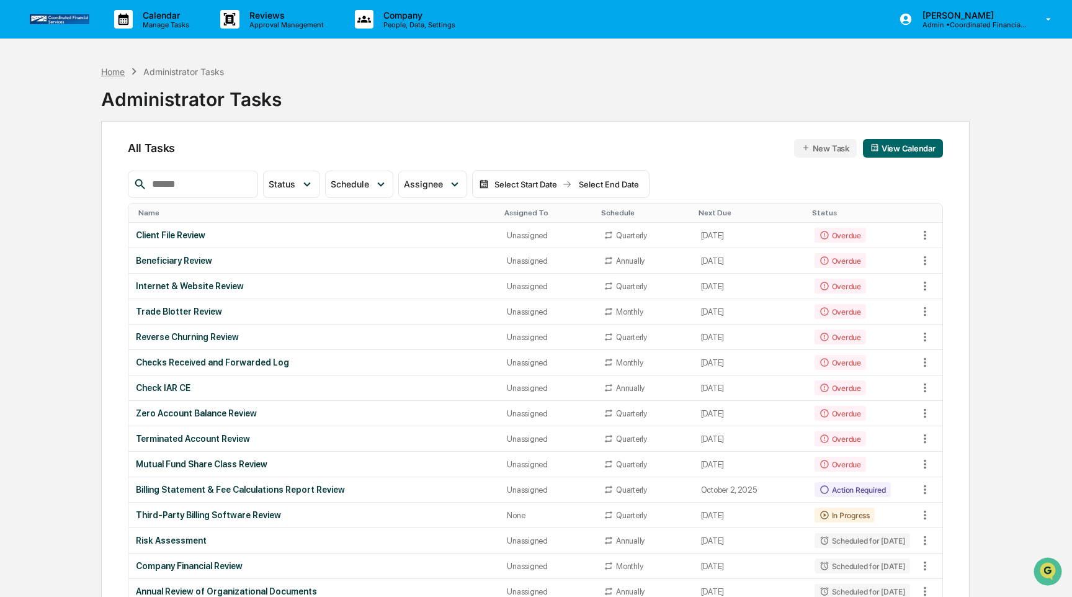
click at [112, 73] on div "Home" at bounding box center [113, 71] width 24 height 11
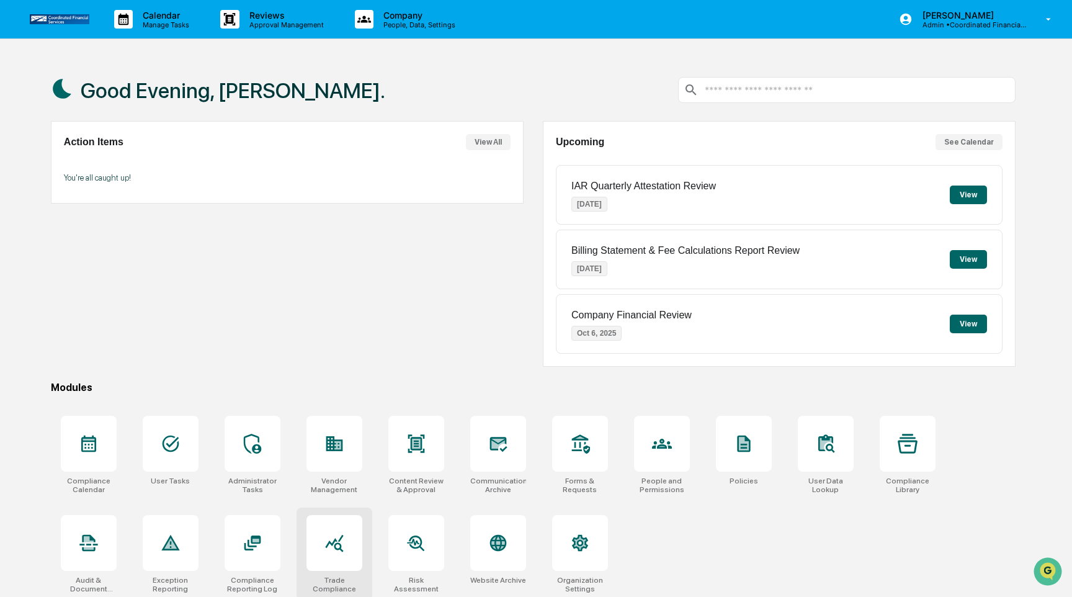
click at [324, 559] on div at bounding box center [334, 543] width 56 height 56
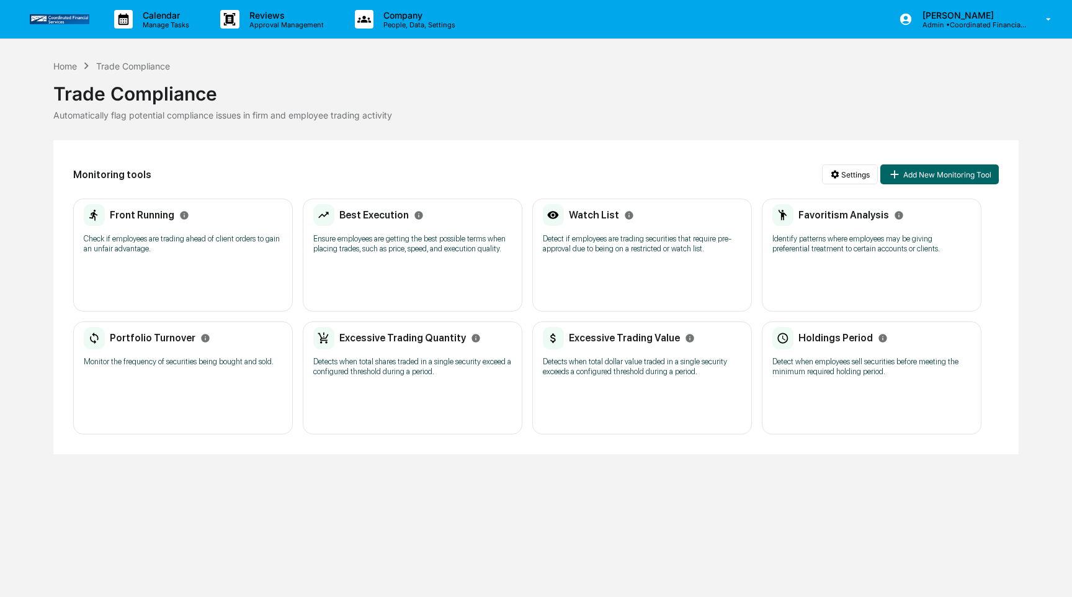
click at [195, 242] on p "Check if employees are trading ahead of client orders to gain an unfair advanta…" at bounding box center [183, 244] width 198 height 20
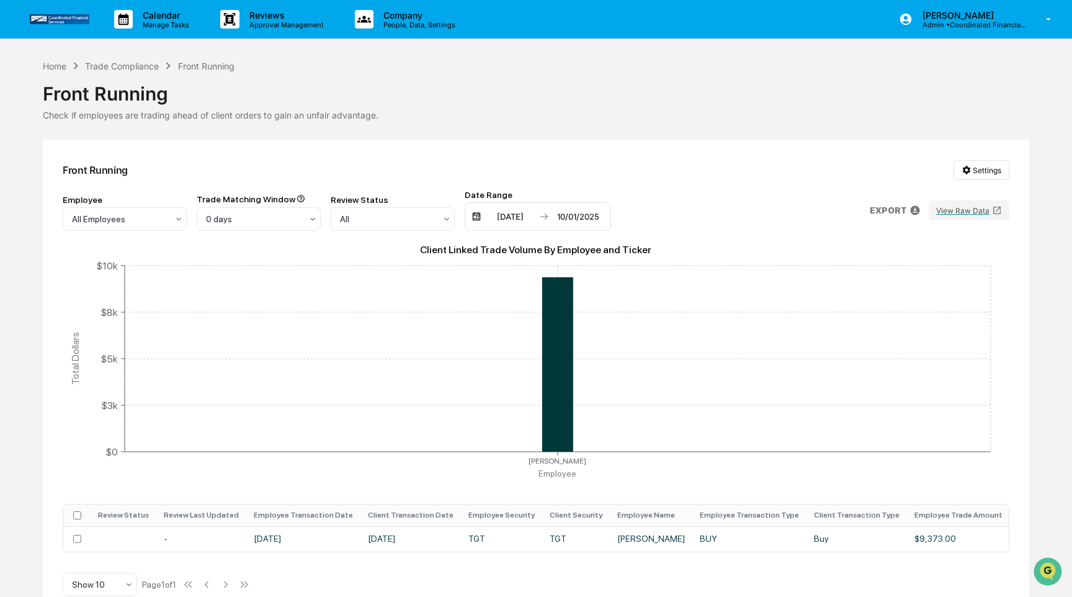
scroll to position [25, 0]
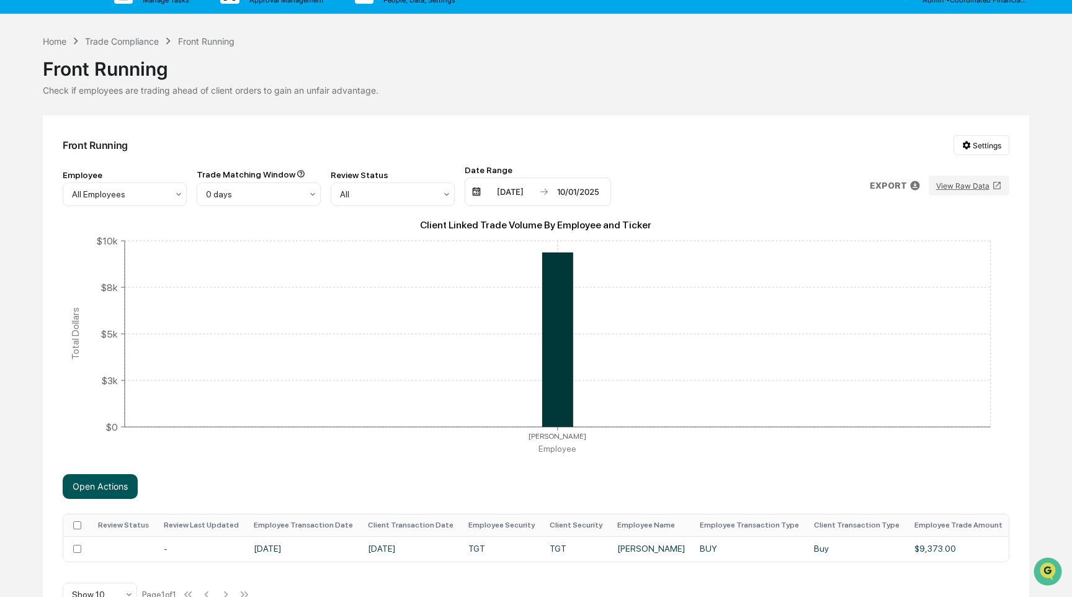
click at [120, 487] on button "Open Actions" at bounding box center [100, 486] width 75 height 25
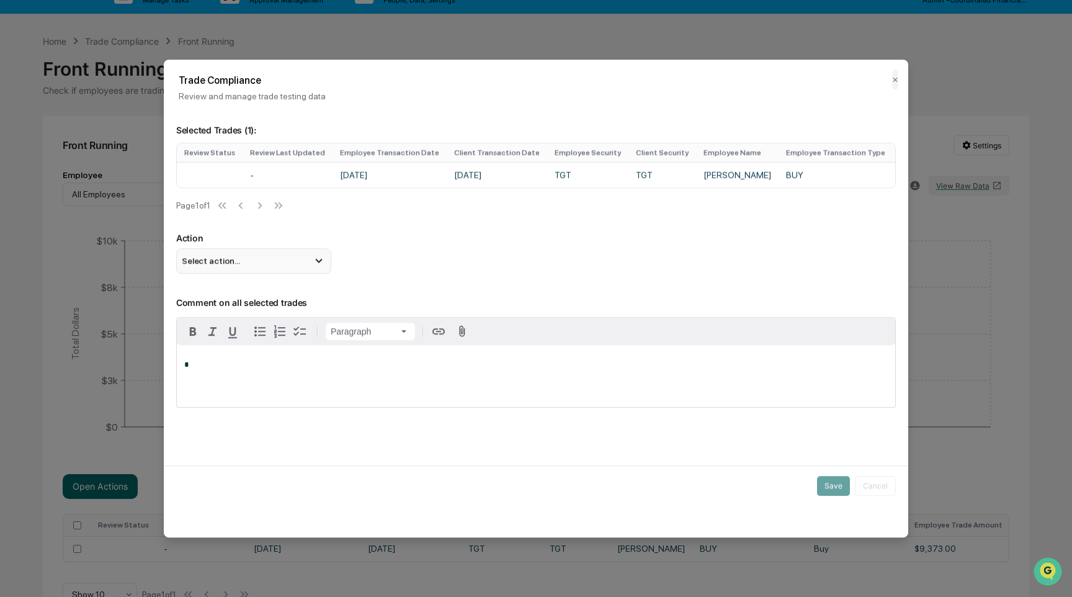
click at [308, 273] on div "Select action..." at bounding box center [253, 260] width 155 height 25
click at [315, 317] on div "Mark Not Item of Interest" at bounding box center [253, 310] width 145 height 14
click at [835, 491] on button "Save" at bounding box center [833, 486] width 33 height 20
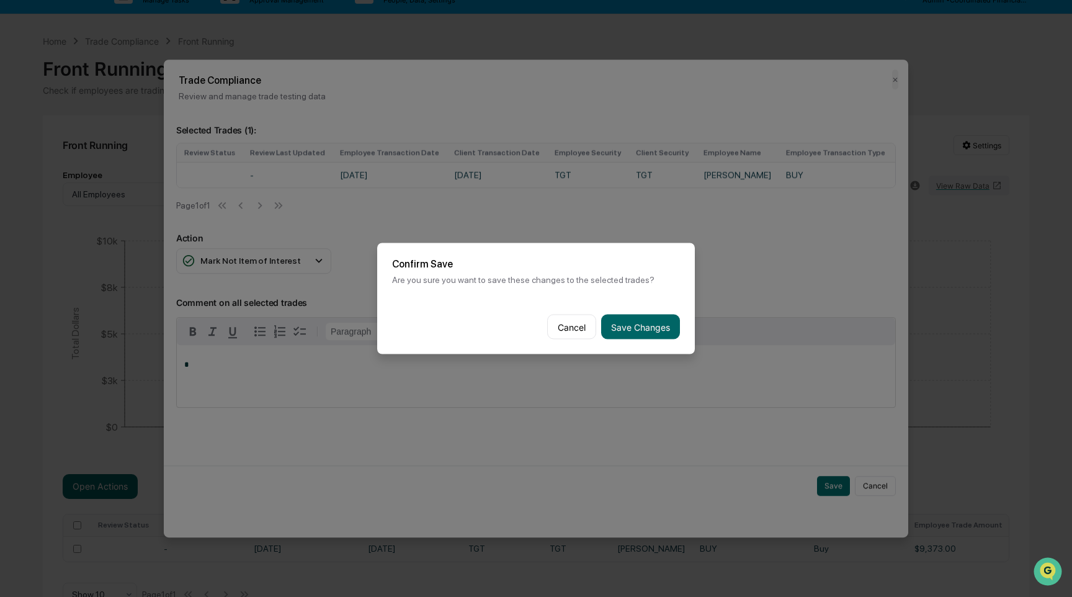
click at [642, 340] on div "Cancel Save Changes" at bounding box center [536, 327] width 318 height 55
click at [642, 323] on button "Save Changes" at bounding box center [640, 326] width 79 height 25
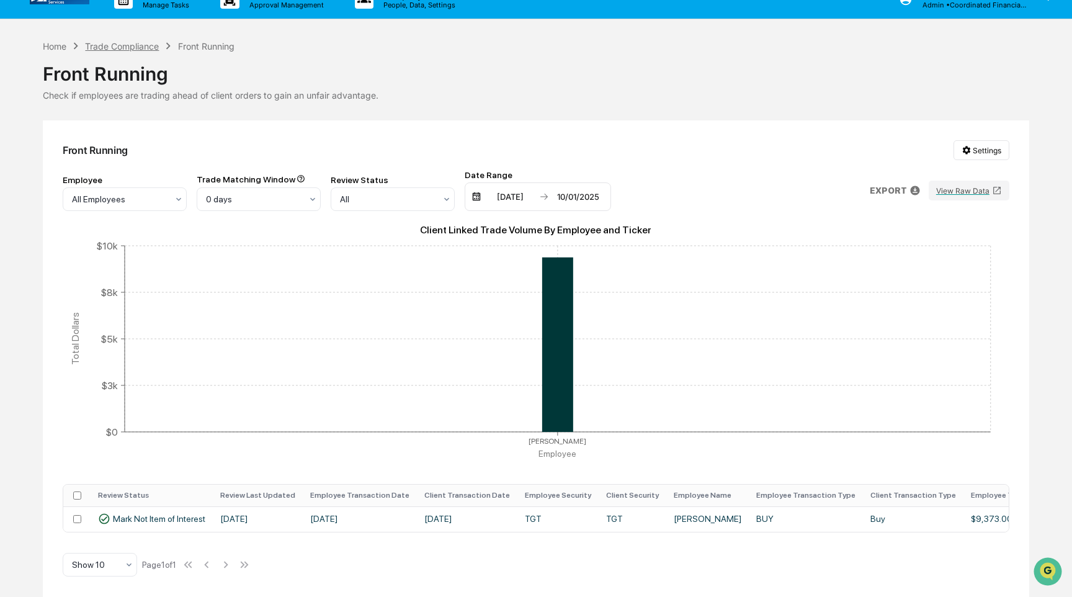
click at [110, 41] on div "Trade Compliance" at bounding box center [122, 46] width 74 height 11
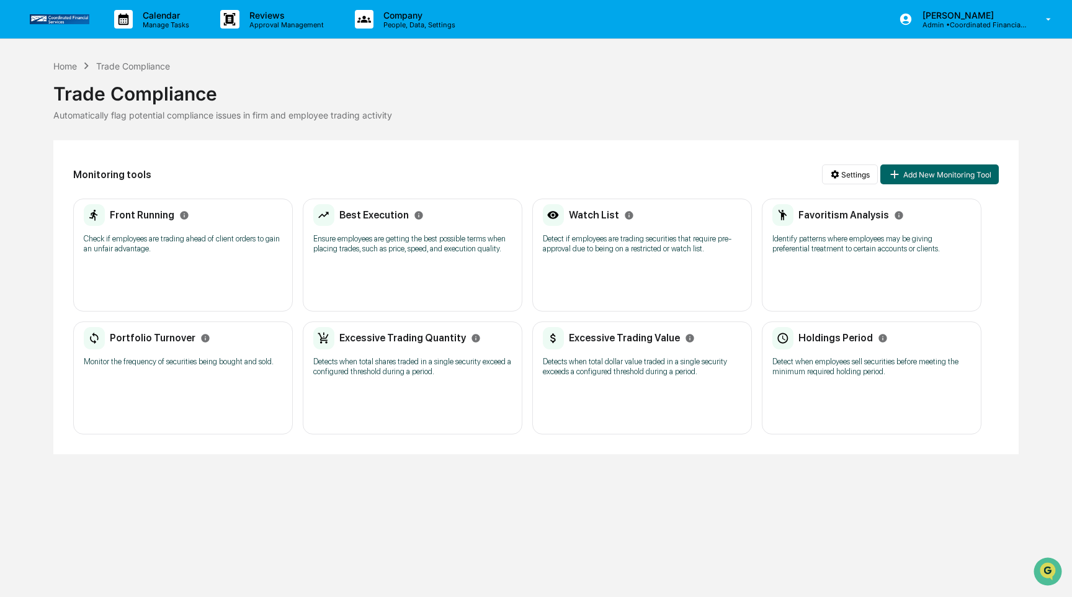
click at [406, 254] on p "Ensure employees are getting the best possible terms when placing trades, such …" at bounding box center [412, 244] width 198 height 20
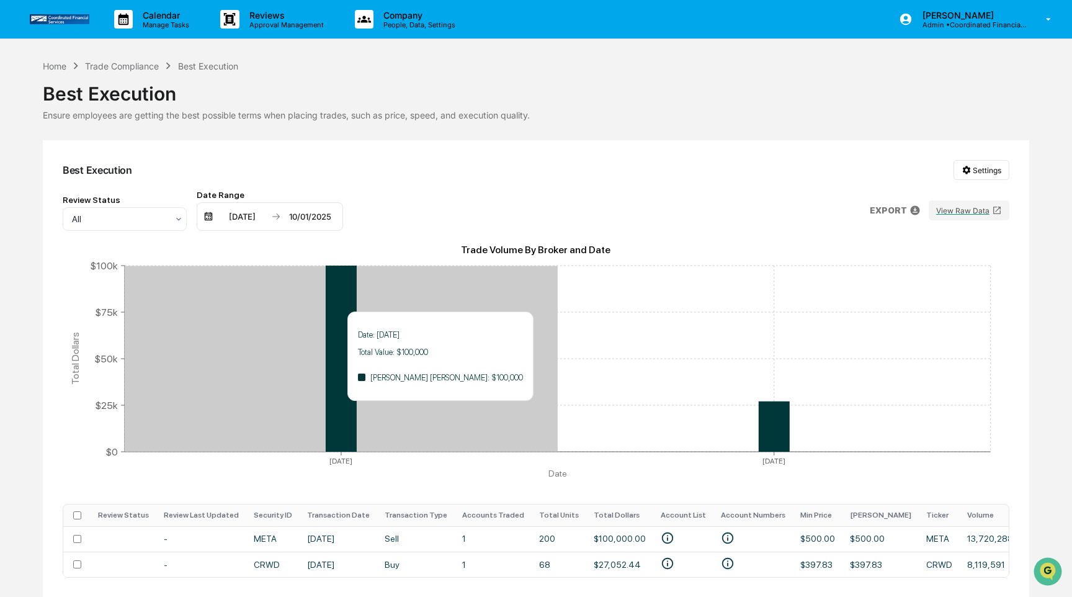
scroll to position [51, 0]
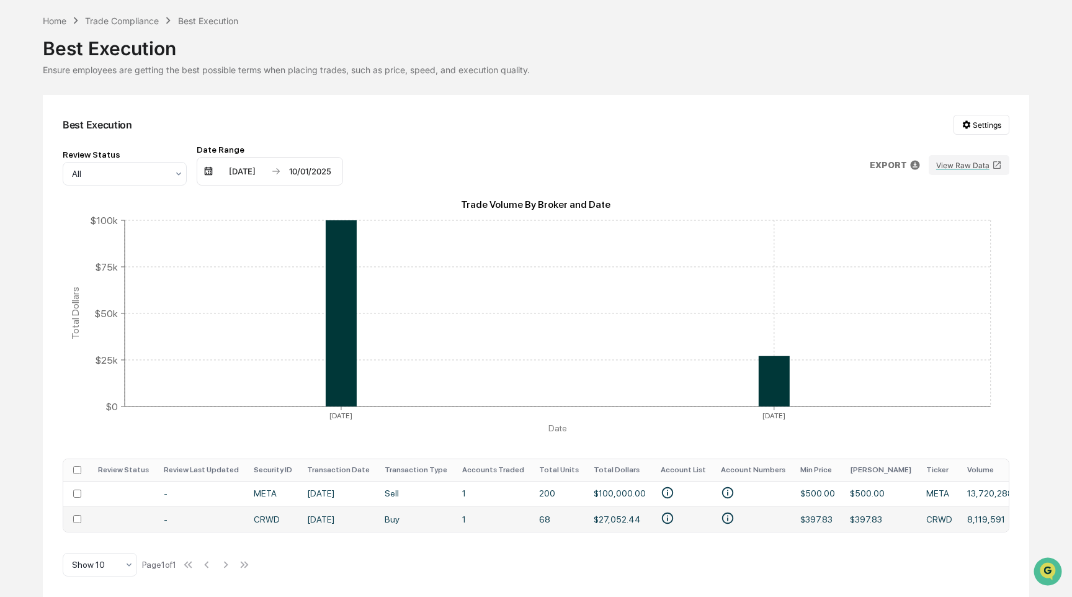
click at [417, 516] on td "Buy" at bounding box center [416, 518] width 78 height 25
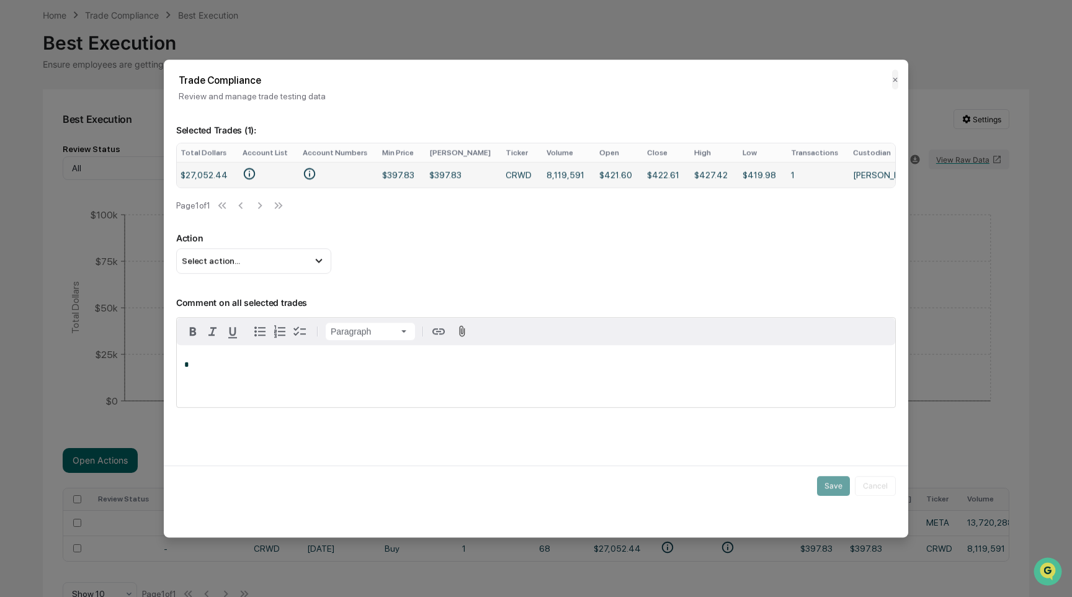
scroll to position [0, 507]
click at [260, 263] on div "Select action..." at bounding box center [253, 260] width 155 height 25
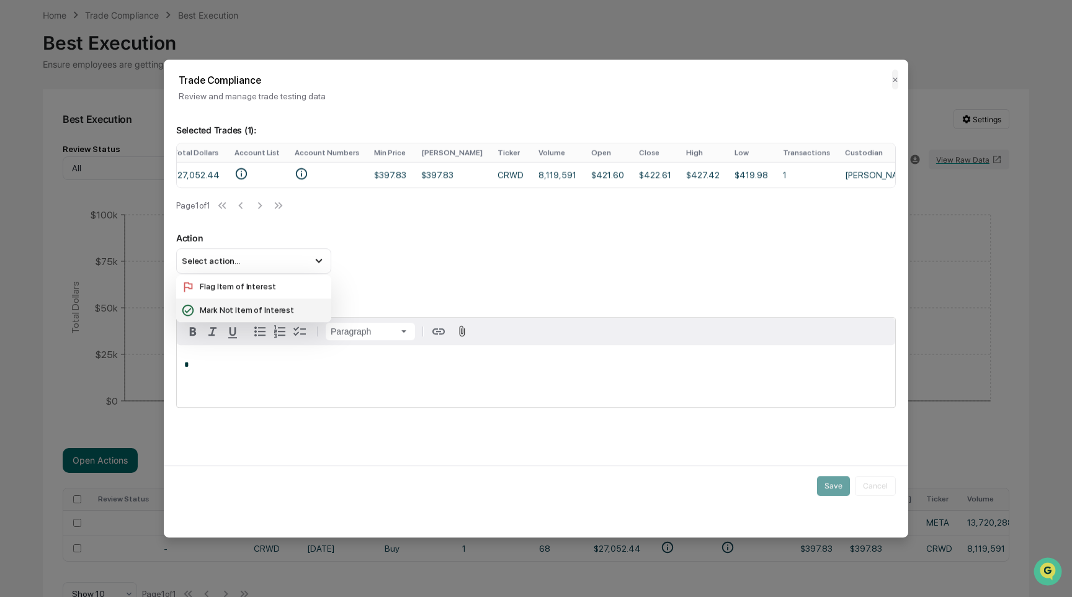
click at [260, 317] on div "Mark Not Item of Interest" at bounding box center [253, 310] width 145 height 14
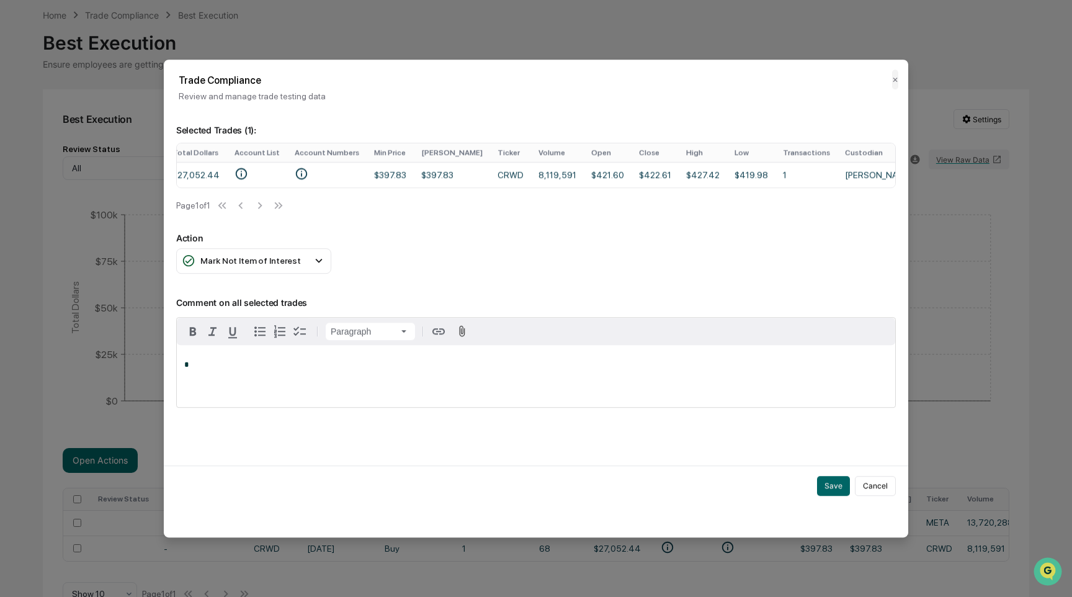
click at [262, 398] on div "*" at bounding box center [536, 376] width 718 height 62
click at [830, 490] on button "Save" at bounding box center [833, 486] width 33 height 20
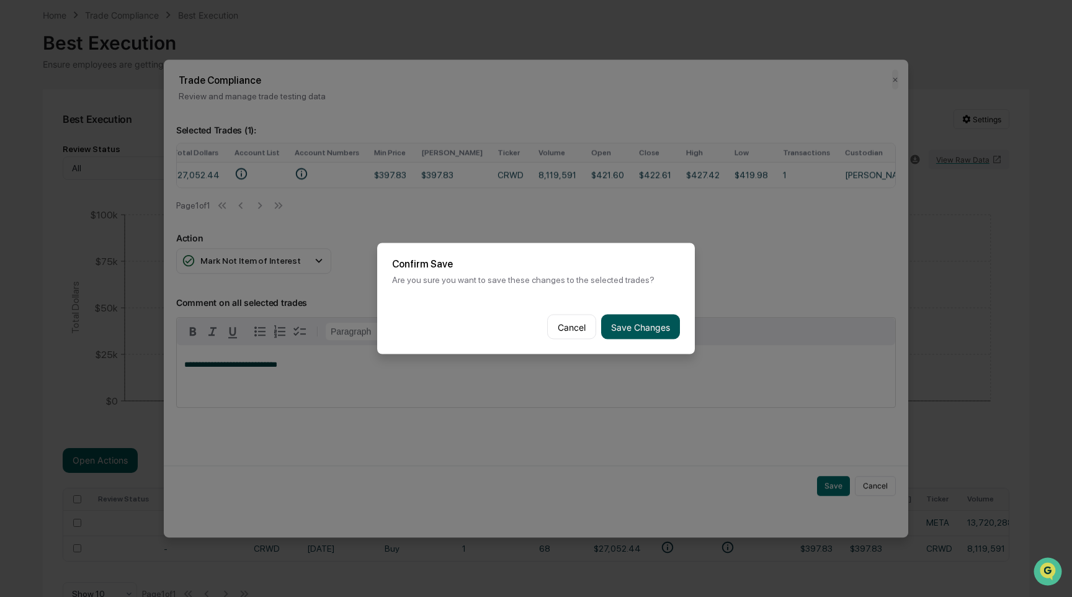
click at [640, 338] on button "Save Changes" at bounding box center [640, 326] width 79 height 25
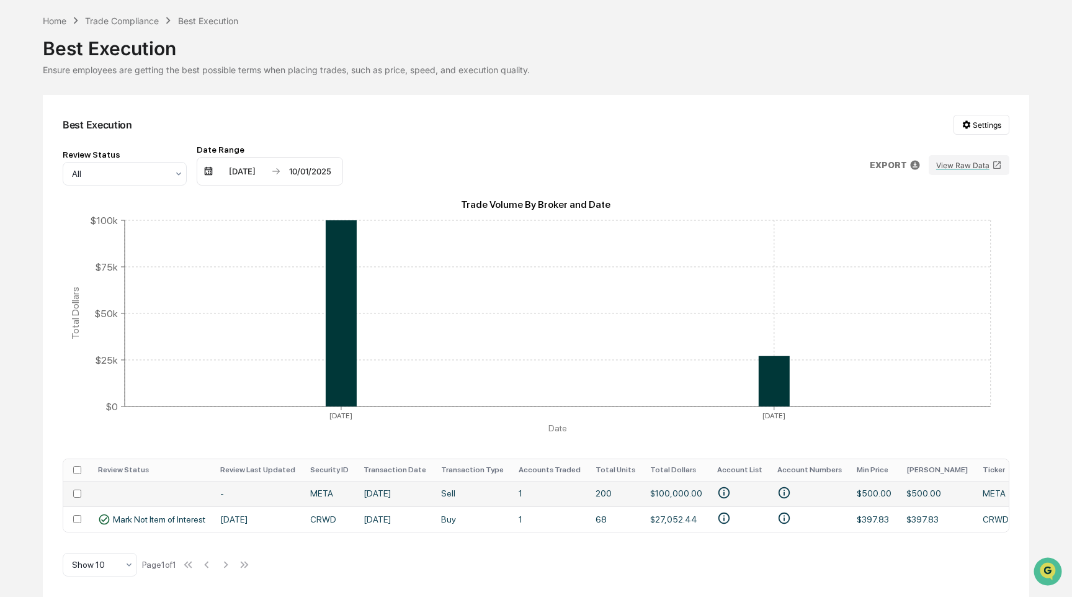
click at [386, 491] on td "Jun 16, 2025" at bounding box center [395, 493] width 78 height 25
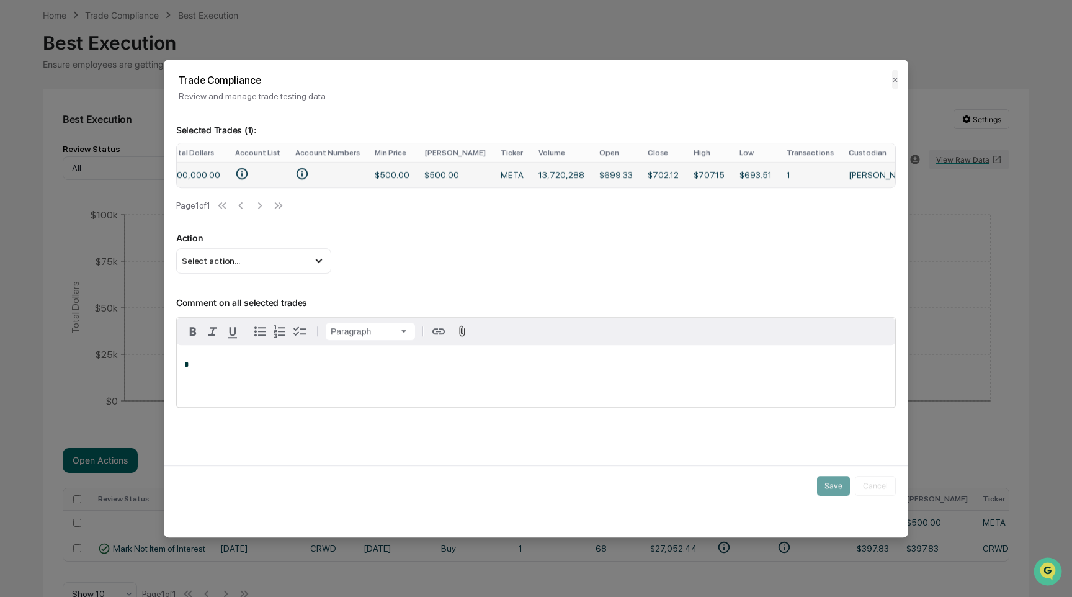
scroll to position [0, 515]
click at [303, 270] on div "Select action..." at bounding box center [253, 260] width 155 height 25
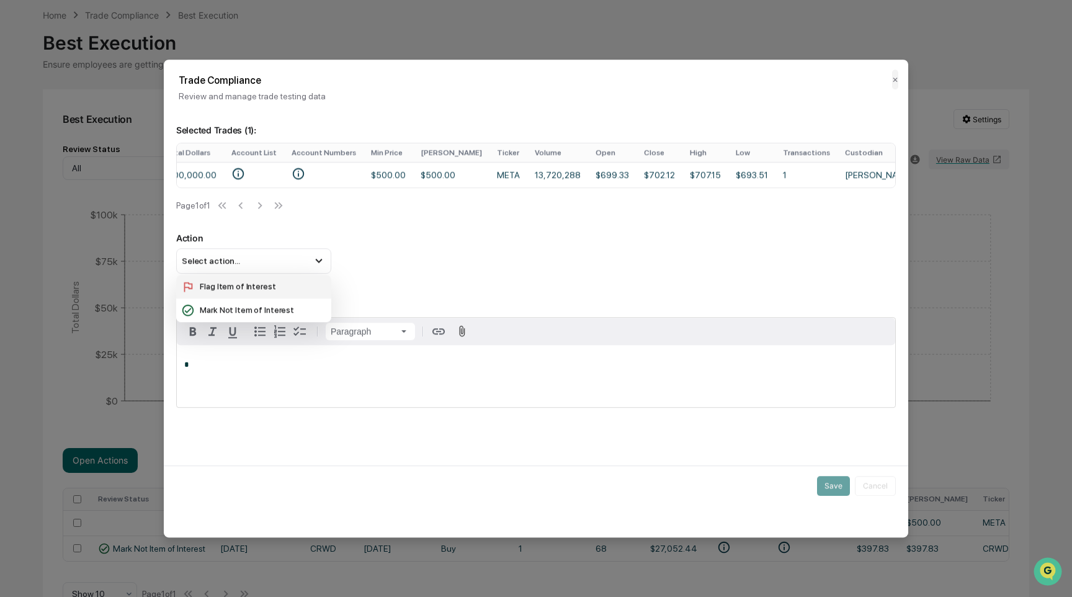
click at [298, 293] on div "Flag Item of Interest" at bounding box center [253, 287] width 145 height 14
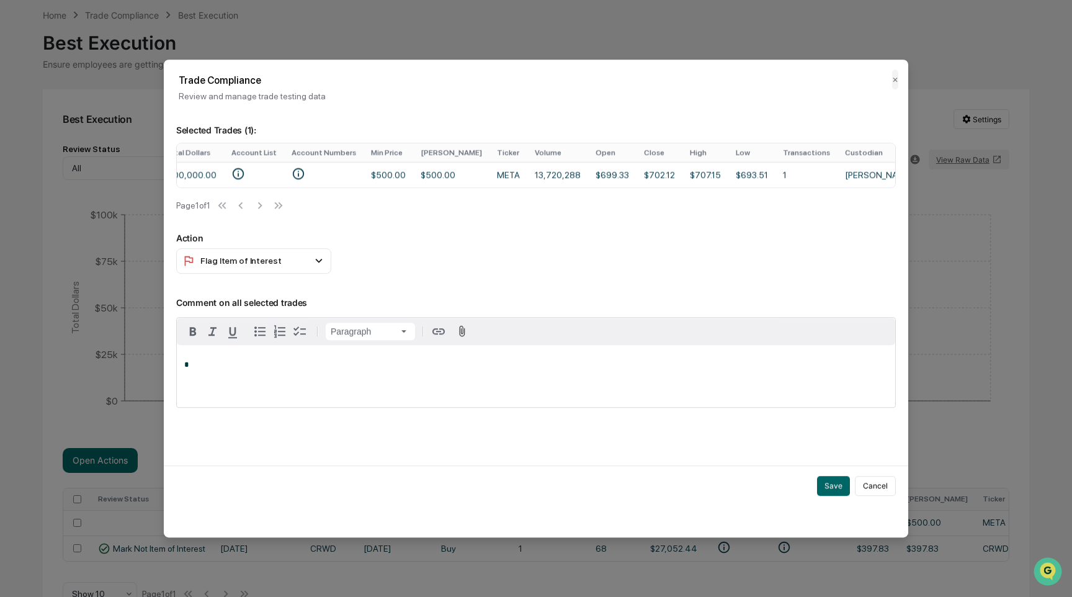
click at [288, 369] on p "*" at bounding box center [535, 364] width 703 height 9
click at [829, 491] on button "Save" at bounding box center [833, 486] width 33 height 20
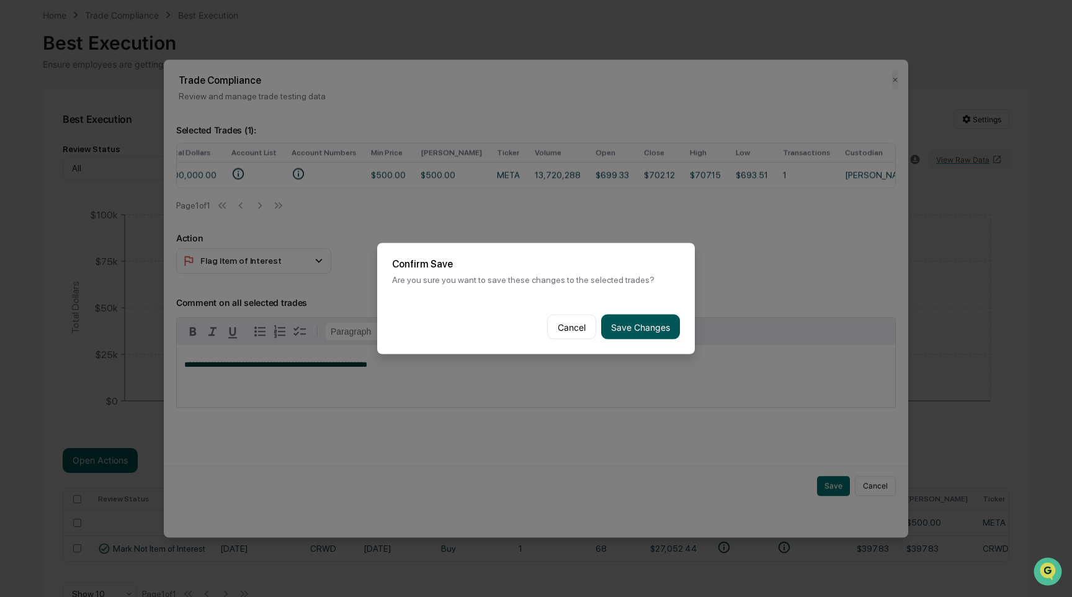
click at [624, 332] on button "Save Changes" at bounding box center [640, 326] width 79 height 25
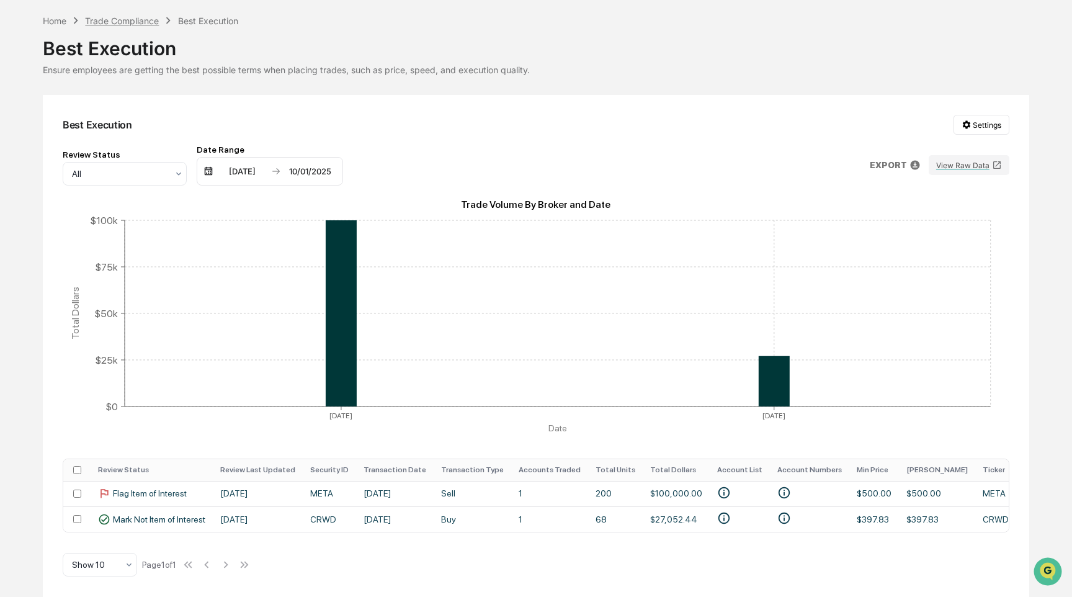
click at [141, 17] on div "Trade Compliance" at bounding box center [122, 21] width 74 height 11
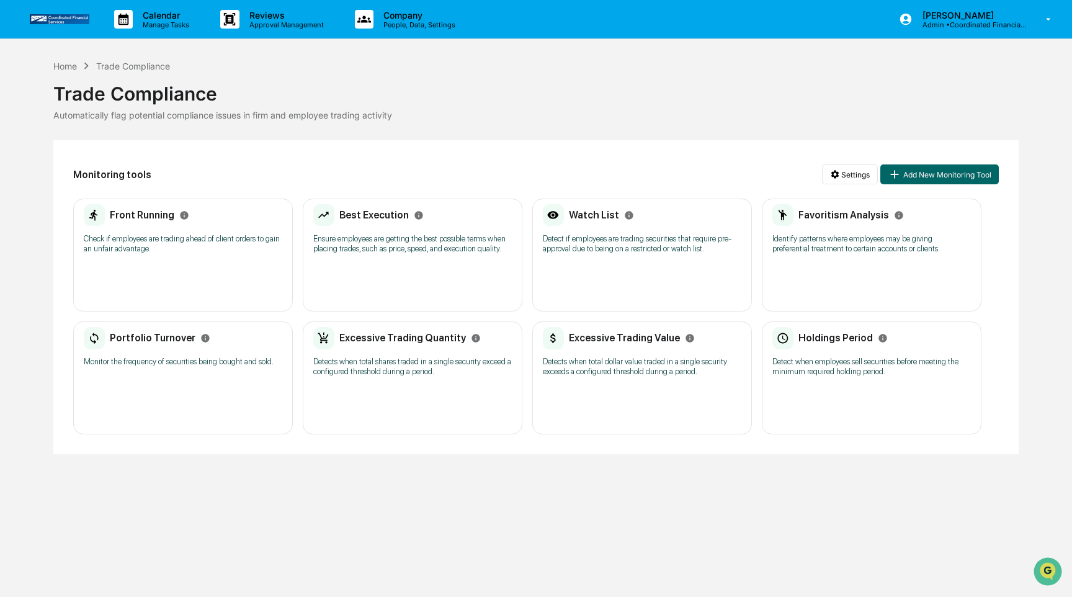
click at [603, 244] on p "Detect if employees are trading securities that require pre-approval due to bei…" at bounding box center [642, 244] width 198 height 20
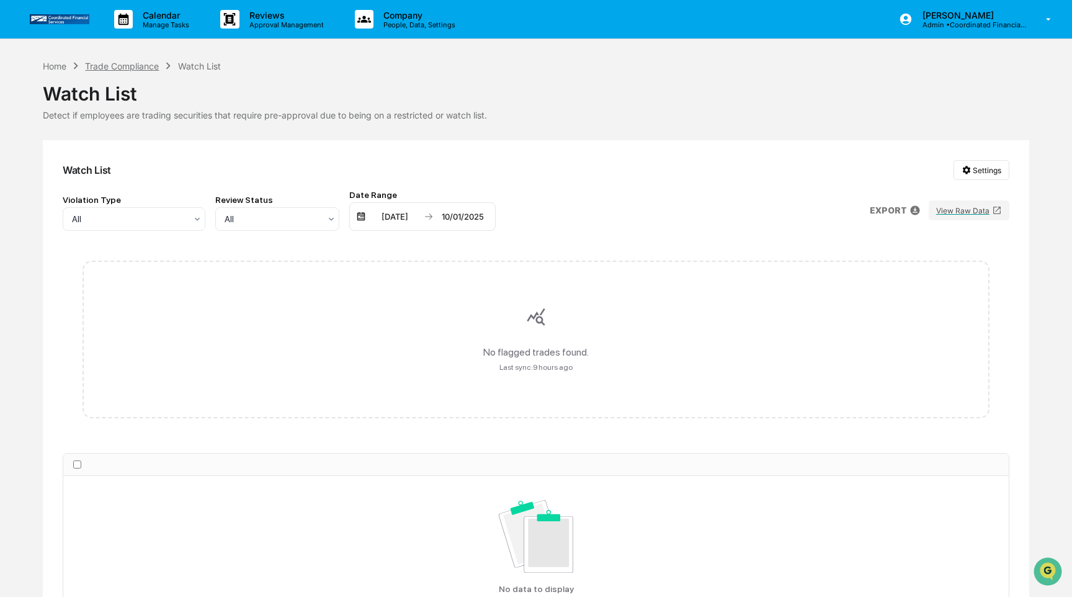
click at [139, 66] on div "Trade Compliance" at bounding box center [122, 66] width 74 height 11
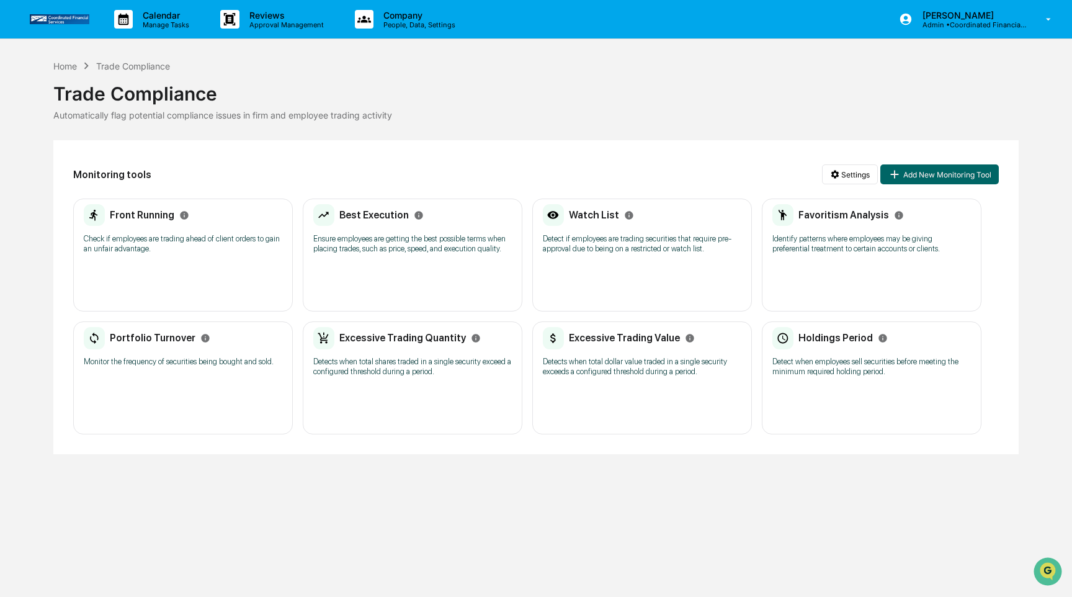
click at [803, 265] on div "Favoritism Analysis Identify patterns where employees may be giving preferentia…" at bounding box center [872, 254] width 220 height 113
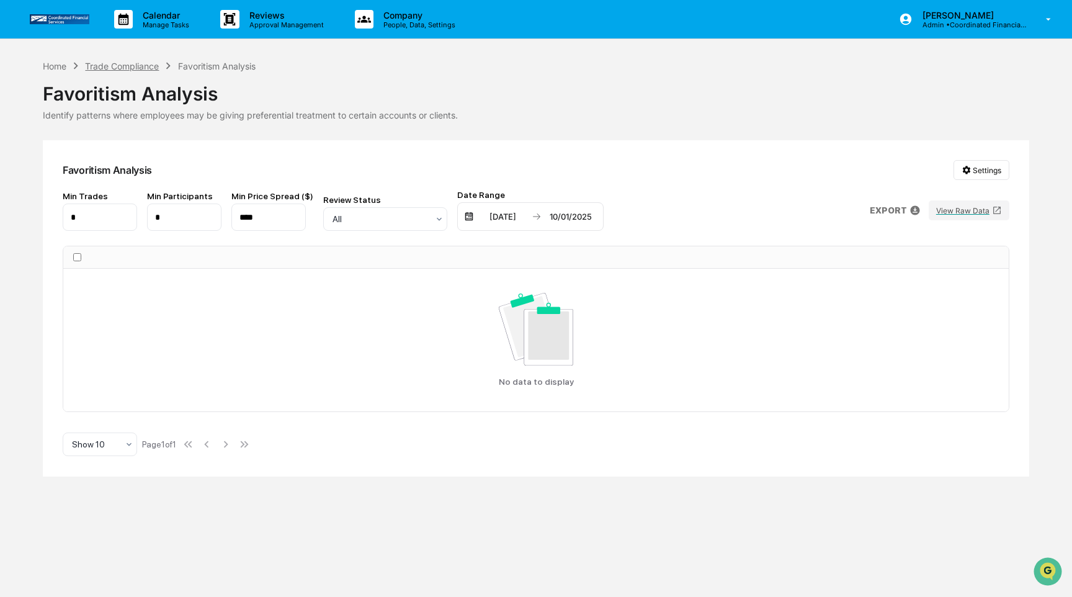
click at [131, 66] on div "Trade Compliance" at bounding box center [122, 66] width 74 height 11
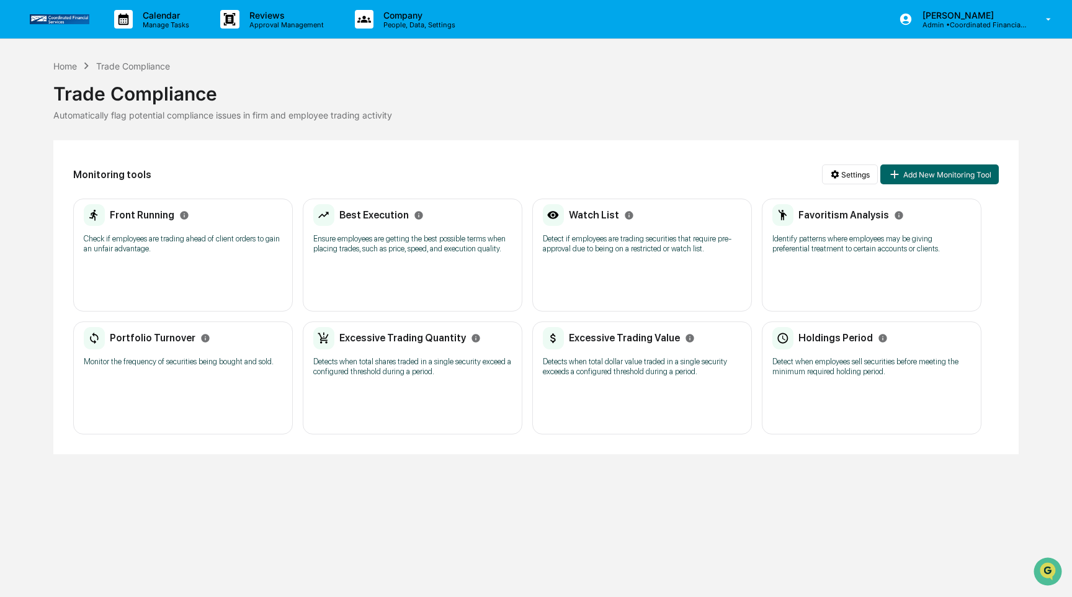
click at [167, 349] on div "Portfolio Turnover" at bounding box center [147, 338] width 126 height 22
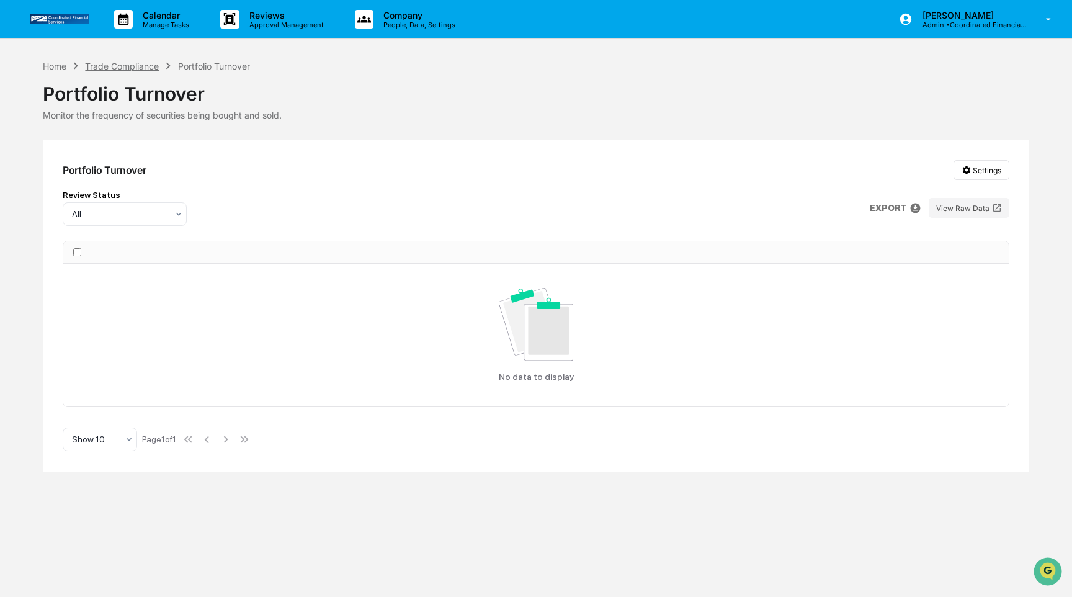
click at [108, 69] on div "Trade Compliance" at bounding box center [122, 66] width 74 height 11
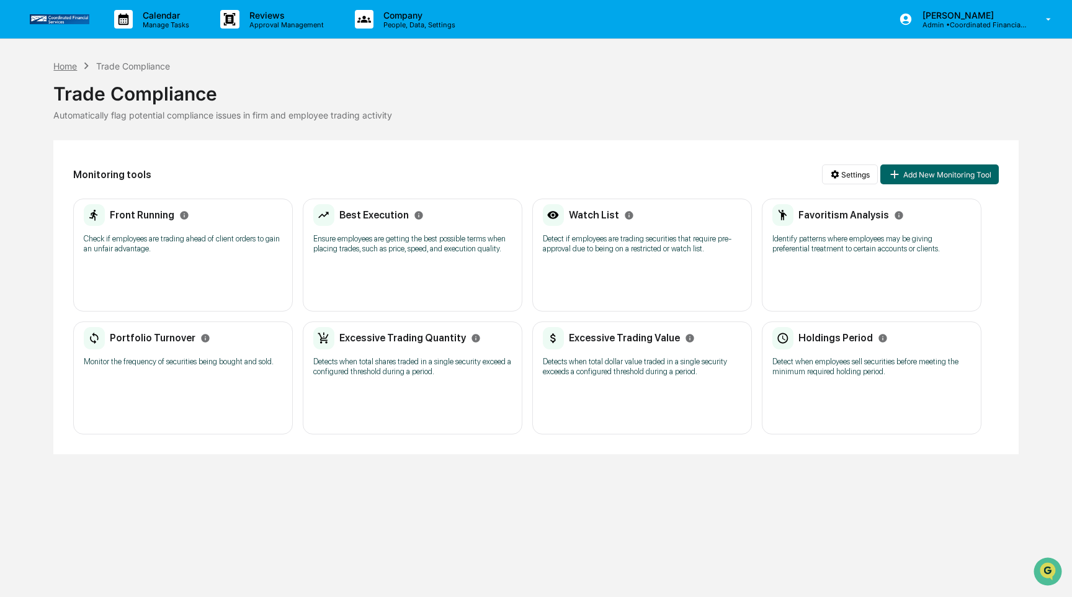
click at [66, 66] on div "Home" at bounding box center [65, 66] width 24 height 11
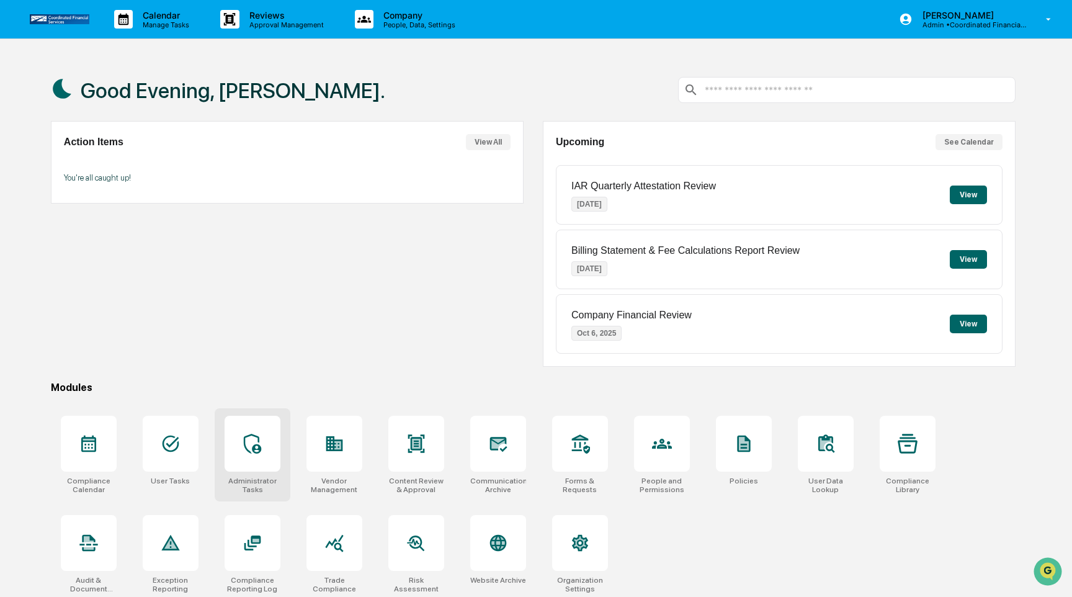
click at [254, 455] on div at bounding box center [253, 444] width 56 height 56
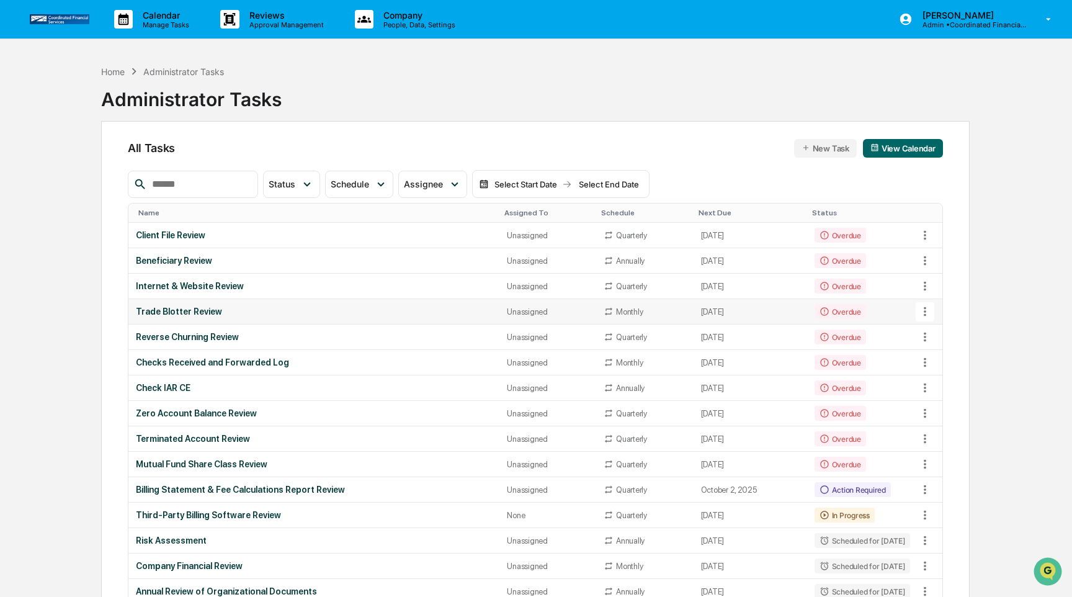
click at [281, 309] on div "Trade Blotter Review" at bounding box center [314, 311] width 356 height 10
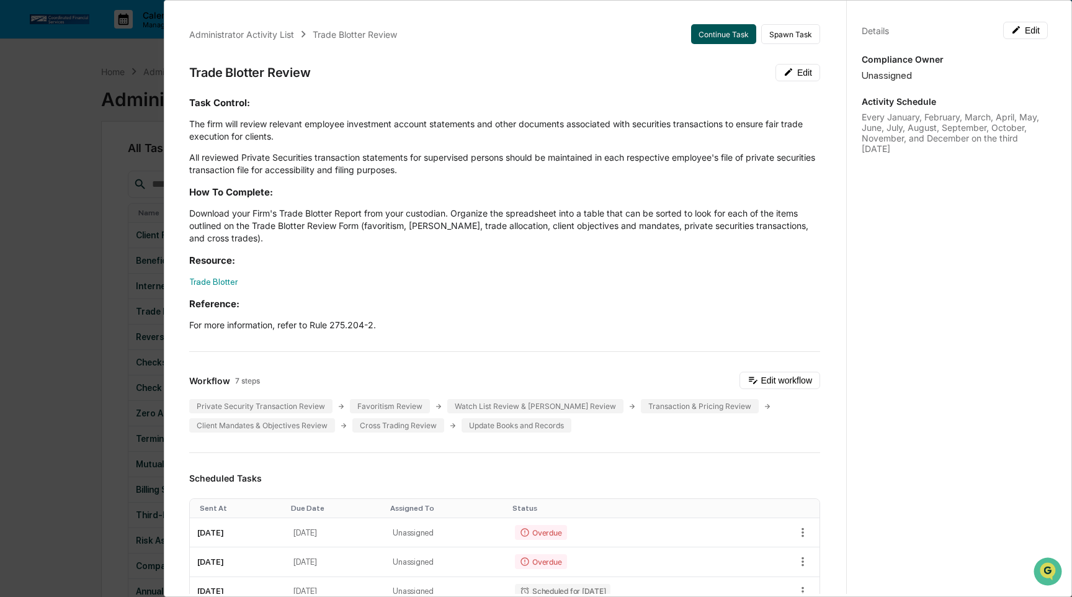
click at [745, 36] on button "Continue Task" at bounding box center [723, 34] width 65 height 20
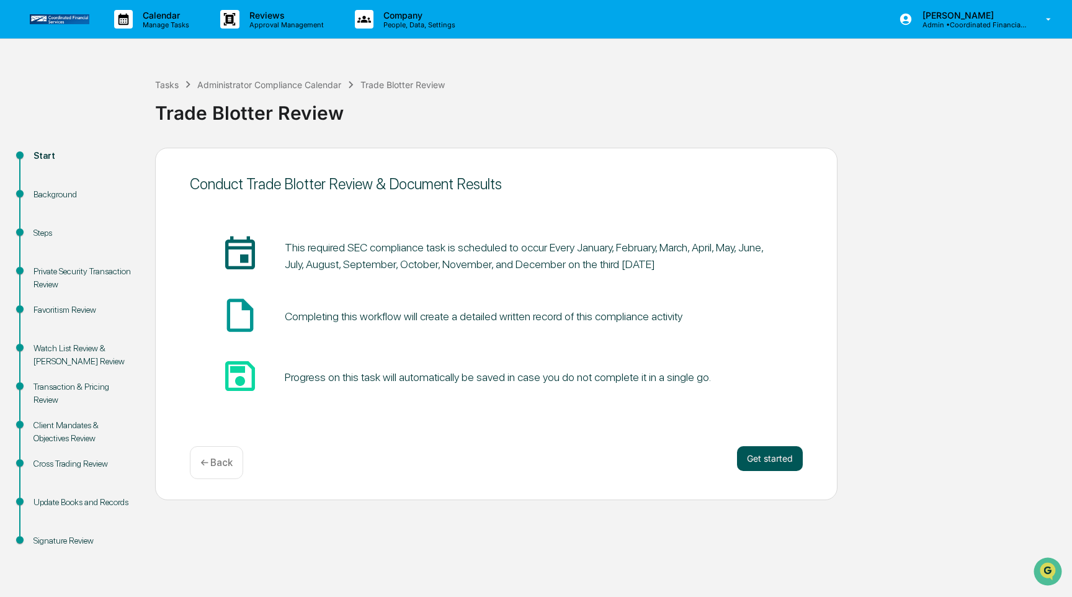
click at [767, 465] on button "Get started" at bounding box center [770, 458] width 66 height 25
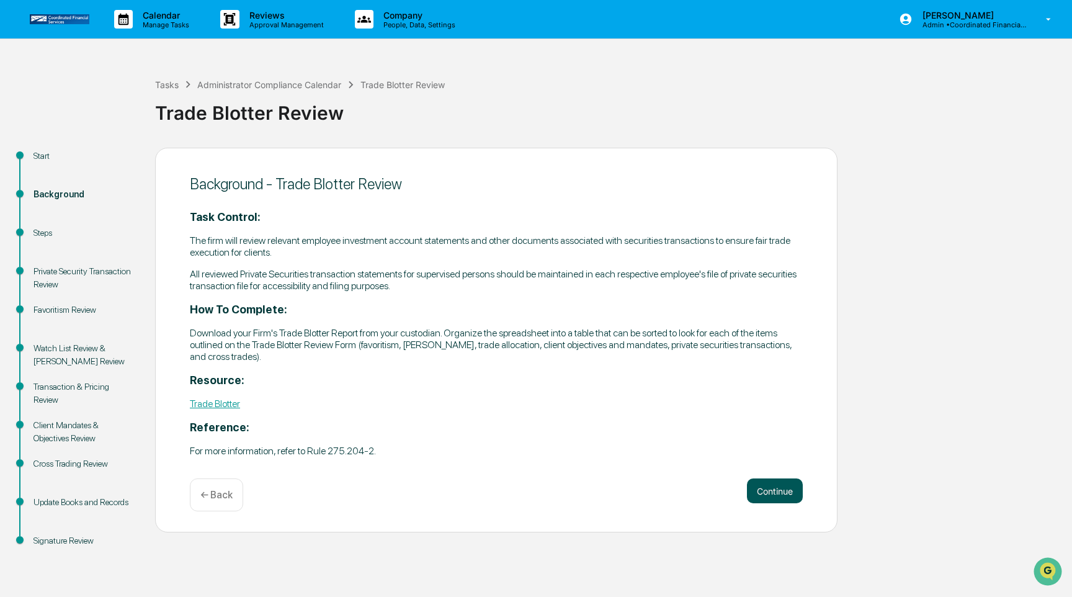
click at [775, 493] on button "Continue" at bounding box center [775, 490] width 56 height 25
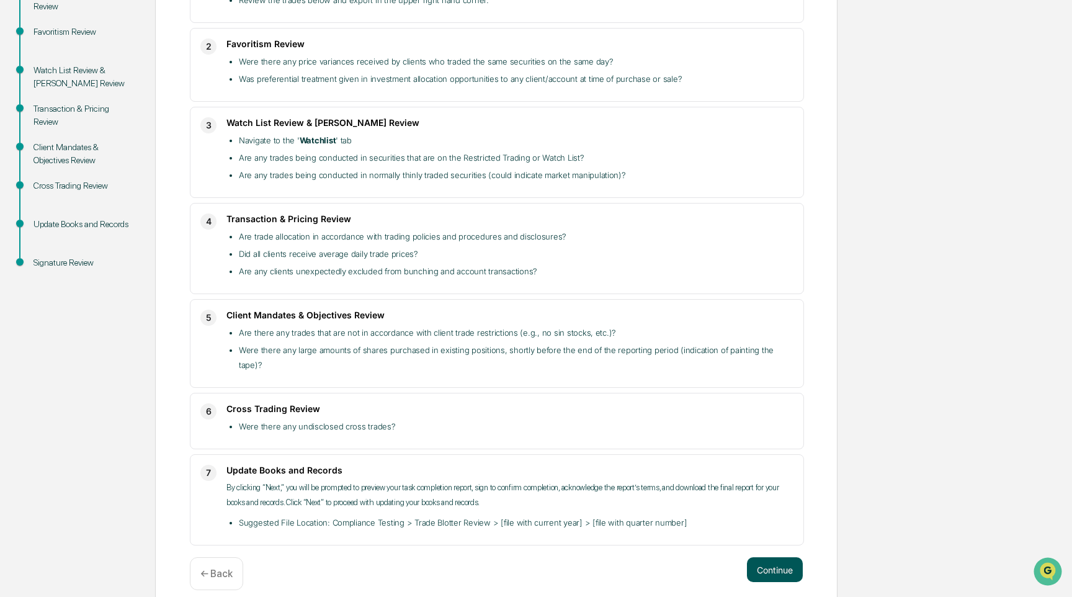
click at [765, 557] on button "Continue" at bounding box center [775, 569] width 56 height 25
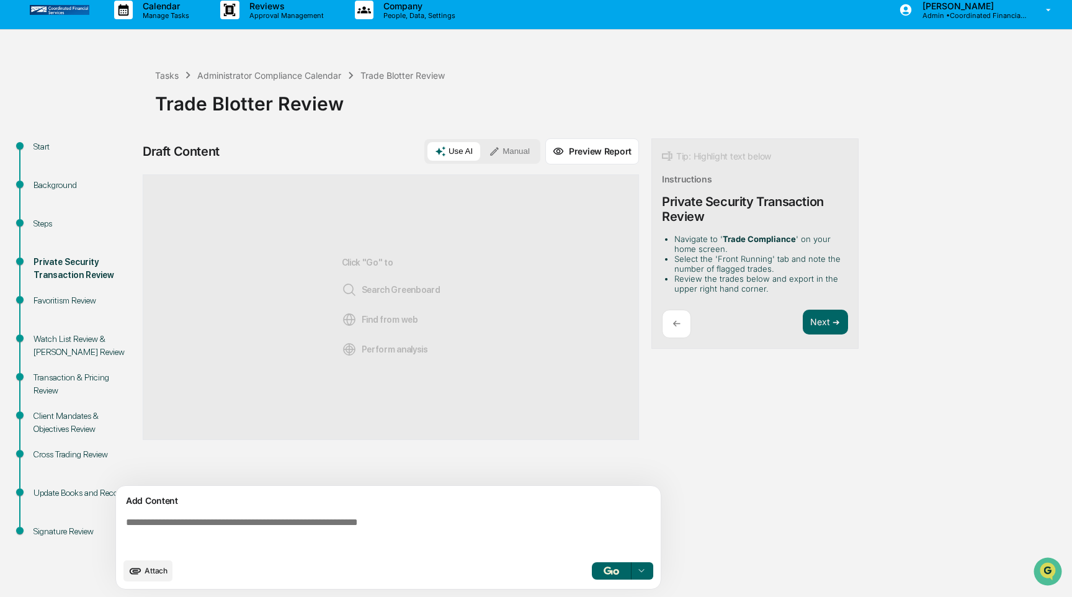
scroll to position [10, 0]
click at [515, 156] on button "Manual" at bounding box center [509, 151] width 56 height 19
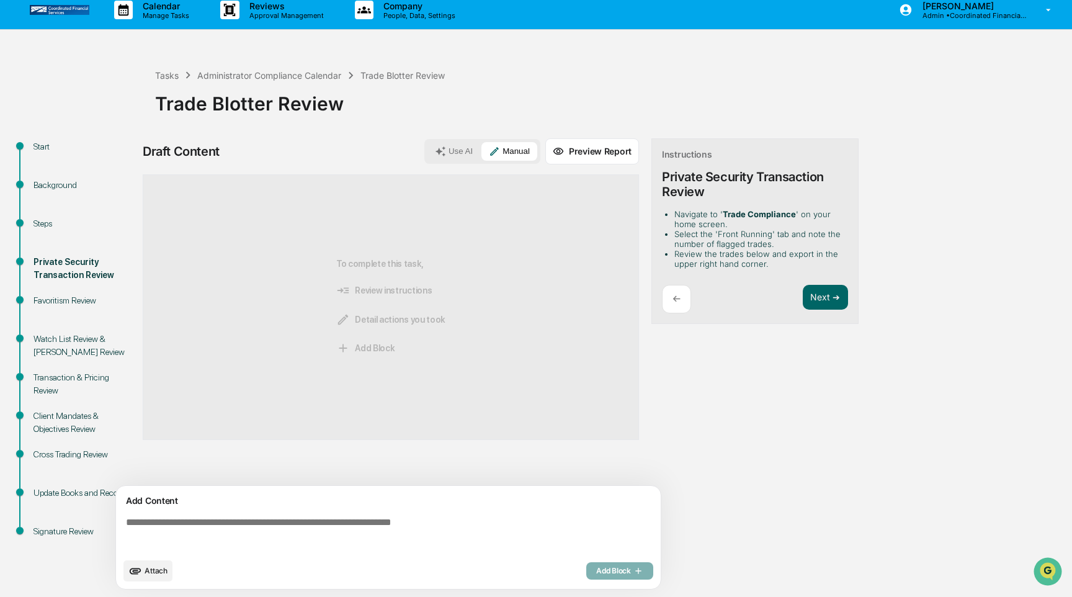
click at [397, 519] on textarea at bounding box center [391, 534] width 540 height 45
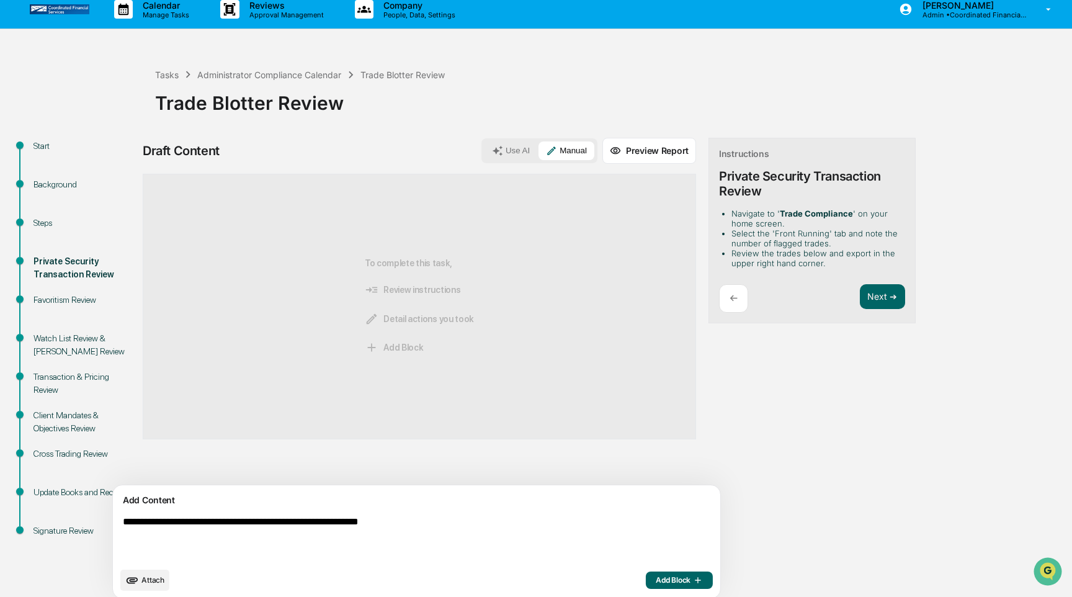
type textarea "**********"
click at [656, 579] on span "Add Block" at bounding box center [679, 580] width 47 height 10
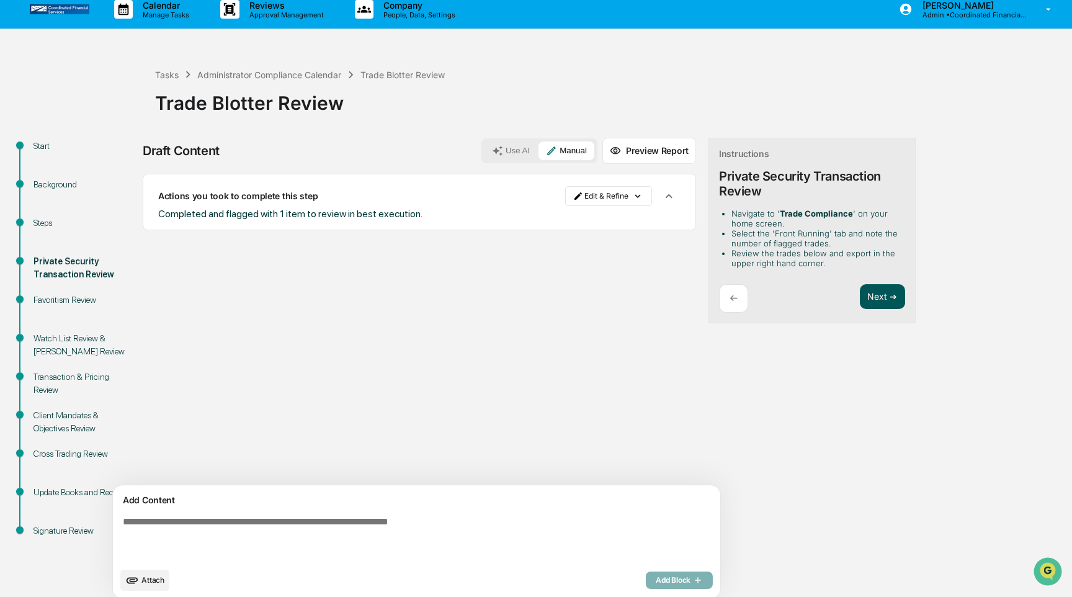
click at [860, 296] on button "Next ➔" at bounding box center [882, 296] width 45 height 25
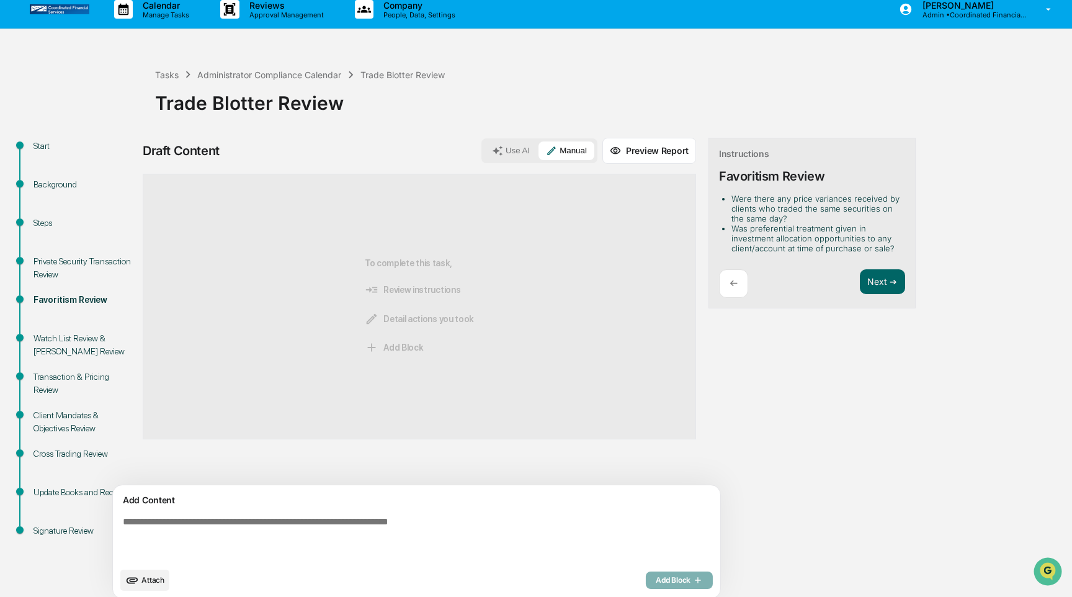
click at [860, 296] on div "Next ➔" at bounding box center [882, 283] width 45 height 29
click at [860, 273] on button "Next ➔" at bounding box center [882, 281] width 45 height 25
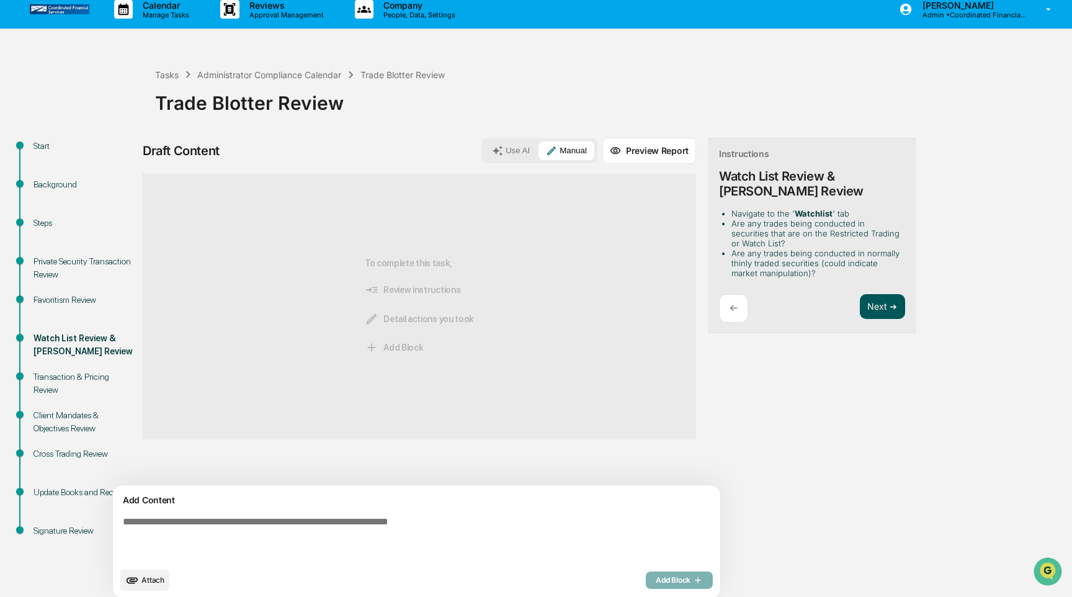
click at [860, 309] on button "Next ➔" at bounding box center [882, 306] width 45 height 25
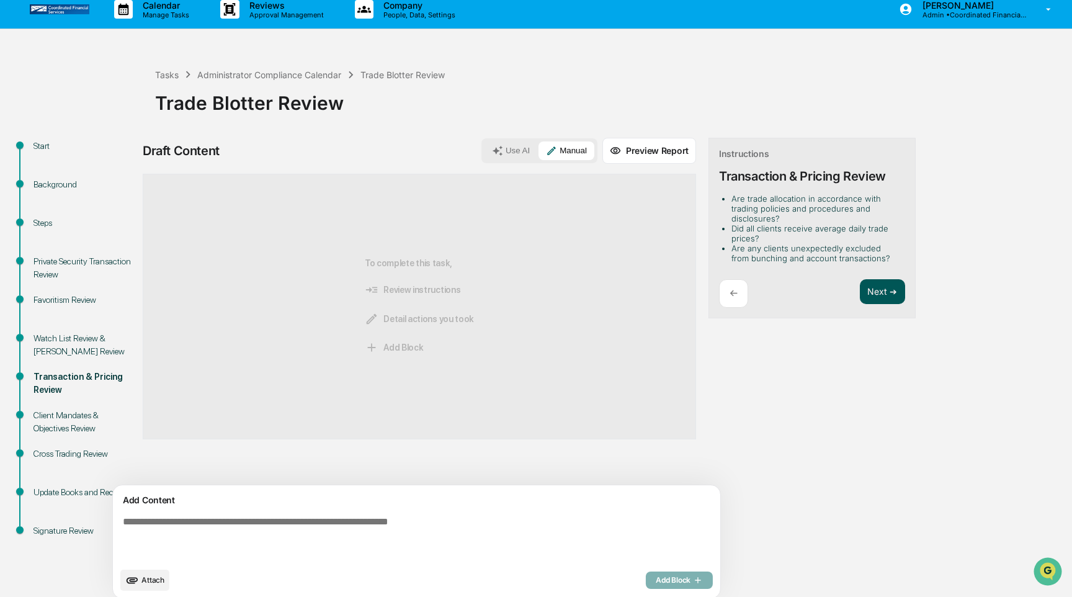
click at [860, 285] on button "Next ➔" at bounding box center [882, 291] width 45 height 25
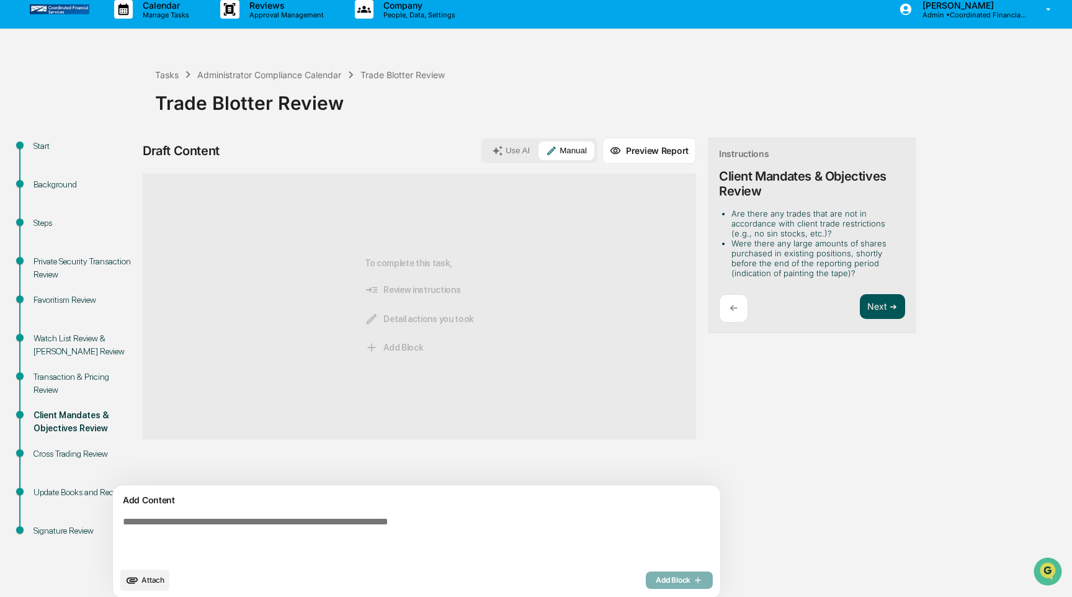
click at [860, 309] on button "Next ➔" at bounding box center [882, 306] width 45 height 25
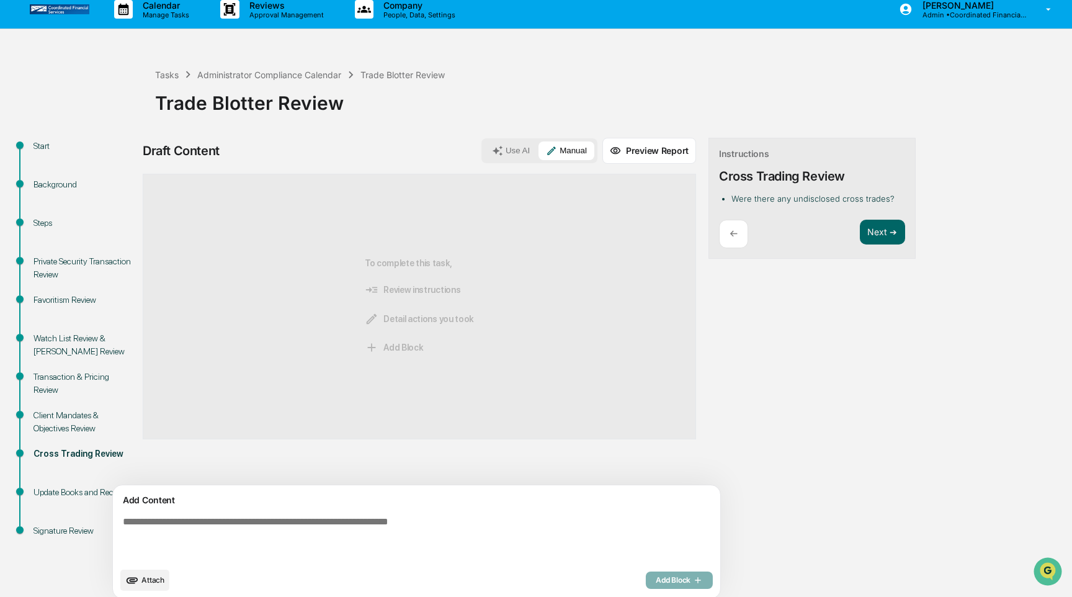
click at [827, 310] on div "Draft Content Use AI Manual Preview Report Sources To complete this task, Revie…" at bounding box center [490, 372] width 695 height 468
click at [860, 238] on button "Next ➔" at bounding box center [882, 232] width 45 height 25
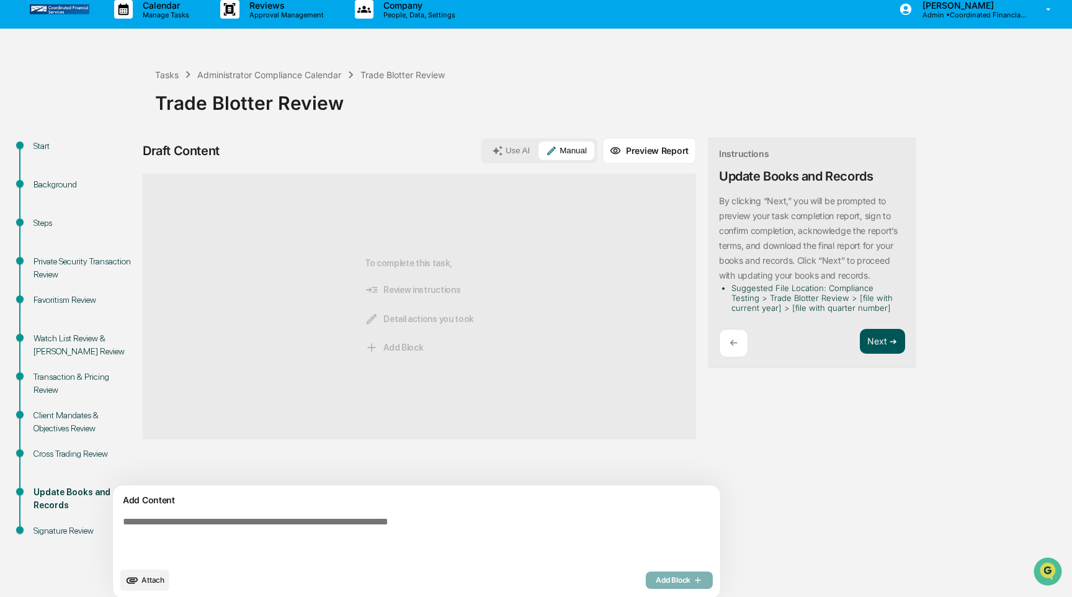
click at [860, 347] on button "Next ➔" at bounding box center [882, 341] width 45 height 25
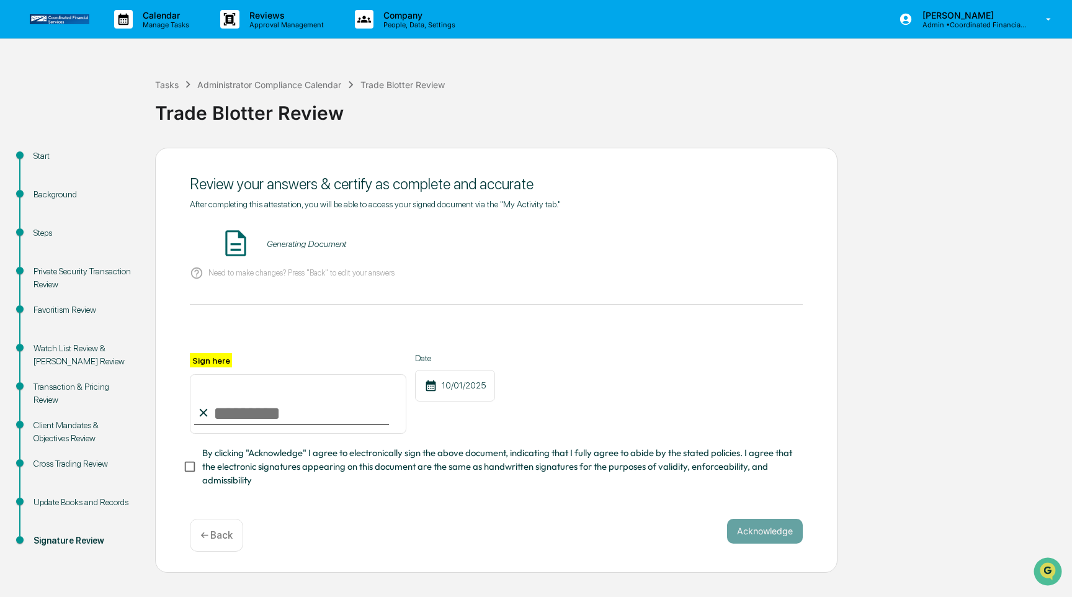
scroll to position [0, 0]
click at [359, 408] on input "Sign here" at bounding box center [298, 404] width 216 height 60
type input "**********"
click at [318, 461] on span "By clicking "Acknowledge" I agree to electronically sign the above document, in…" at bounding box center [497, 467] width 590 height 42
click at [713, 253] on button "VIEW" at bounding box center [732, 243] width 81 height 21
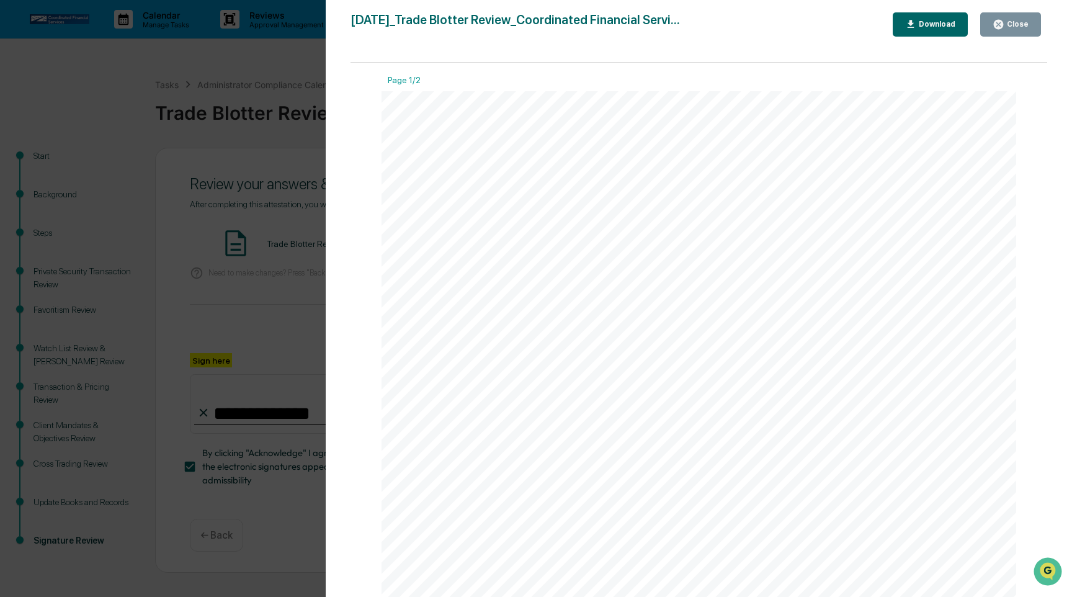
click at [1022, 22] on div "Close" at bounding box center [1016, 24] width 24 height 9
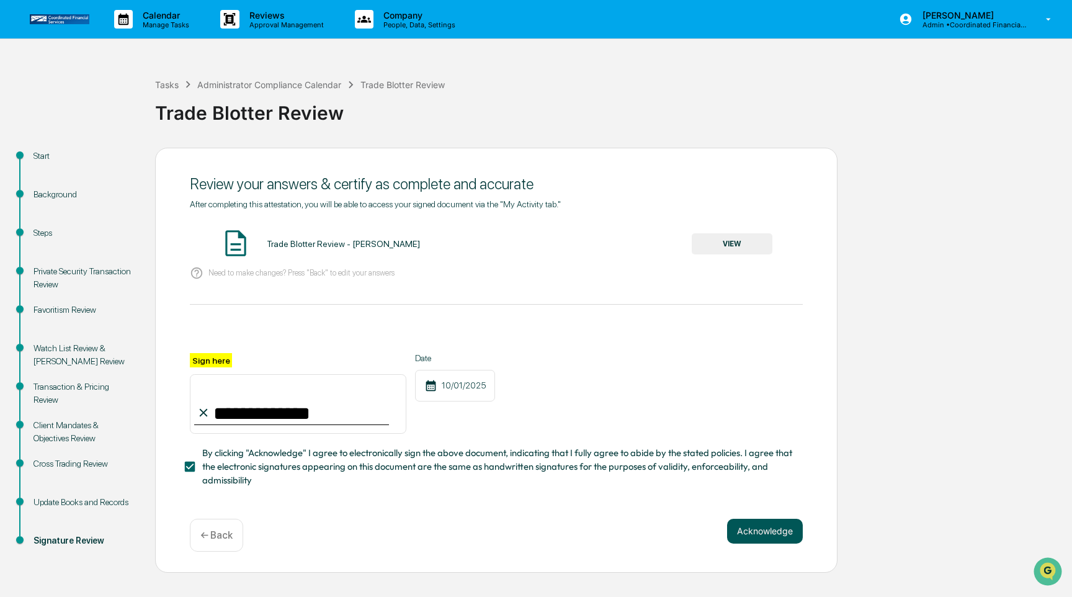
click at [776, 532] on button "Acknowledge" at bounding box center [765, 530] width 76 height 25
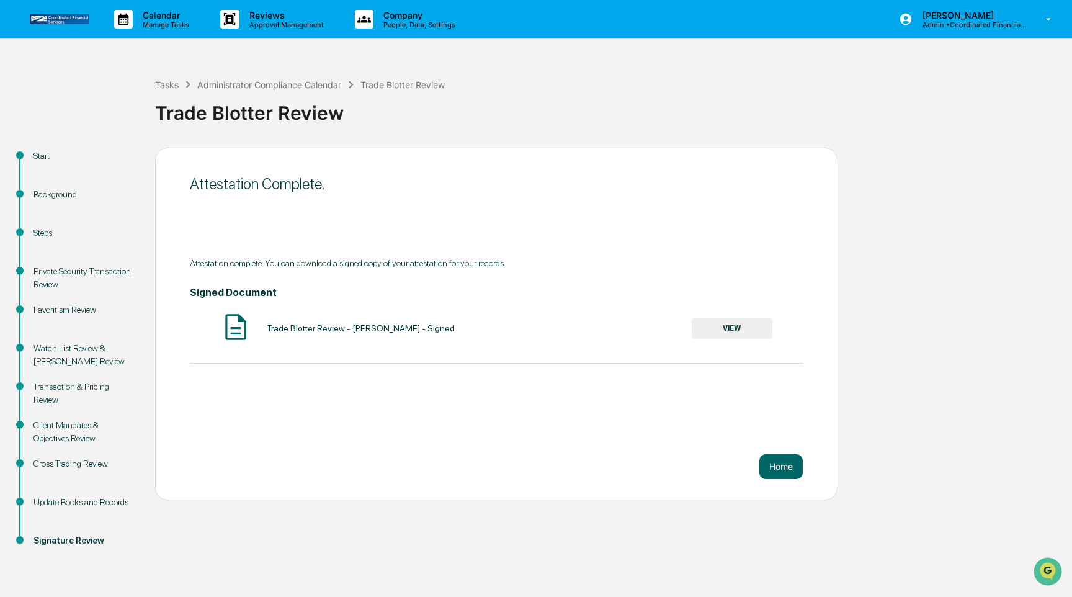
click at [176, 83] on div "Tasks" at bounding box center [167, 84] width 24 height 11
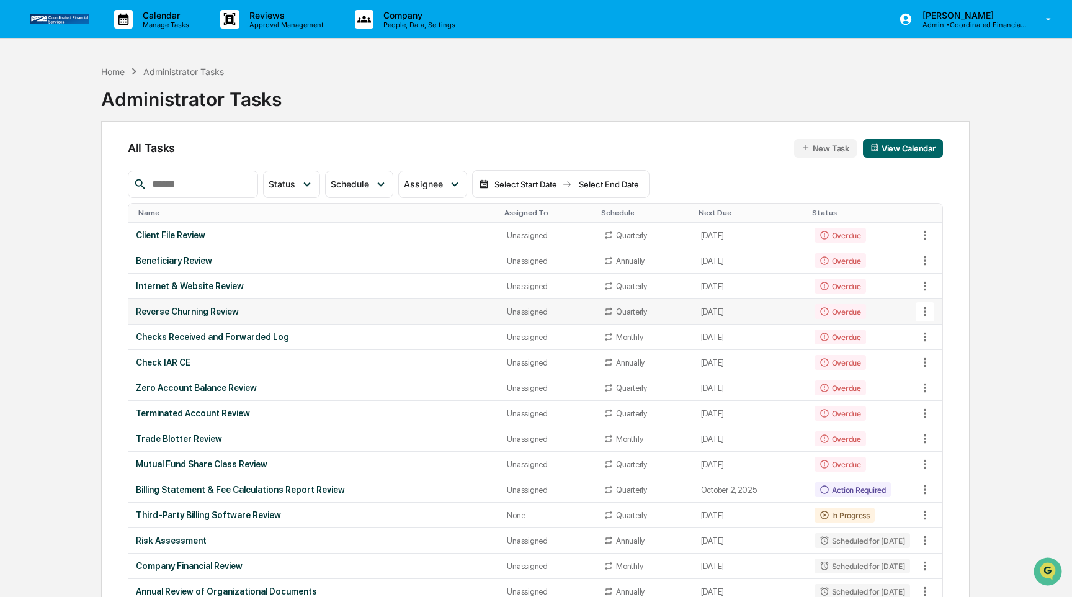
click at [342, 310] on div "Reverse Churning Review" at bounding box center [314, 311] width 356 height 10
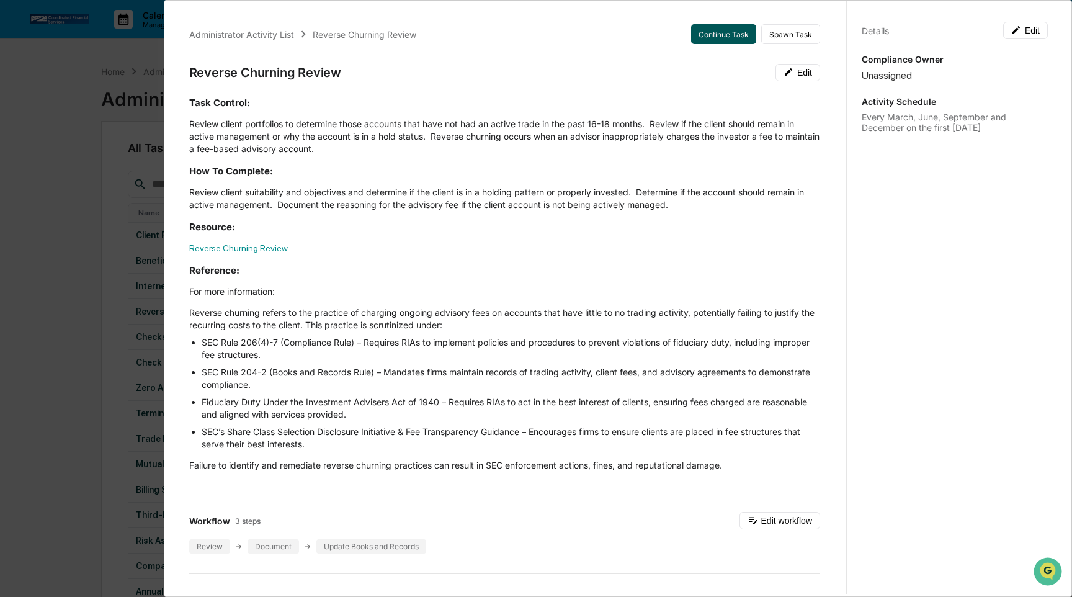
click at [719, 40] on button "Continue Task" at bounding box center [723, 34] width 65 height 20
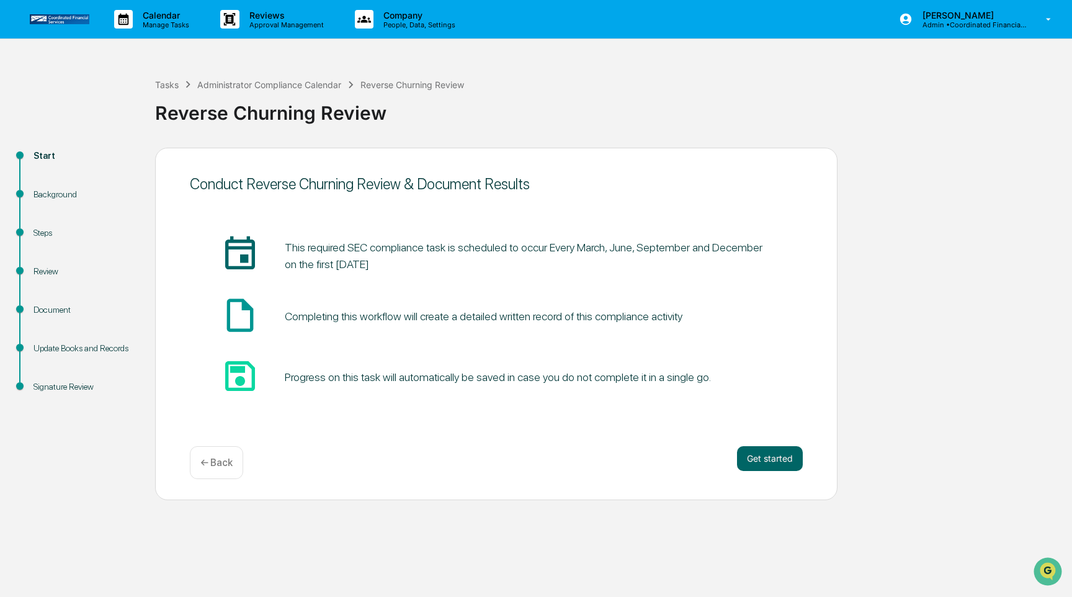
click at [781, 479] on div "Conduct Reverse Churning Review & Document Results insert_invitation_icon This …" at bounding box center [496, 324] width 682 height 352
click at [780, 458] on button "Get started" at bounding box center [770, 458] width 66 height 25
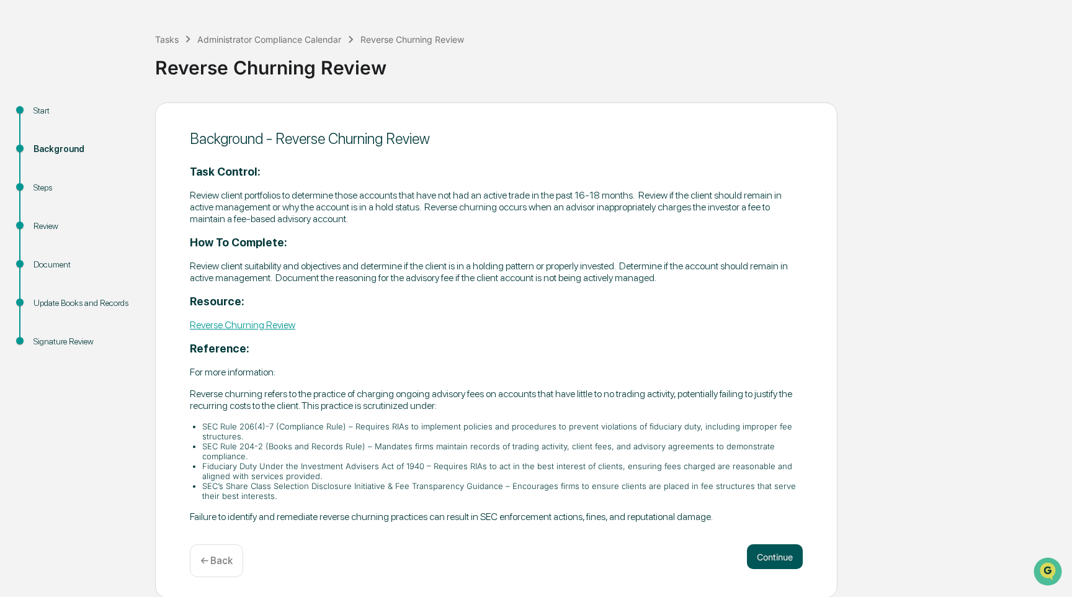
click at [778, 553] on button "Continue" at bounding box center [775, 556] width 56 height 25
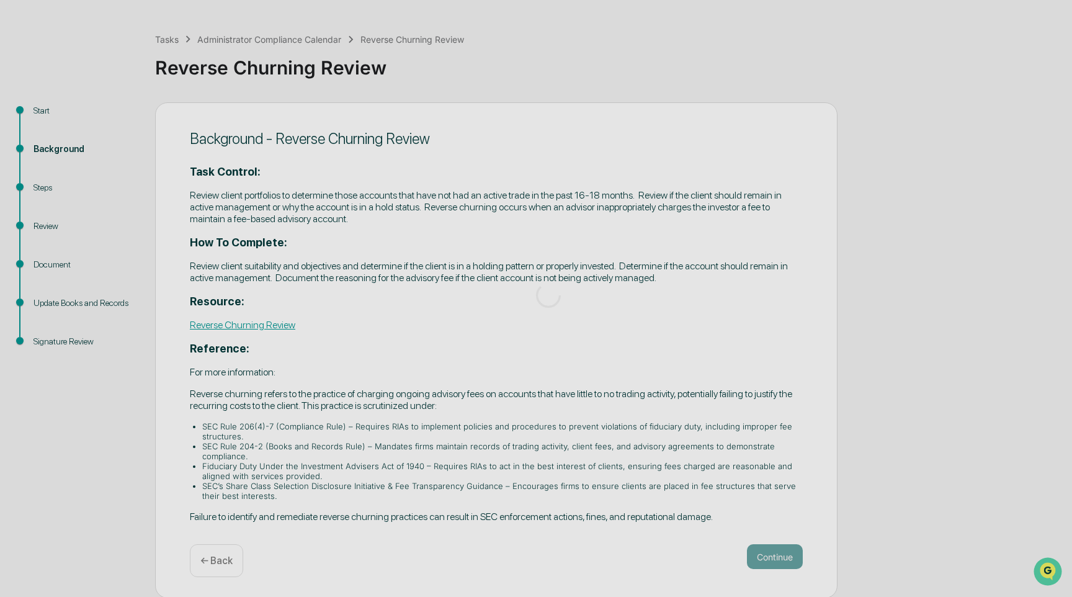
scroll to position [5, 0]
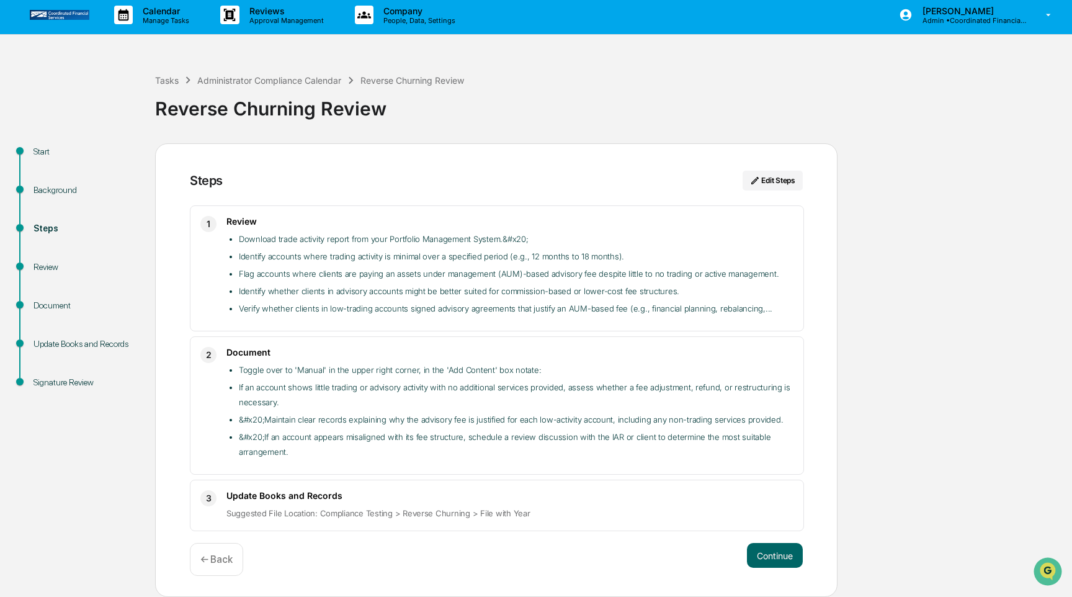
click at [778, 553] on button "Continue" at bounding box center [775, 555] width 56 height 25
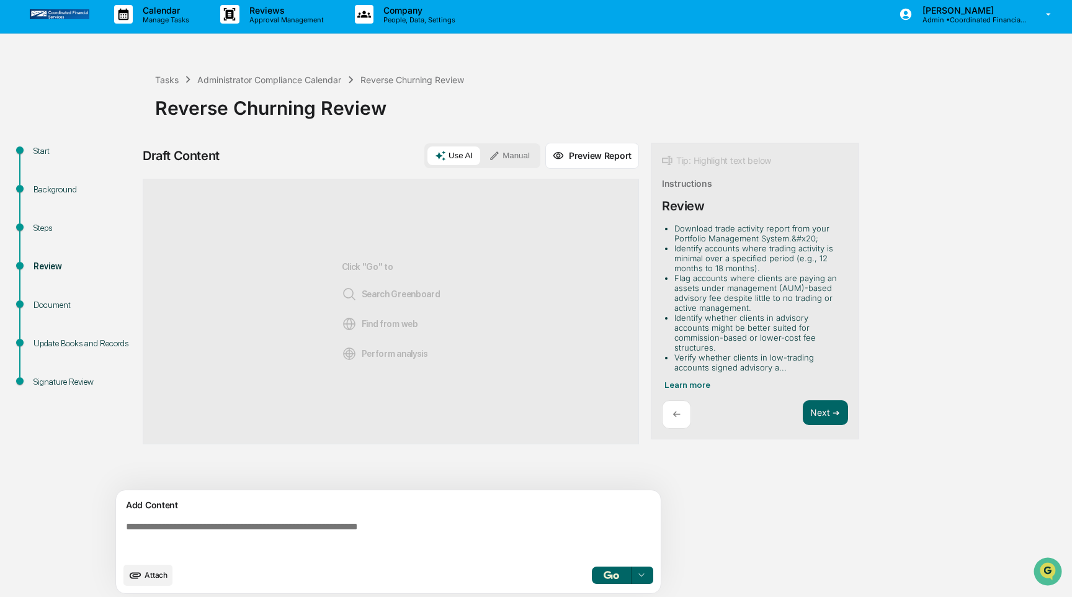
click at [338, 532] on textarea at bounding box center [391, 538] width 540 height 45
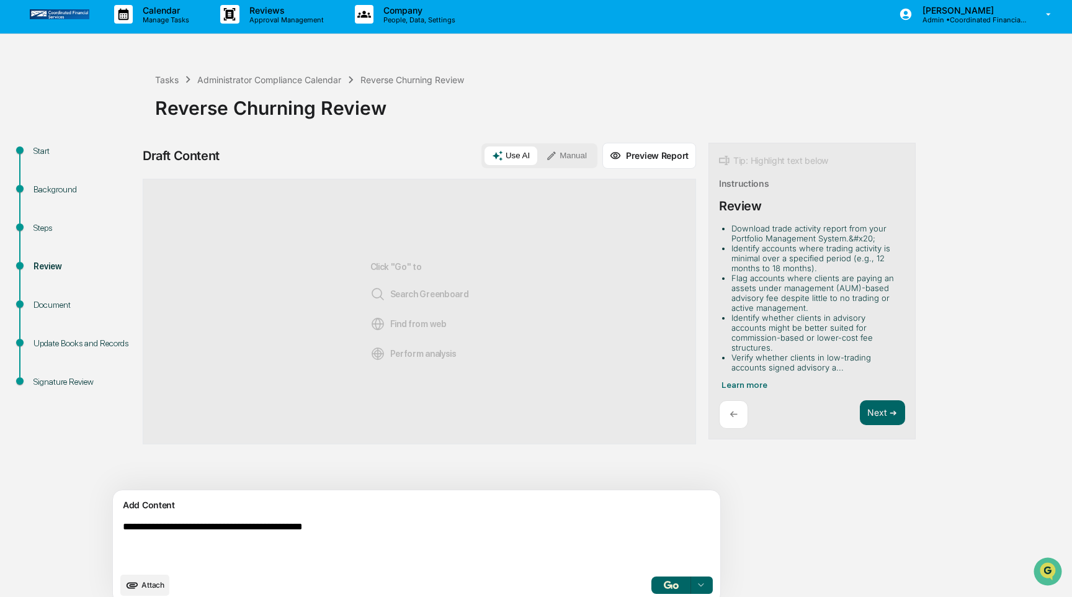
type textarea "**********"
click at [538, 155] on button "Manual" at bounding box center [566, 155] width 56 height 19
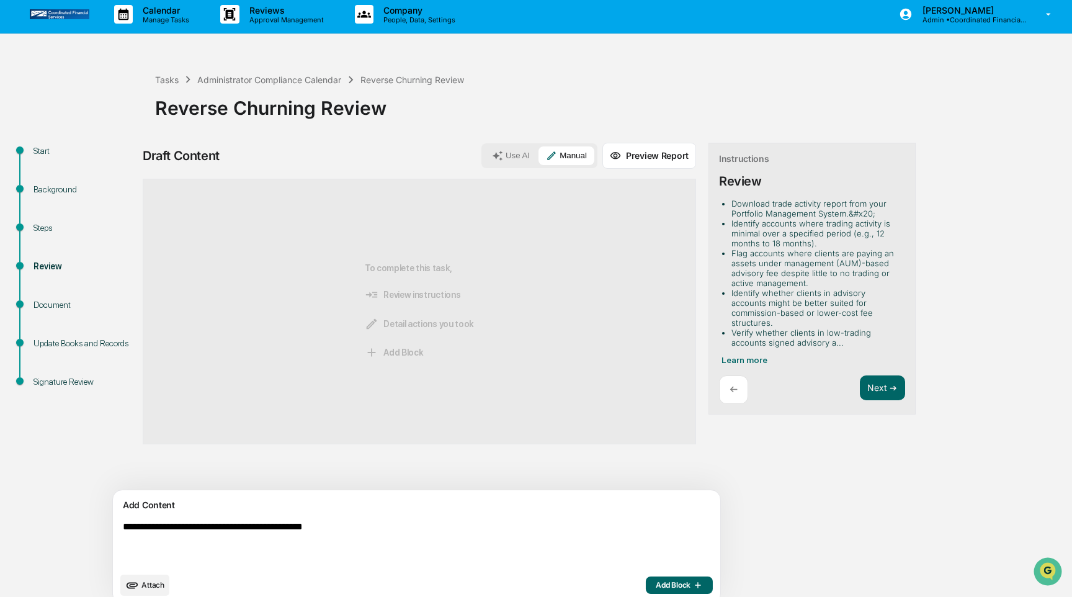
click at [656, 587] on span "Add Block" at bounding box center [679, 585] width 47 height 10
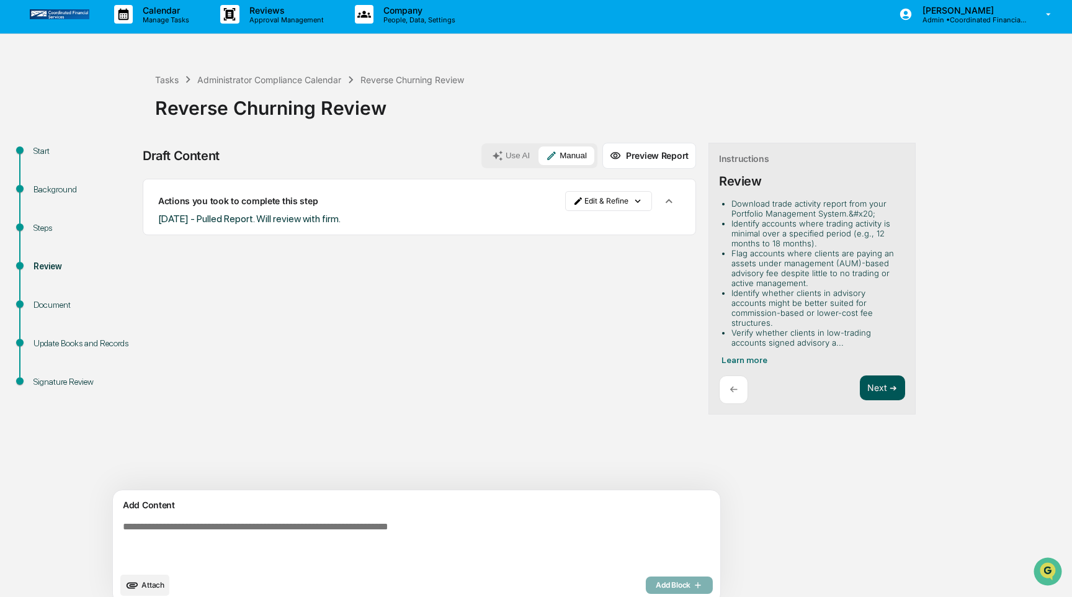
click at [860, 379] on button "Next ➔" at bounding box center [882, 387] width 45 height 25
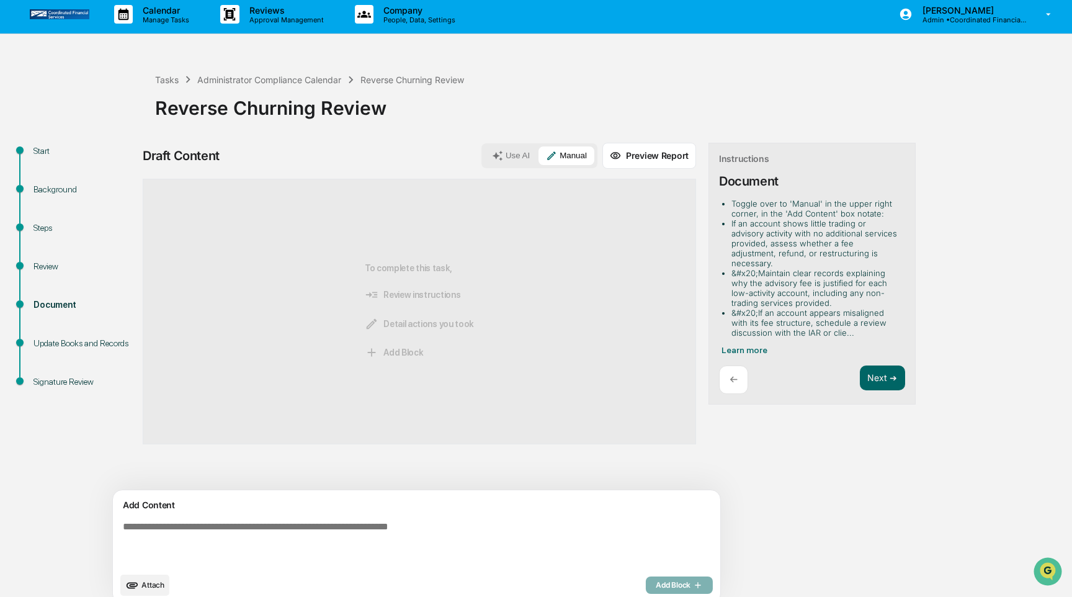
click at [170, 87] on div "Reverse Churning Review" at bounding box center [610, 103] width 910 height 32
click at [170, 77] on div "Tasks" at bounding box center [167, 79] width 24 height 11
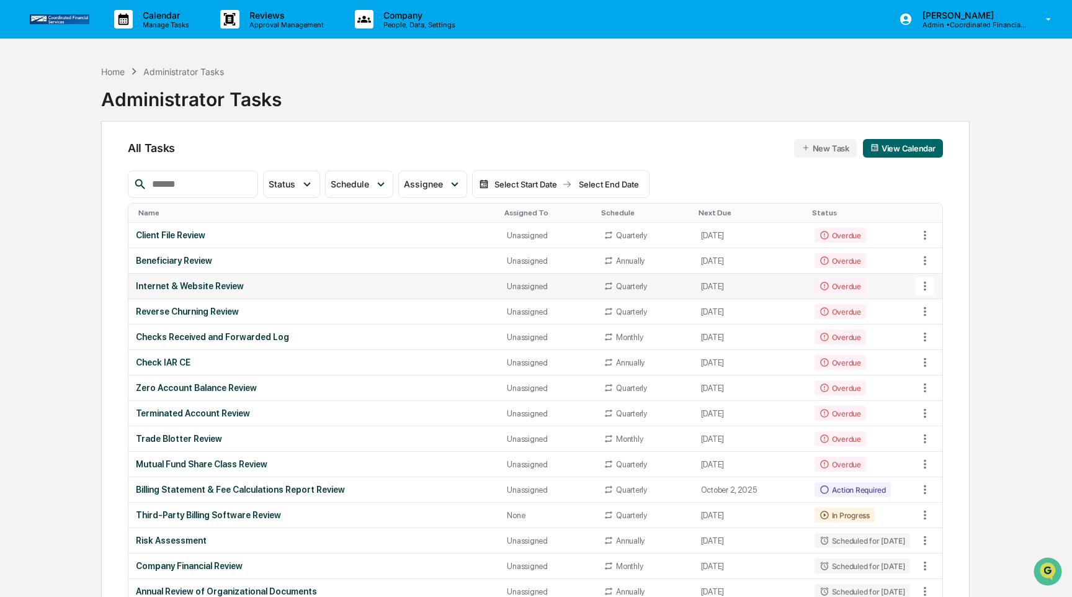
click at [291, 283] on div "Internet & Website Review" at bounding box center [314, 286] width 356 height 10
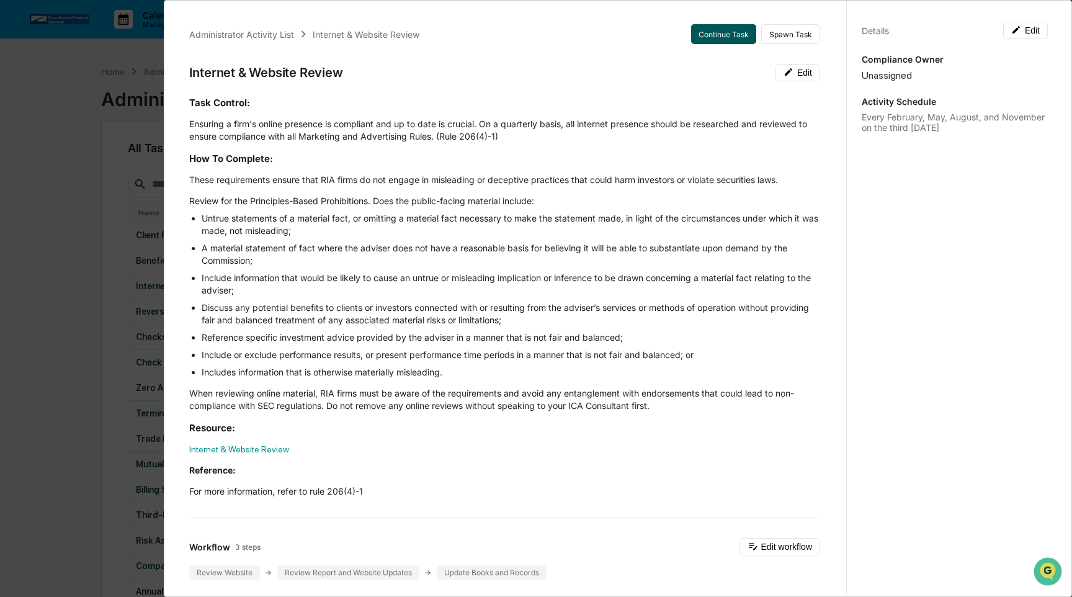
click at [737, 24] on button "Continue Task" at bounding box center [723, 34] width 65 height 20
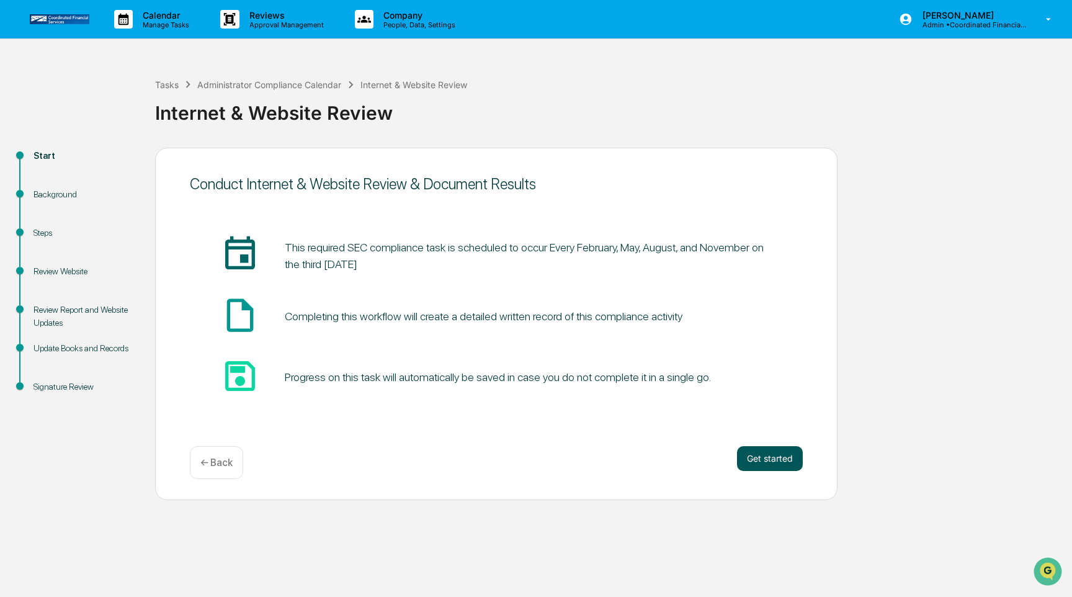
click at [779, 461] on button "Get started" at bounding box center [770, 458] width 66 height 25
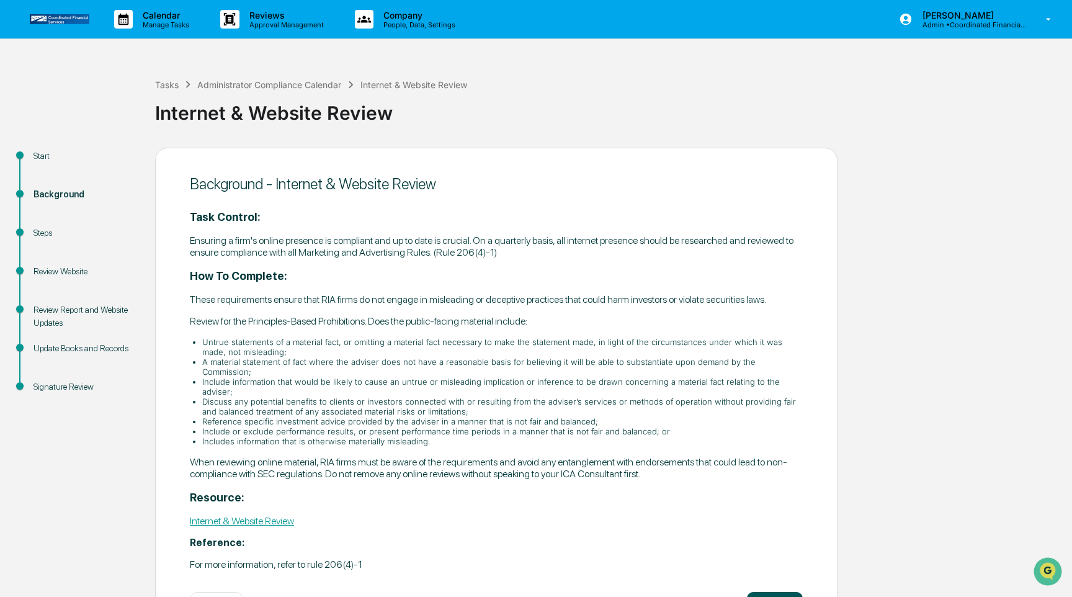
click at [791, 593] on button "Continue" at bounding box center [775, 604] width 56 height 25
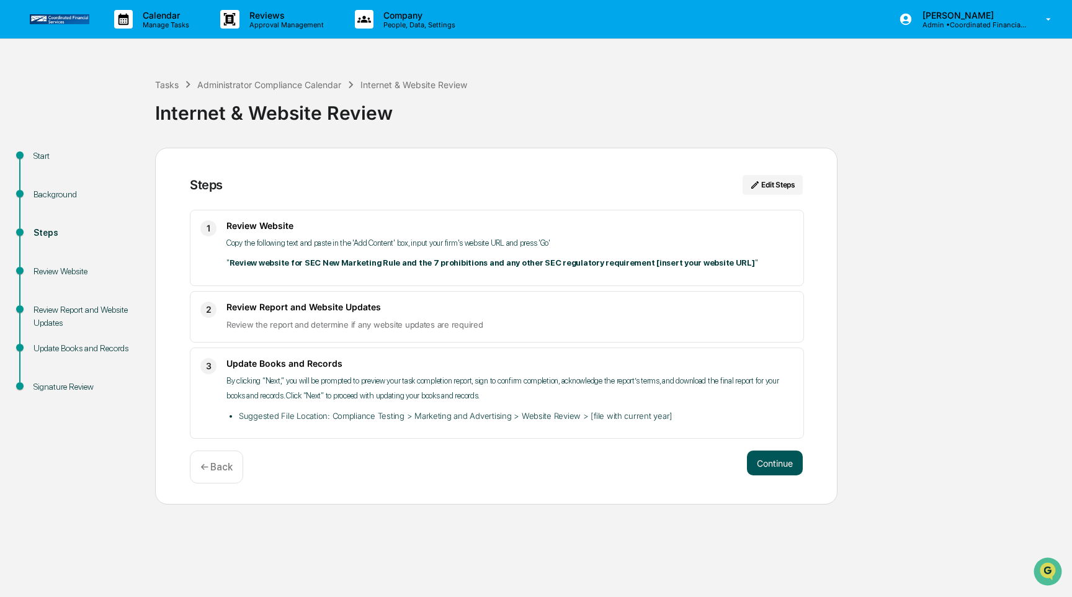
click at [781, 469] on button "Continue" at bounding box center [775, 462] width 56 height 25
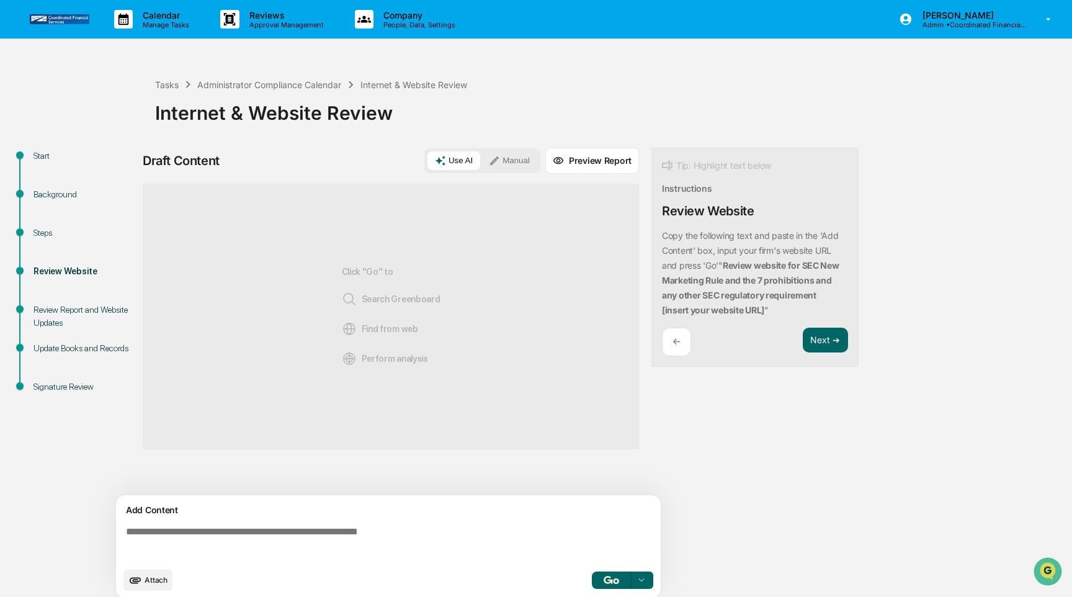
click at [532, 159] on button "Manual" at bounding box center [509, 160] width 56 height 19
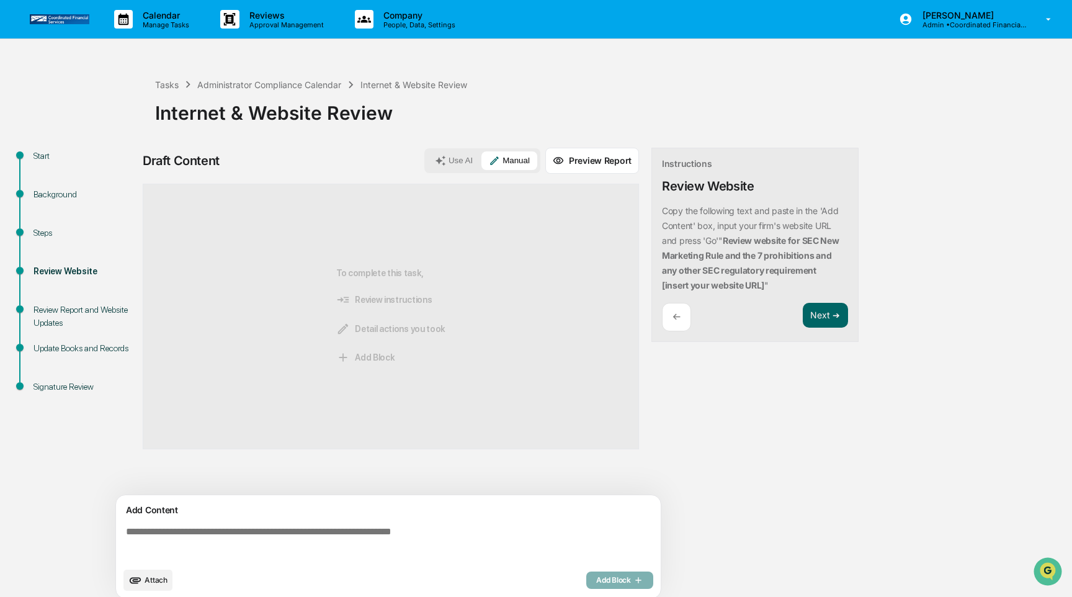
click at [410, 544] on textarea at bounding box center [391, 543] width 540 height 45
paste textarea "**********"
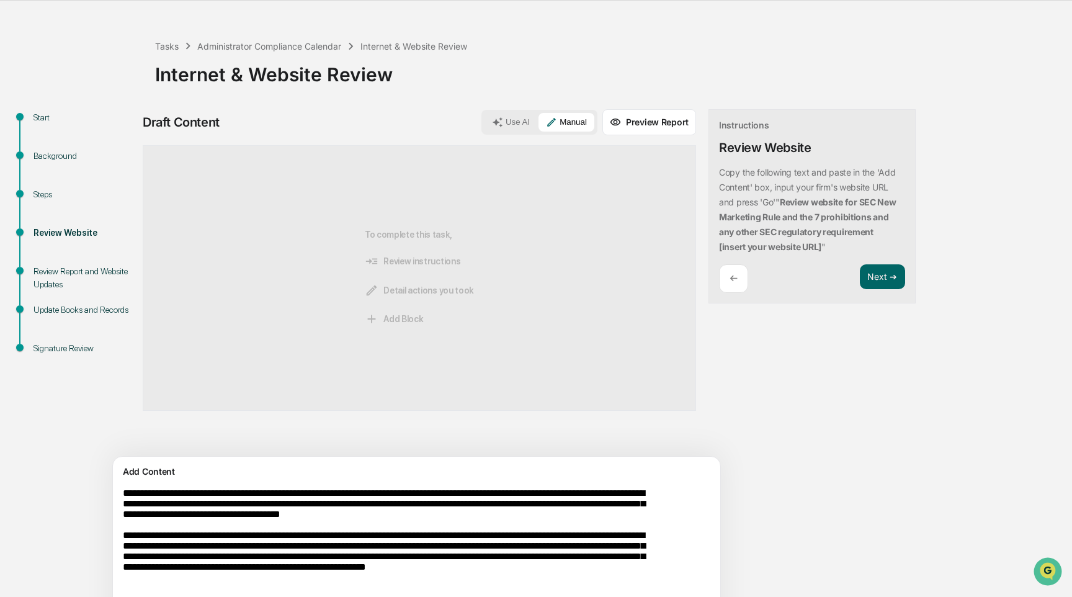
scroll to position [94, 0]
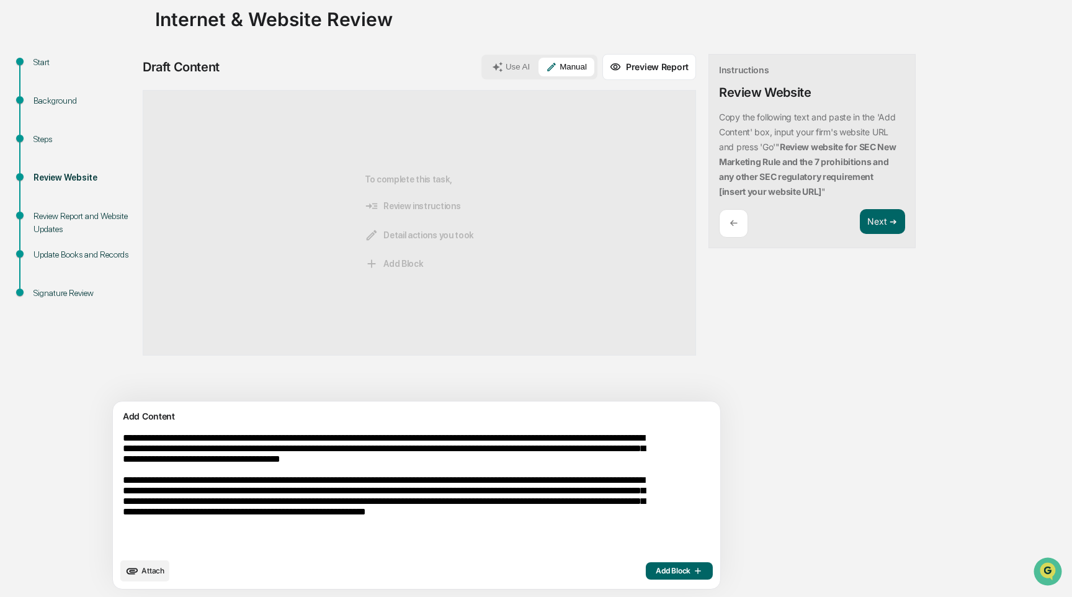
type textarea "**********"
click at [646, 564] on button "Add Block" at bounding box center [679, 570] width 67 height 17
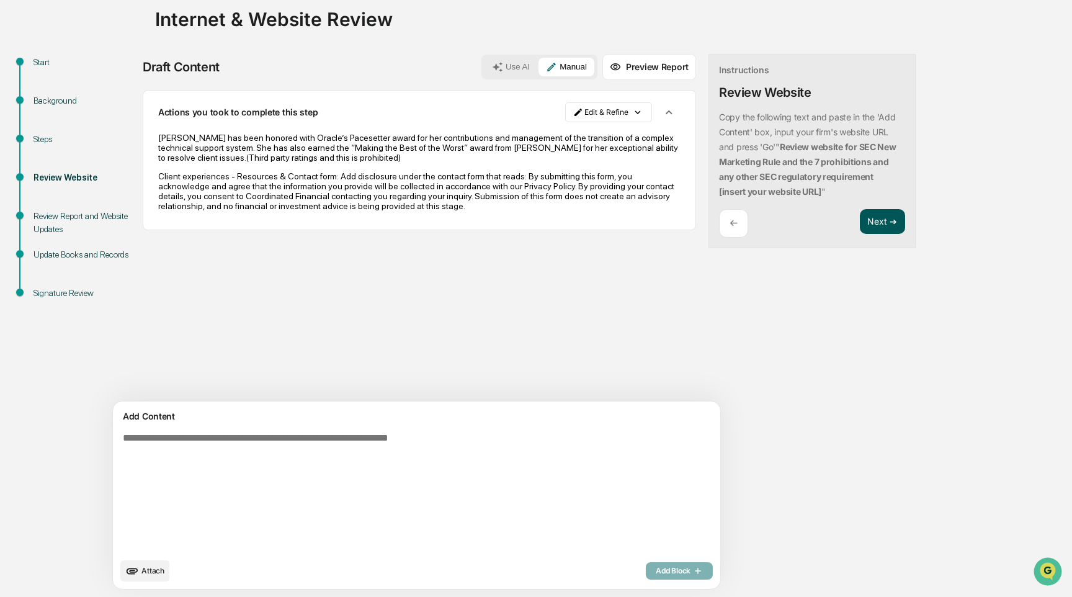
click at [860, 224] on button "Next ➔" at bounding box center [882, 221] width 45 height 25
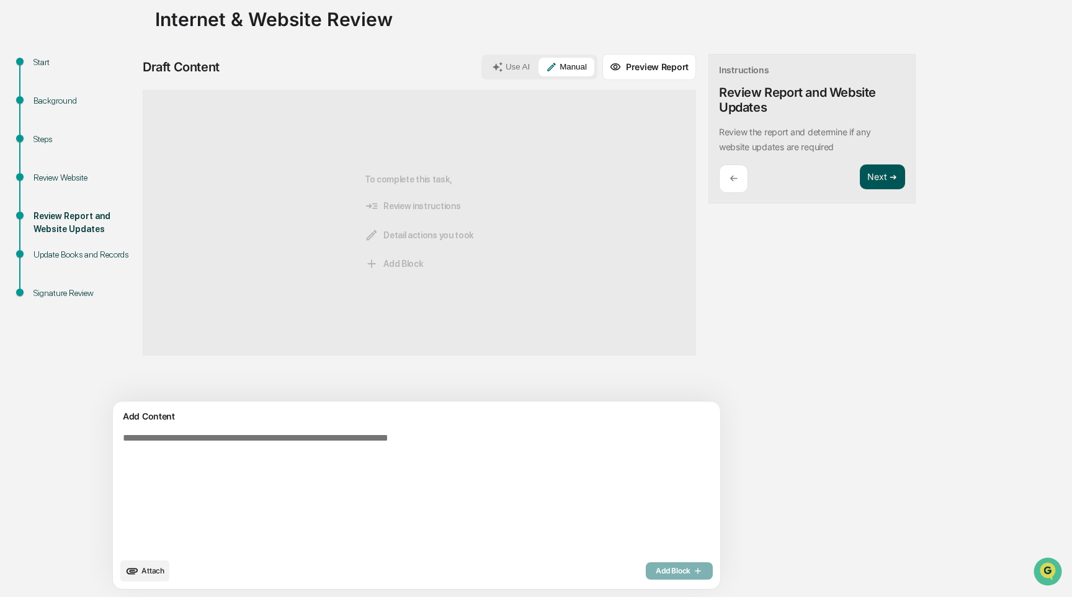
click at [860, 180] on button "Next ➔" at bounding box center [882, 176] width 45 height 25
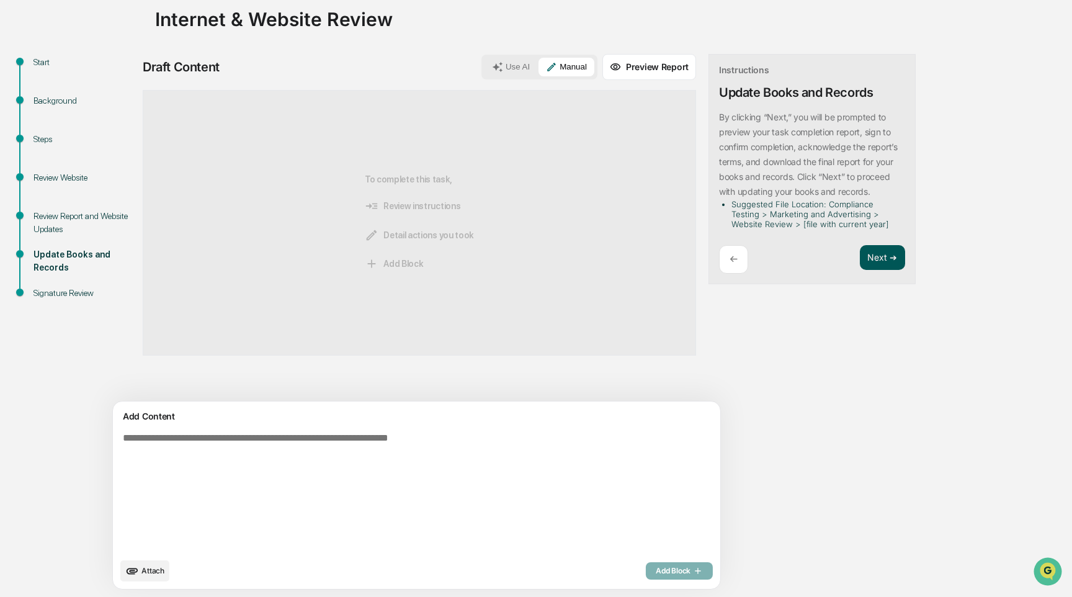
click at [860, 257] on button "Next ➔" at bounding box center [882, 257] width 45 height 25
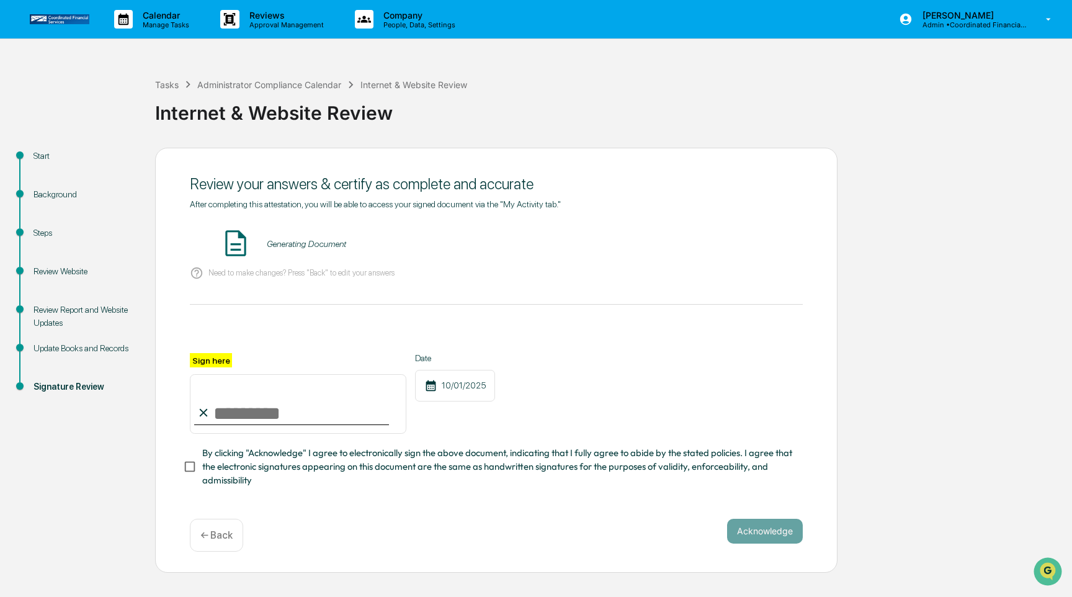
scroll to position [0, 0]
click at [357, 408] on input "Sign here" at bounding box center [298, 404] width 216 height 60
type input "**********"
click at [311, 460] on span "By clicking "Acknowledge" I agree to electronically sign the above document, in…" at bounding box center [497, 467] width 590 height 42
click at [743, 247] on button "VIEW" at bounding box center [732, 243] width 81 height 21
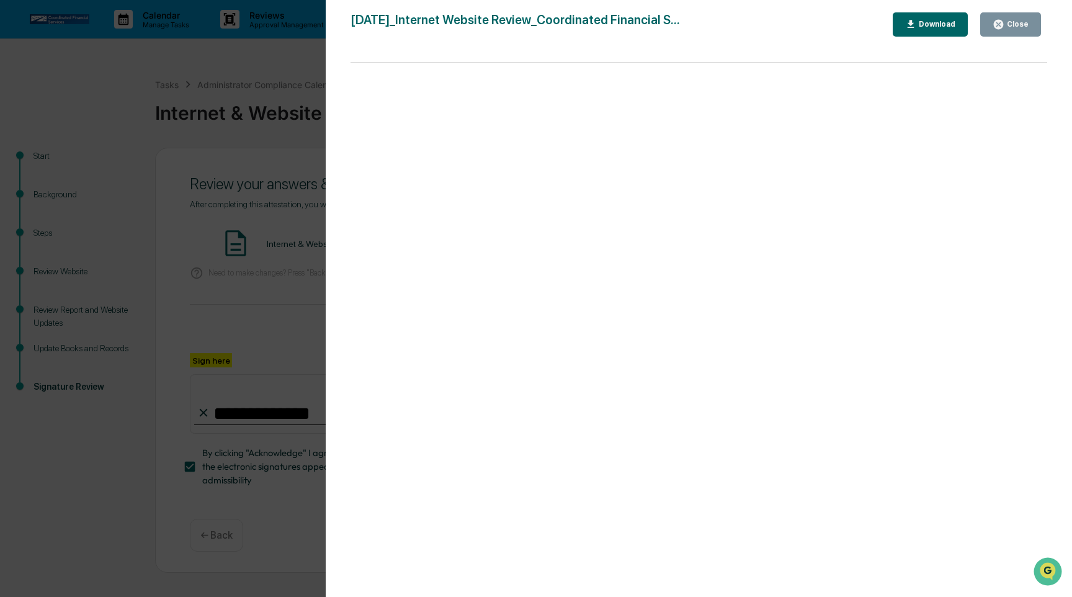
click at [1019, 24] on div "Close" at bounding box center [1016, 24] width 24 height 9
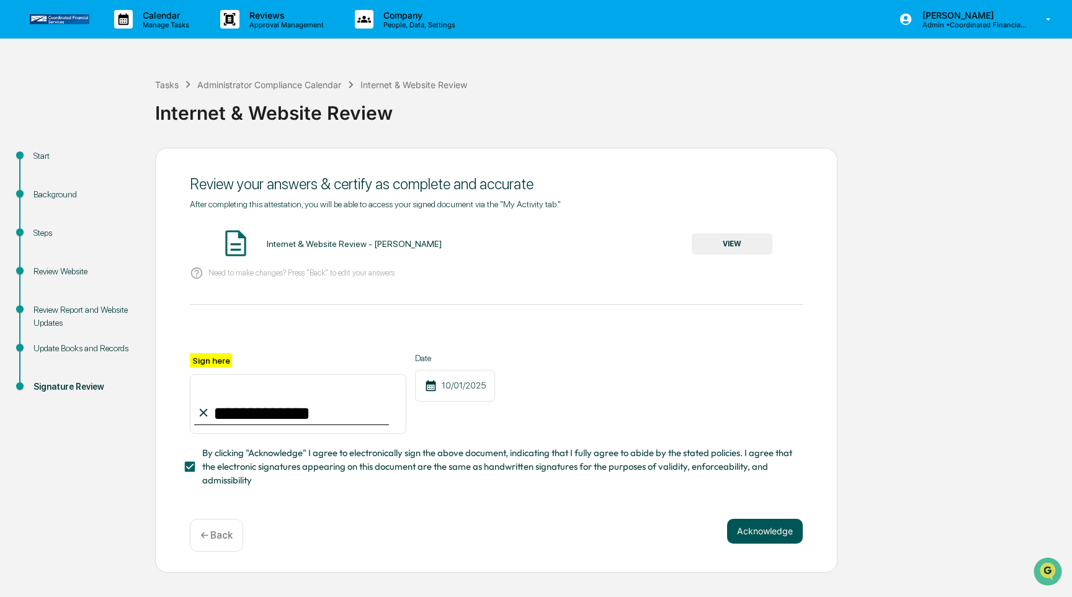
click at [765, 533] on button "Acknowledge" at bounding box center [765, 530] width 76 height 25
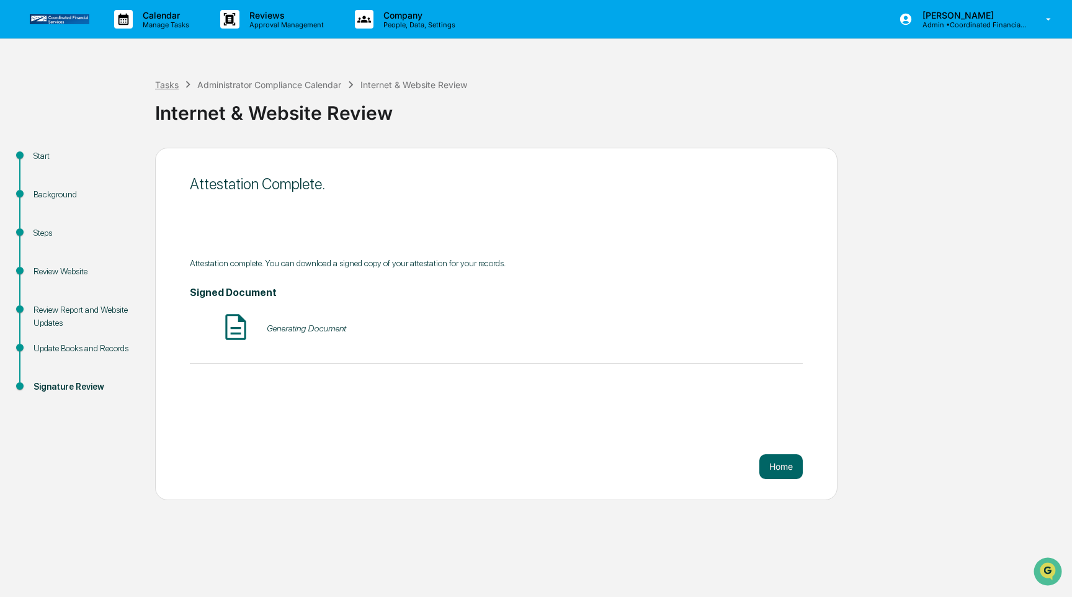
click at [165, 84] on div "Tasks" at bounding box center [167, 84] width 24 height 11
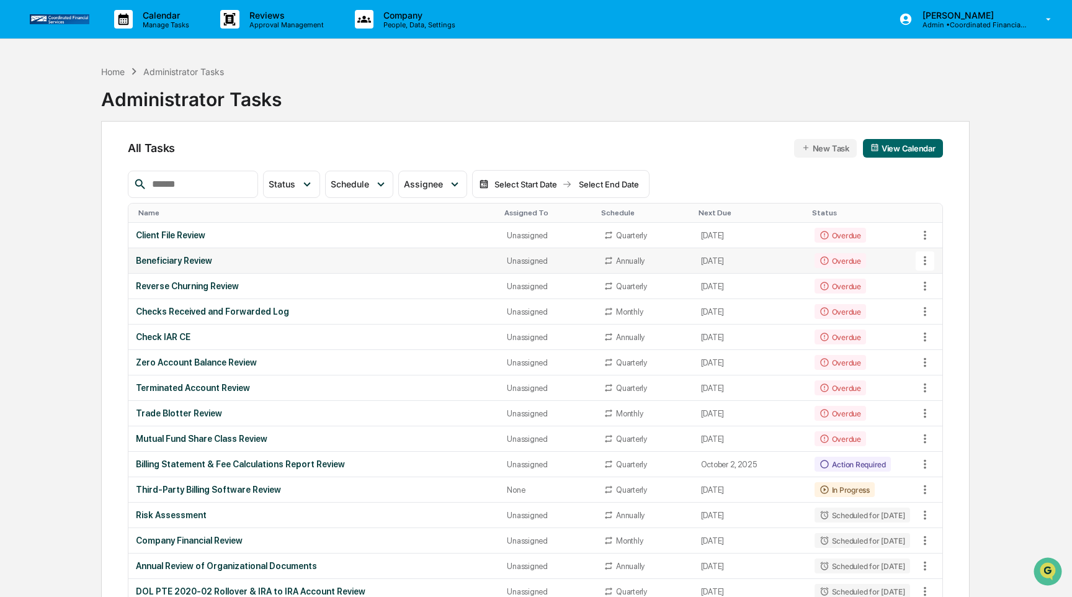
click at [314, 264] on div "Beneficiary Review" at bounding box center [314, 261] width 356 height 10
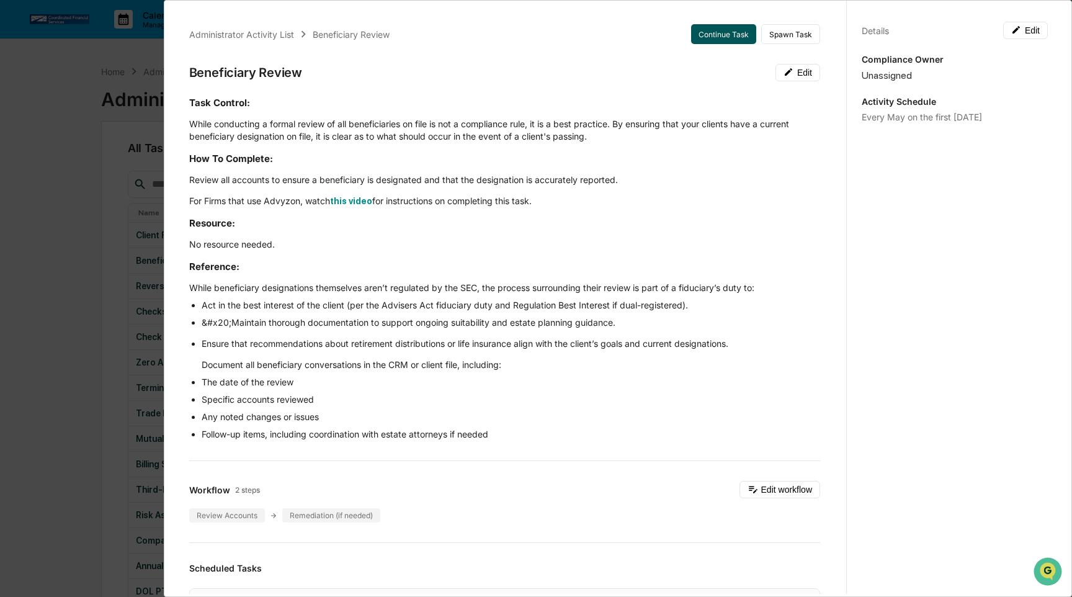
click at [724, 37] on button "Continue Task" at bounding box center [723, 34] width 65 height 20
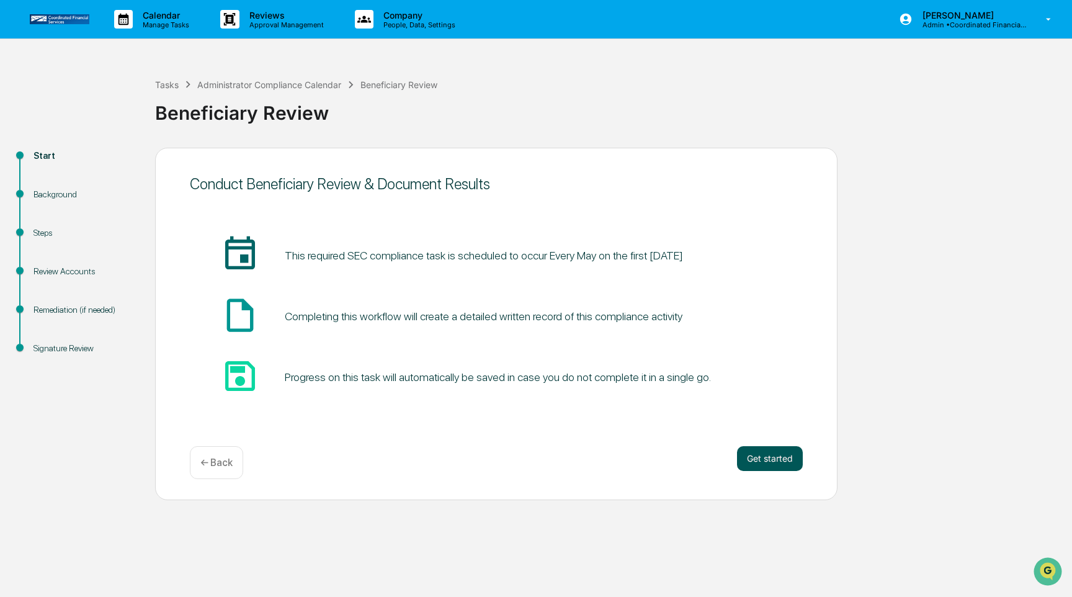
click at [780, 456] on button "Get started" at bounding box center [770, 458] width 66 height 25
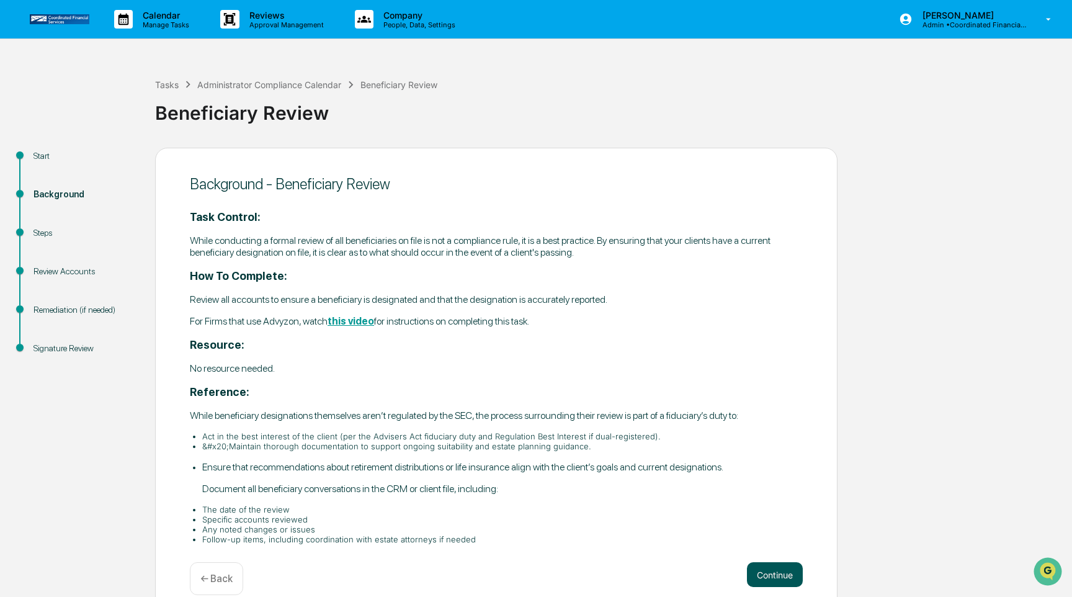
click at [786, 574] on button "Continue" at bounding box center [775, 574] width 56 height 25
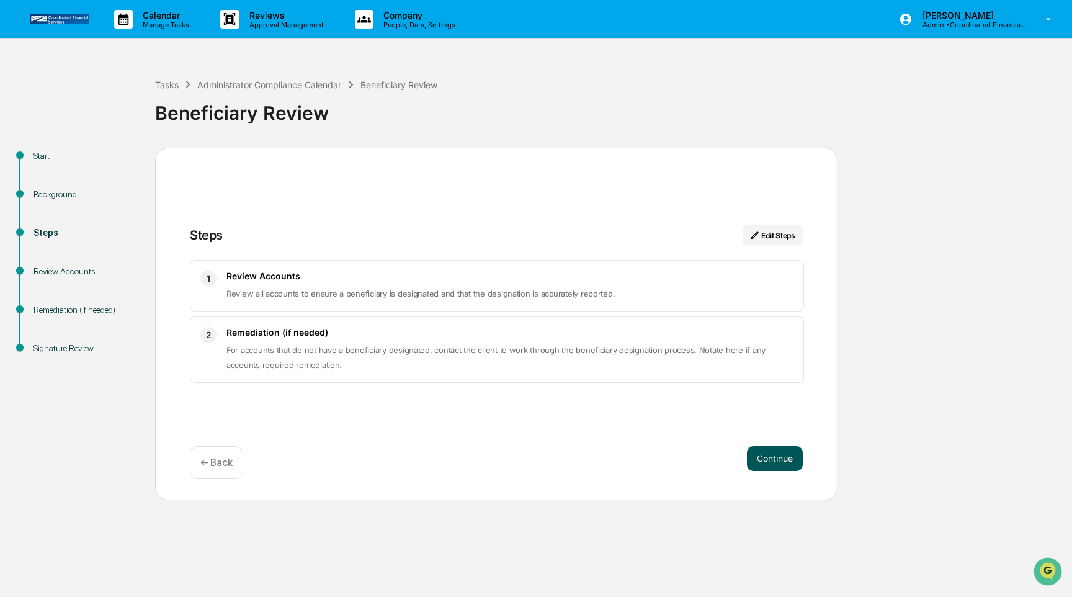
click at [768, 453] on button "Continue" at bounding box center [775, 458] width 56 height 25
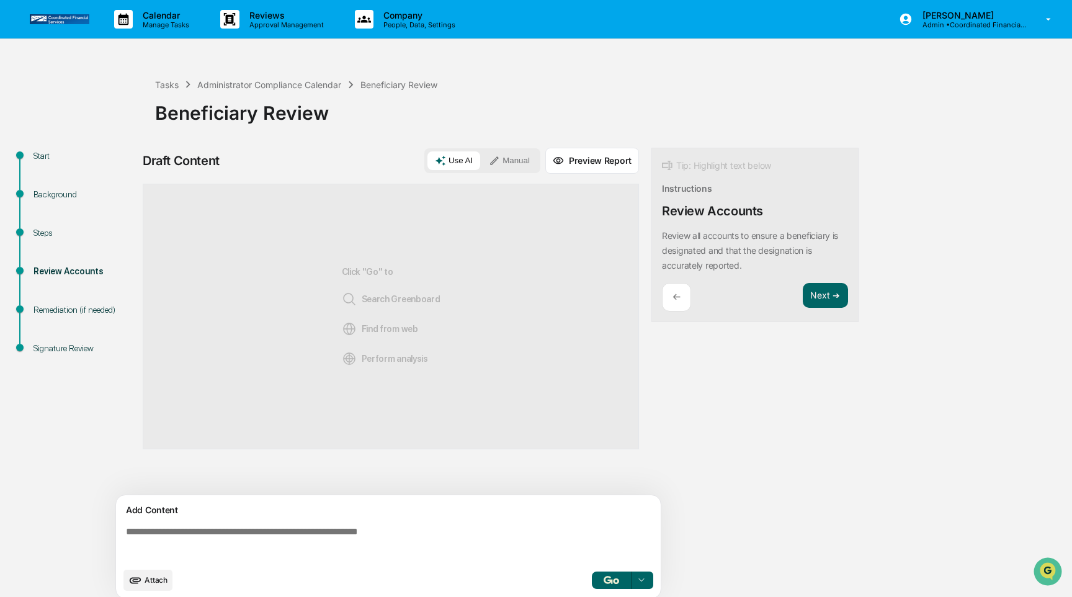
click at [515, 171] on div "Use AI Manual" at bounding box center [482, 160] width 116 height 25
click at [514, 156] on button "Manual" at bounding box center [509, 160] width 56 height 19
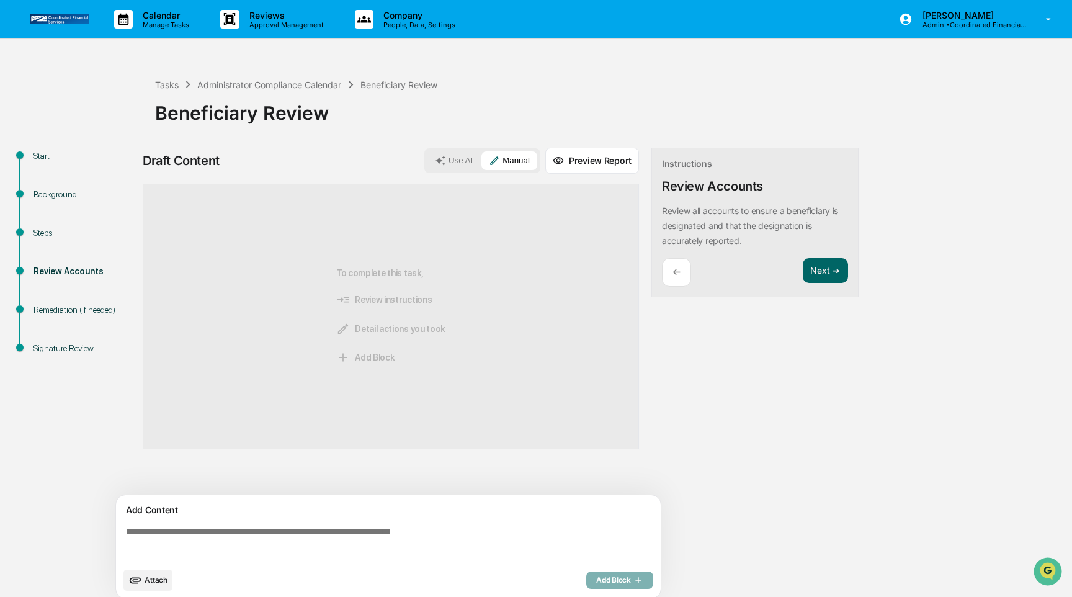
click at [421, 540] on textarea at bounding box center [391, 543] width 540 height 45
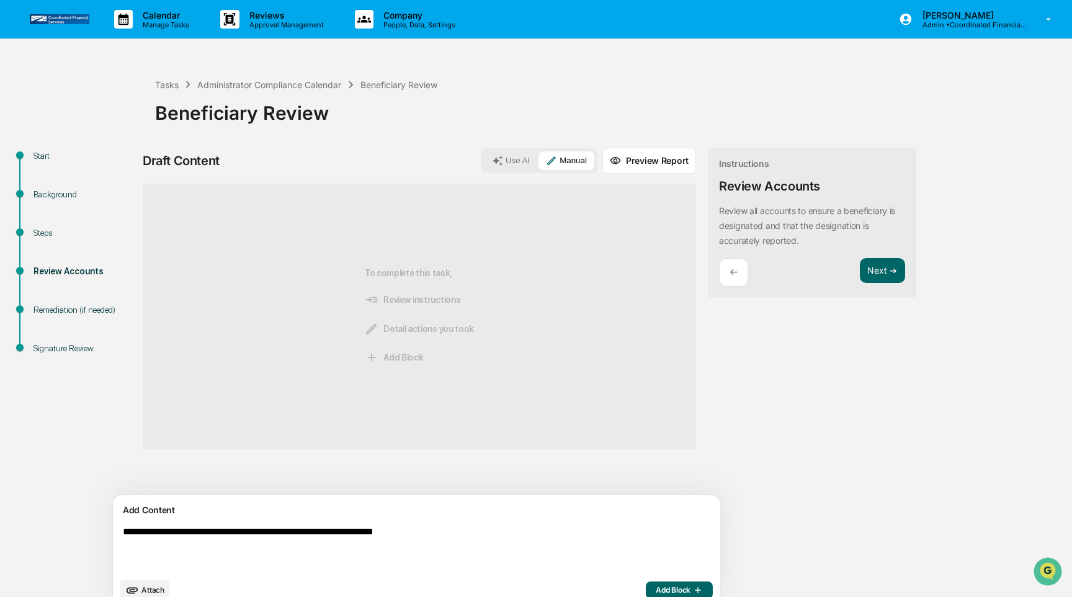
type textarea "**********"
click at [656, 589] on span "Add Block" at bounding box center [679, 590] width 47 height 10
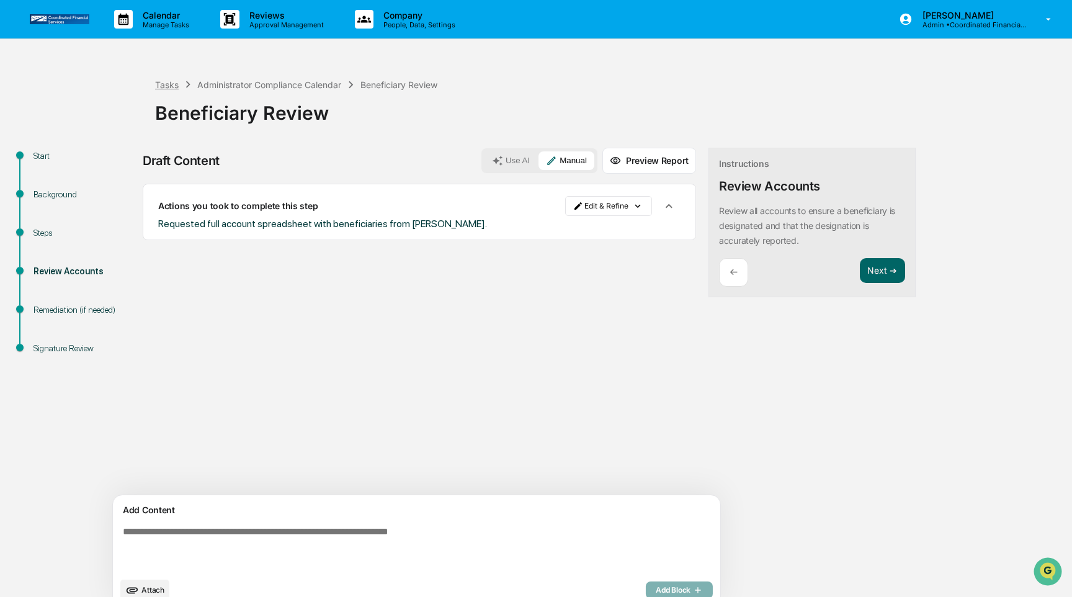
click at [174, 84] on div "Tasks" at bounding box center [167, 84] width 24 height 11
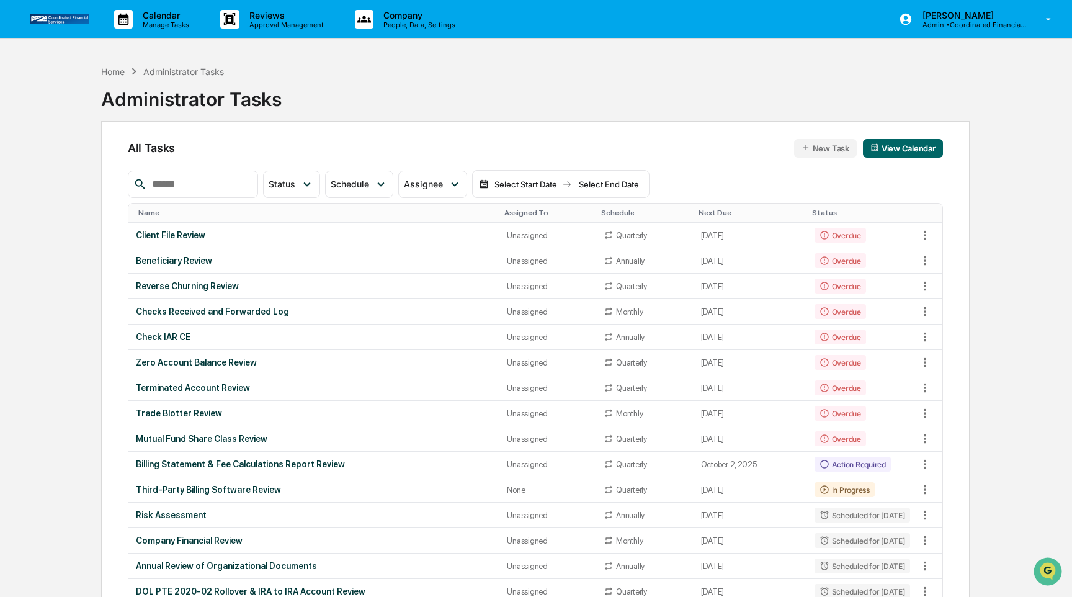
click at [118, 69] on div "Home" at bounding box center [113, 71] width 24 height 11
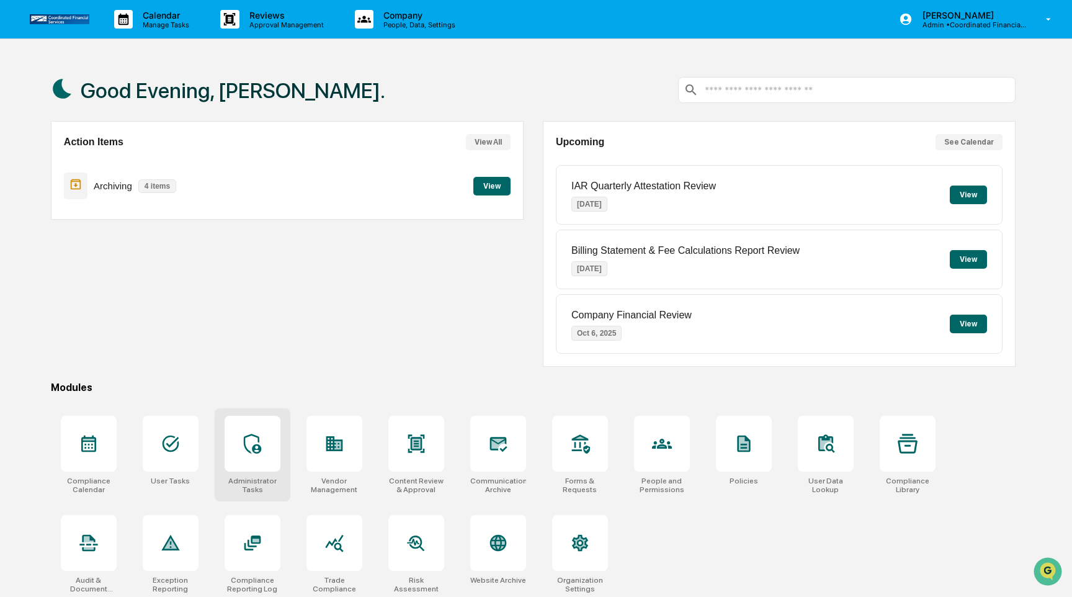
click at [264, 450] on div at bounding box center [253, 444] width 56 height 56
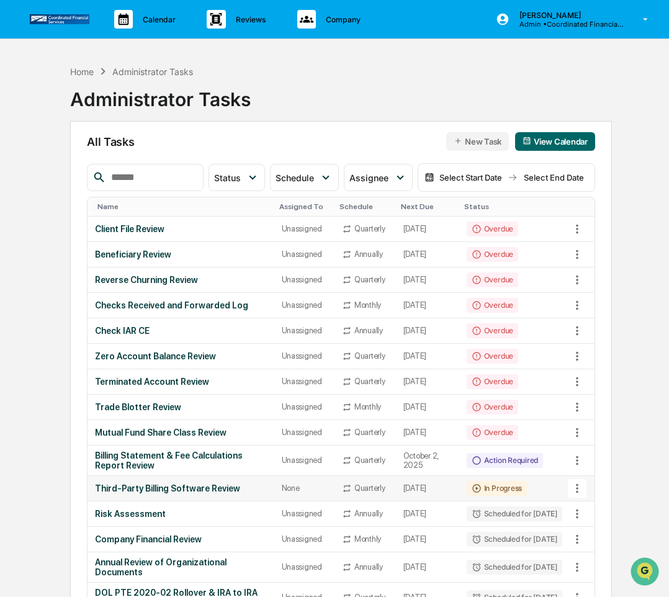
click at [237, 501] on td "Third-Party Billing Software Review" at bounding box center [180, 488] width 186 height 25
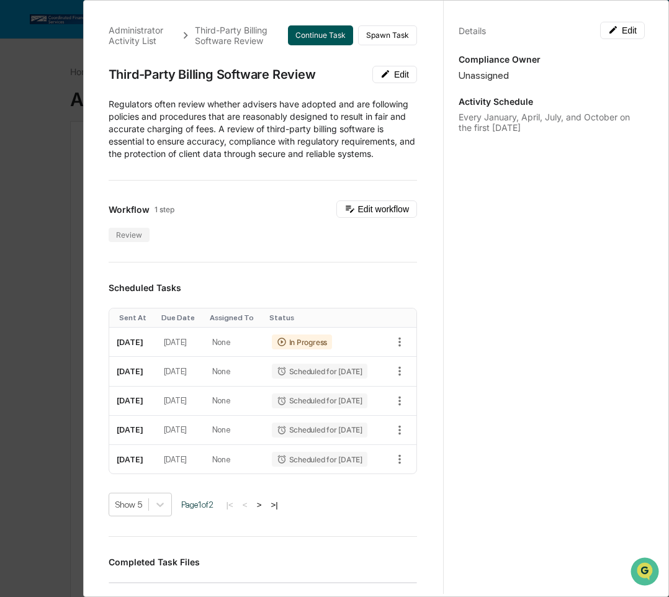
click at [318, 32] on button "Continue Task" at bounding box center [320, 35] width 65 height 20
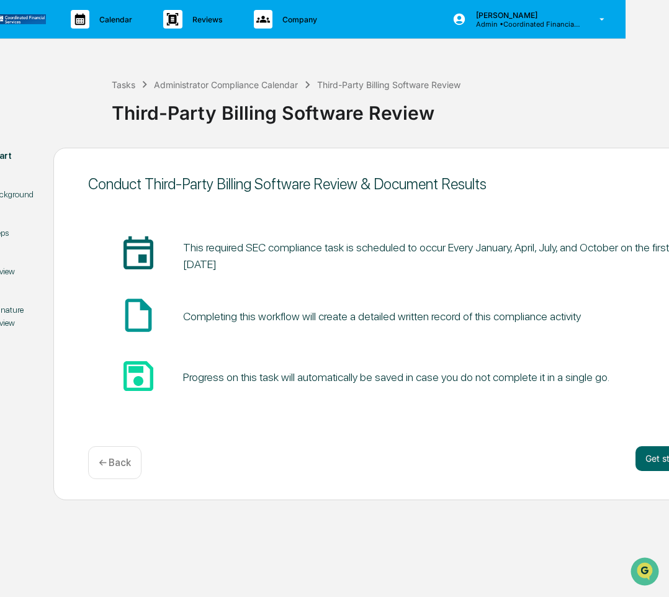
scroll to position [0, 56]
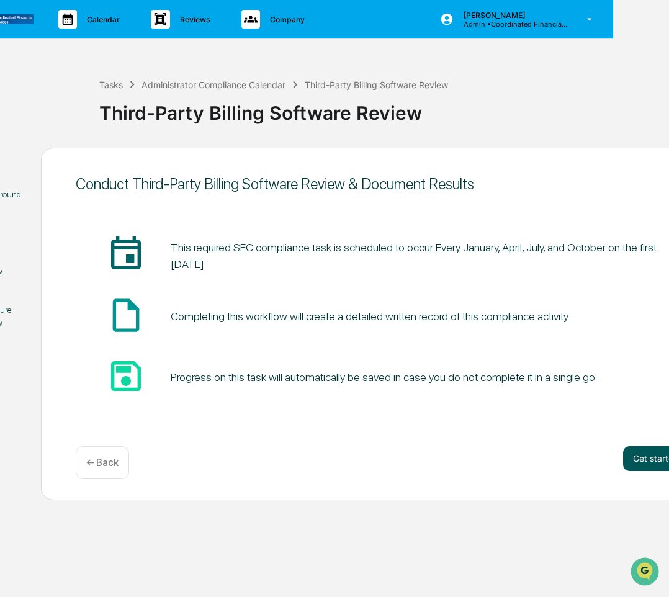
click at [639, 458] on button "Get started" at bounding box center [656, 458] width 66 height 25
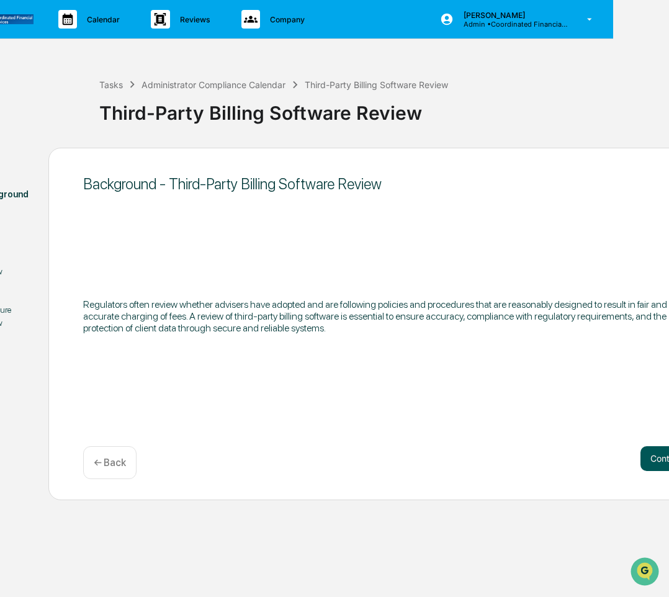
click at [652, 460] on button "Continue" at bounding box center [668, 458] width 56 height 25
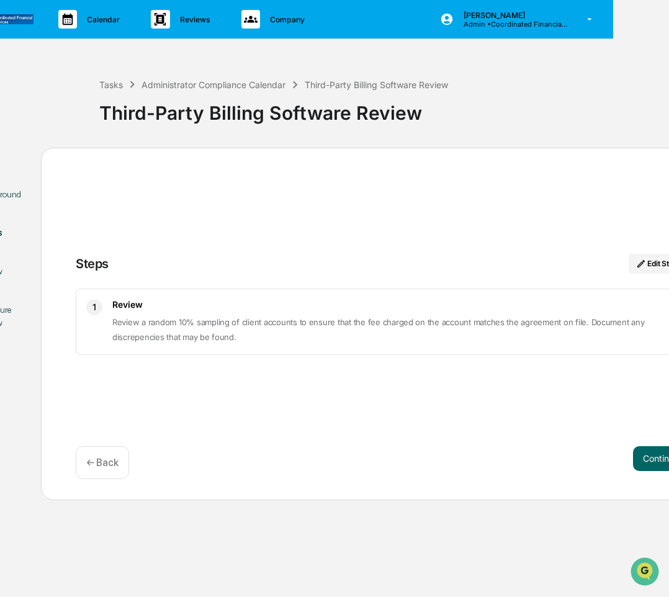
click at [652, 461] on button "Continue" at bounding box center [661, 458] width 56 height 25
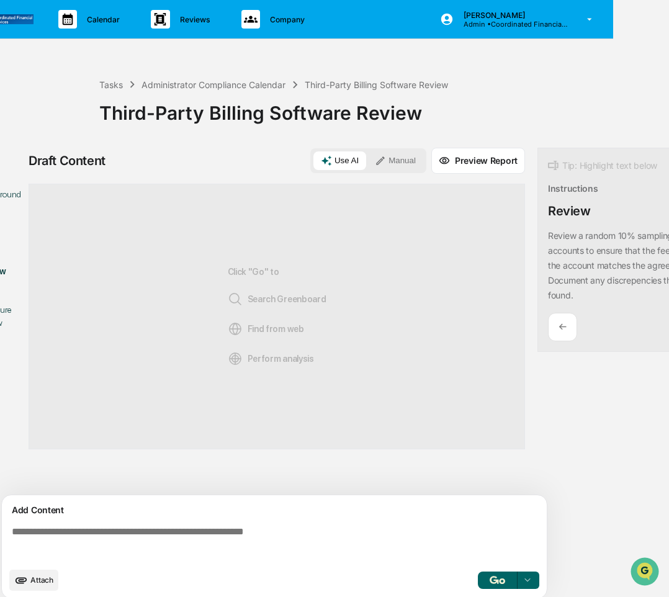
click at [50, 576] on span "Attach" at bounding box center [41, 579] width 23 height 9
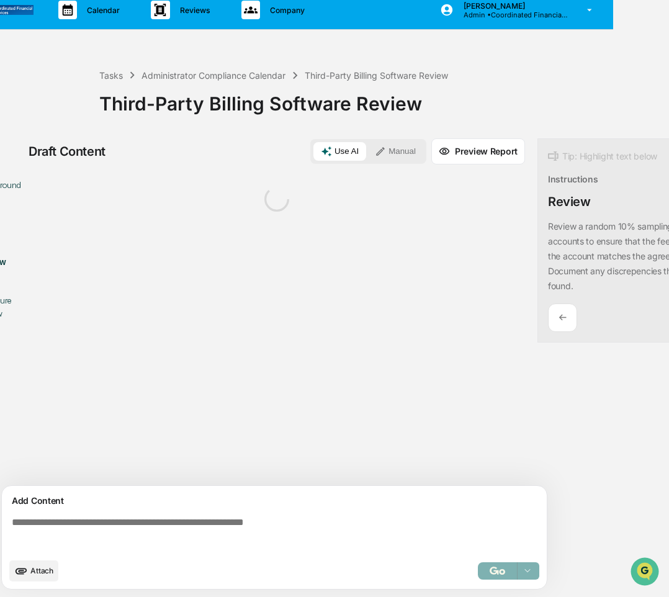
click at [301, 529] on textarea at bounding box center [277, 534] width 540 height 45
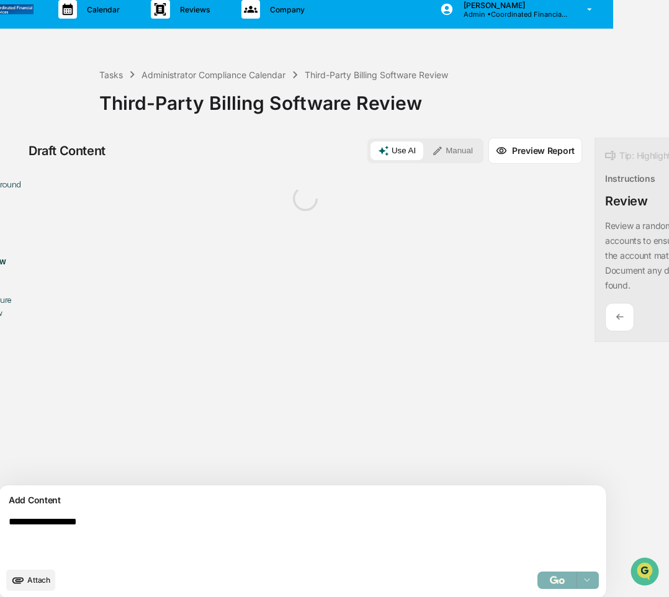
type textarea "**********"
click at [424, 147] on button "Manual" at bounding box center [452, 150] width 56 height 19
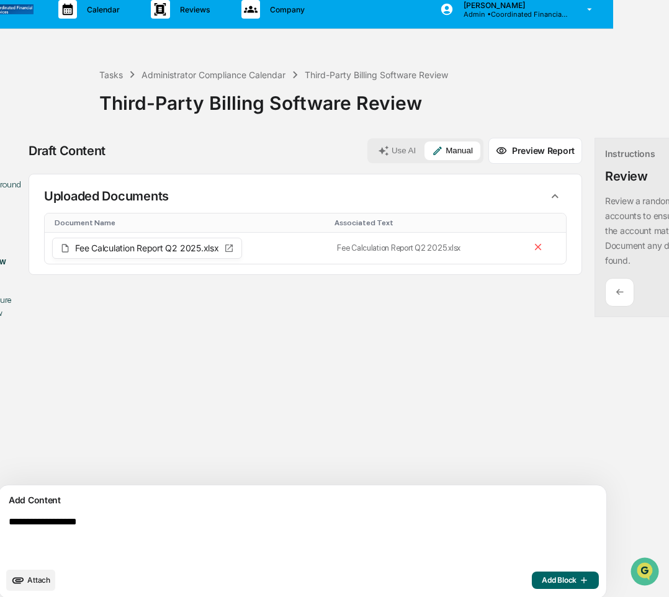
click at [541, 576] on span "Add Block" at bounding box center [564, 580] width 47 height 10
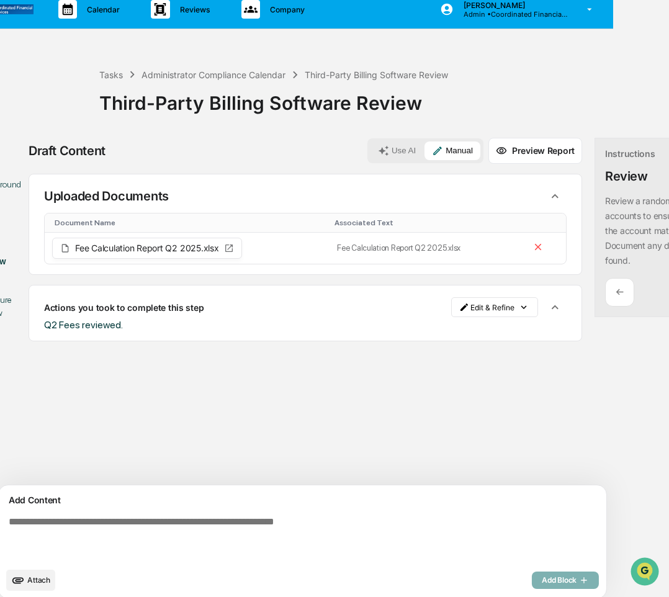
scroll to position [10, 136]
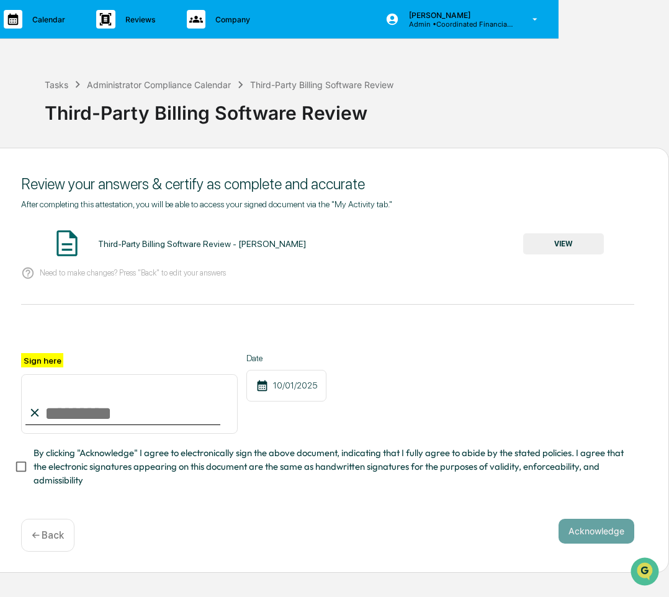
click at [147, 402] on input "Sign here" at bounding box center [129, 404] width 216 height 60
type input "**********"
click at [140, 468] on span "By clicking "Acknowledge" I agree to electronically sign the above document, in…" at bounding box center [328, 467] width 590 height 42
click at [585, 539] on button "Acknowledge" at bounding box center [596, 530] width 76 height 25
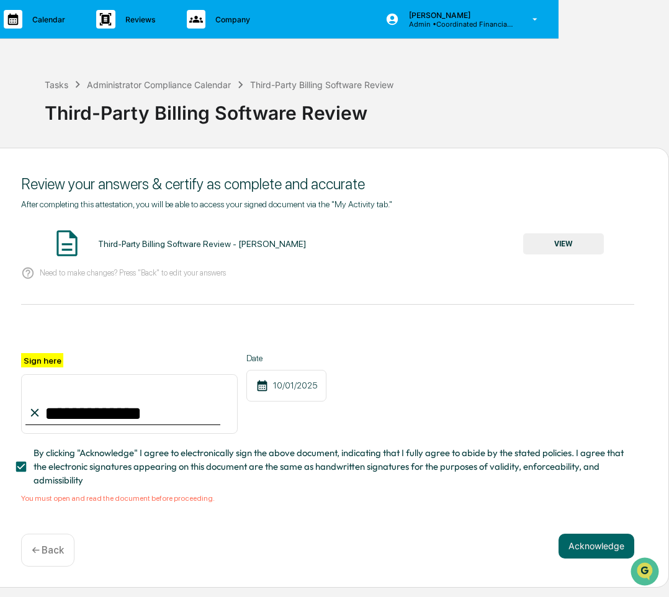
click at [572, 228] on div "Third-Party Billing Software Review - [PERSON_NAME] VIEW" at bounding box center [327, 244] width 613 height 33
click at [572, 246] on button "VIEW" at bounding box center [563, 243] width 81 height 21
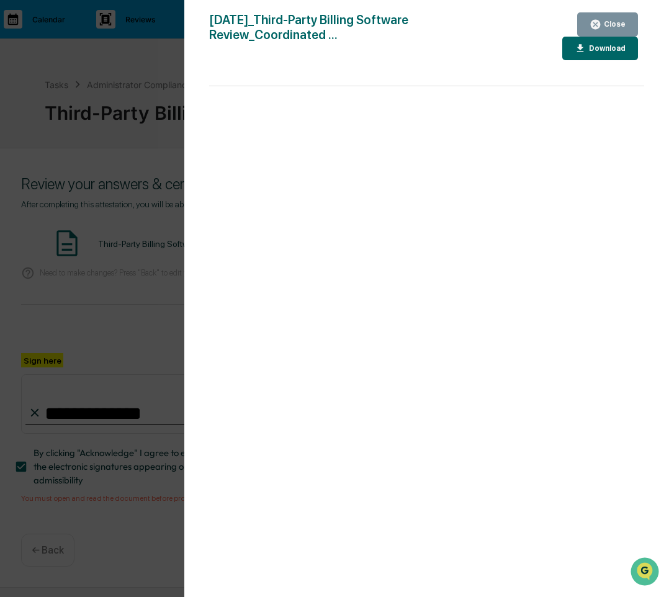
click at [607, 24] on div "Close" at bounding box center [613, 24] width 24 height 9
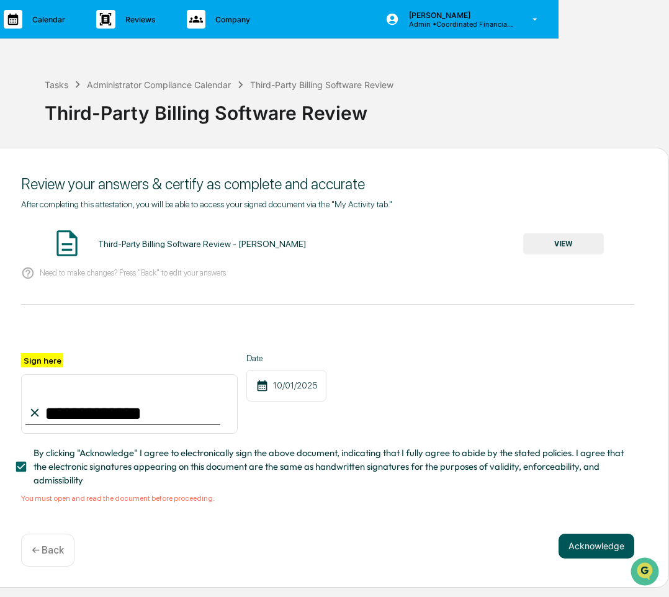
click at [591, 549] on button "Acknowledge" at bounding box center [596, 545] width 76 height 25
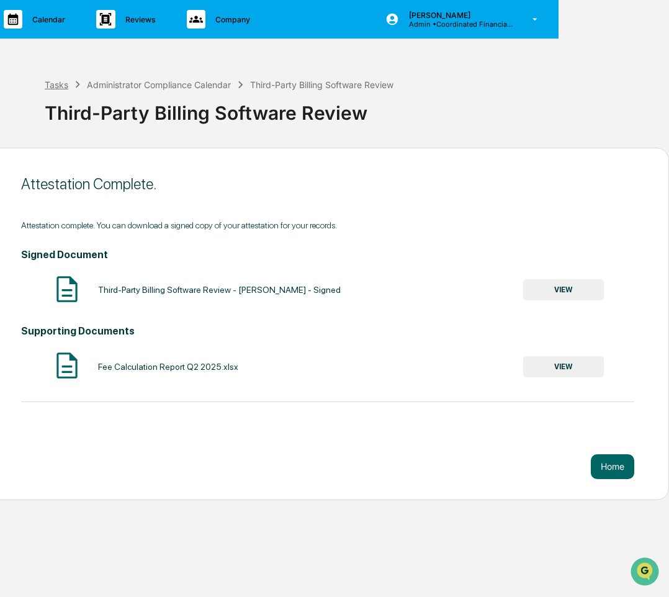
click at [56, 87] on div "Tasks" at bounding box center [57, 84] width 24 height 11
